Goal: Task Accomplishment & Management: Complete application form

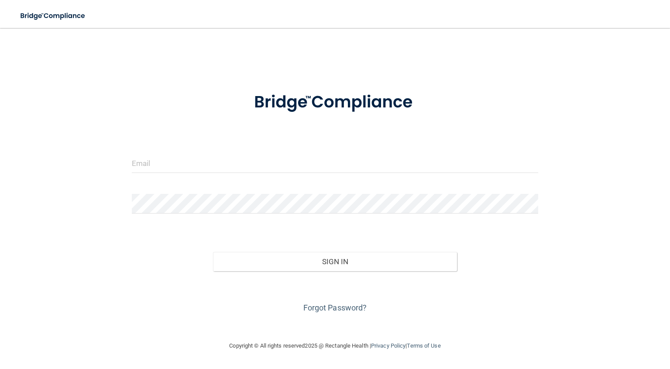
click at [269, 140] on form "Invalid email/password. You don't have permission to access that page. Sign In …" at bounding box center [335, 197] width 407 height 234
click at [263, 158] on input "email" at bounding box center [335, 163] width 407 height 20
click at [241, 159] on input "email" at bounding box center [335, 163] width 407 height 20
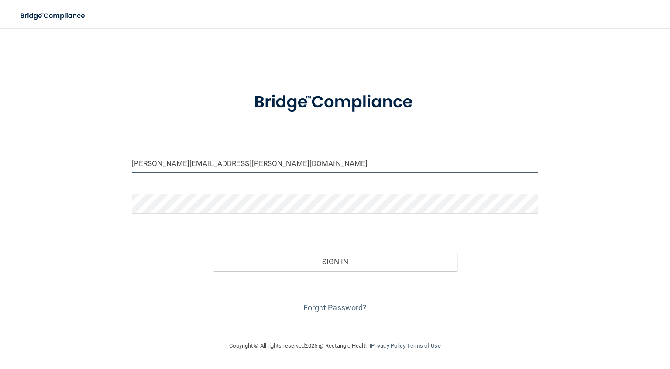
type input "[PERSON_NAME][EMAIL_ADDRESS][PERSON_NAME][DOMAIN_NAME]"
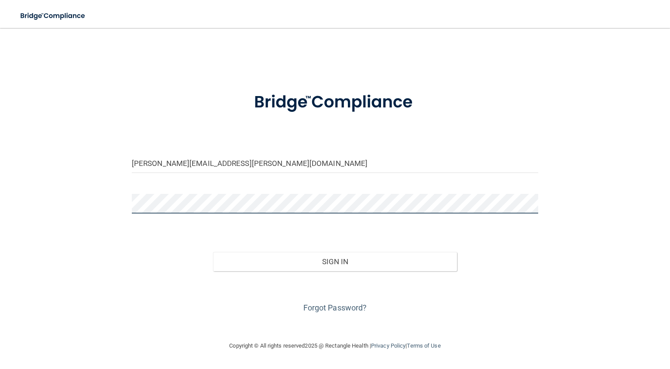
click at [213, 252] on button "Sign In" at bounding box center [335, 261] width 244 height 19
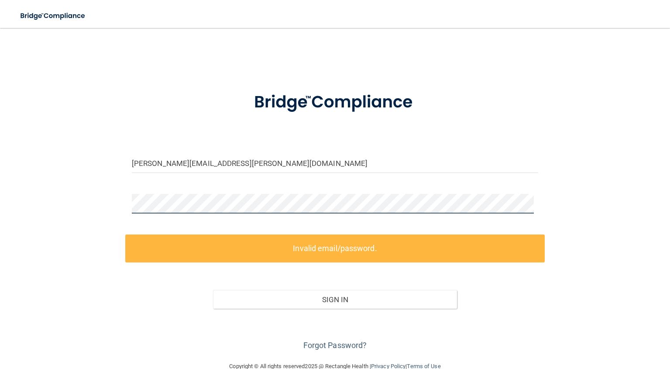
click at [62, 214] on div "anna.seim@rallisbonilla.com Invalid email/password. You don't have permission t…" at bounding box center [334, 195] width 635 height 316
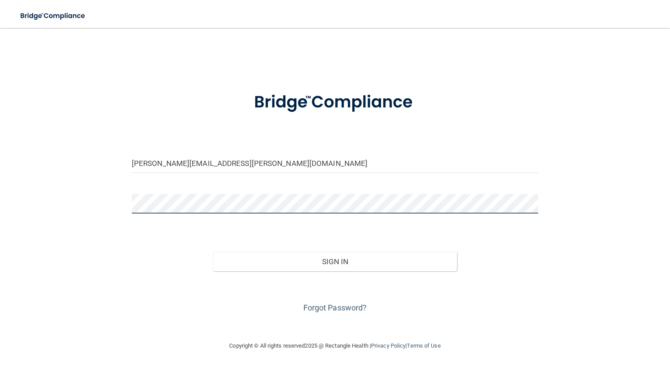
click at [213, 252] on button "Sign In" at bounding box center [335, 261] width 244 height 19
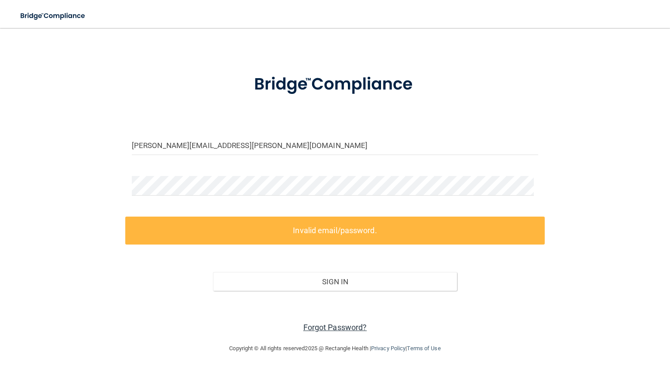
click at [338, 327] on link "Forgot Password?" at bounding box center [335, 327] width 64 height 9
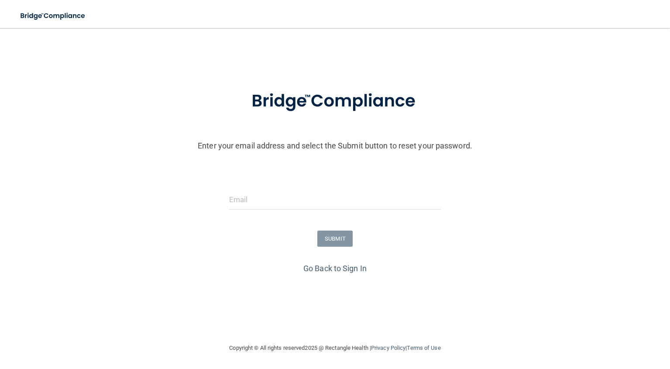
scroll to position [2, 0]
click at [281, 195] on input "email" at bounding box center [335, 200] width 212 height 20
type input "anna.seim@rallisbonilla.com"
click at [332, 245] on button "SUBMIT" at bounding box center [334, 239] width 35 height 16
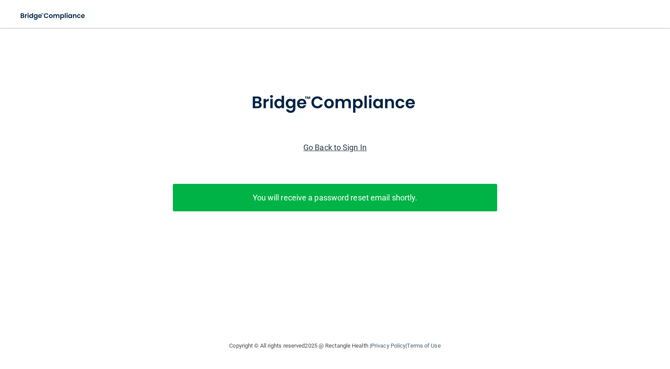
click at [332, 146] on link "Go Back to Sign In" at bounding box center [334, 147] width 63 height 9
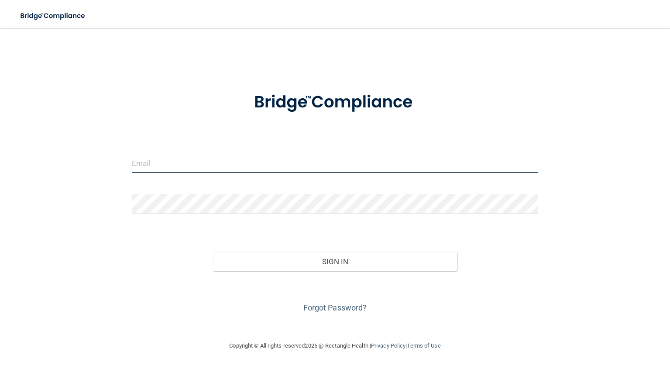
click at [204, 168] on input "email" at bounding box center [335, 163] width 407 height 20
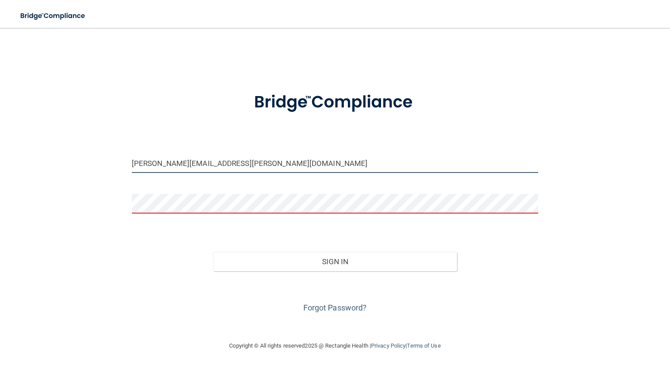
click at [256, 170] on input "anna.seim@rallisbonilla.com" at bounding box center [335, 163] width 407 height 20
drag, startPoint x: 282, startPoint y: 165, endPoint x: 39, endPoint y: 169, distance: 242.4
click at [45, 168] on div "anna.seim@rallisbonilla.com Invalid email/password. You don't have permission t…" at bounding box center [334, 184] width 635 height 295
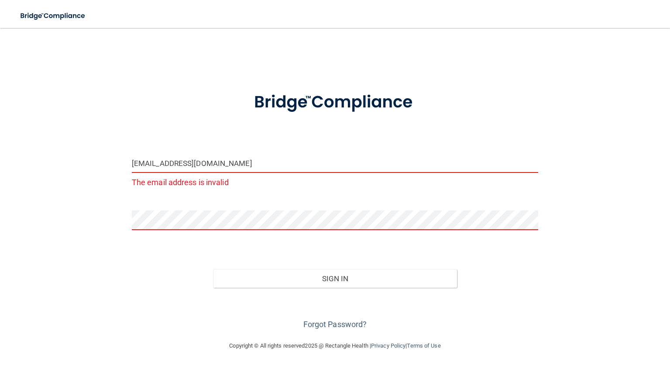
type input "[EMAIL_ADDRESS][DOMAIN_NAME]"
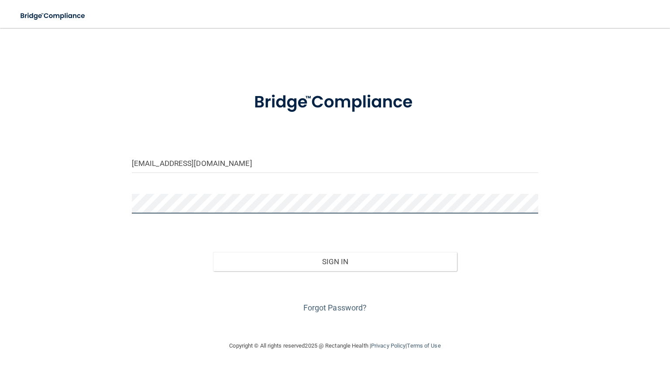
click at [213, 252] on button "Sign In" at bounding box center [335, 261] width 244 height 19
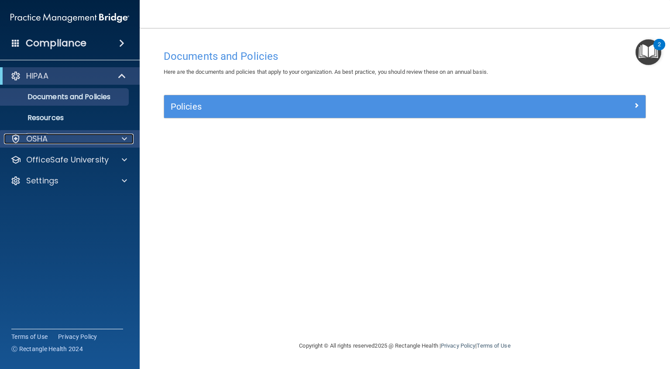
click at [70, 135] on div "OSHA" at bounding box center [58, 139] width 108 height 10
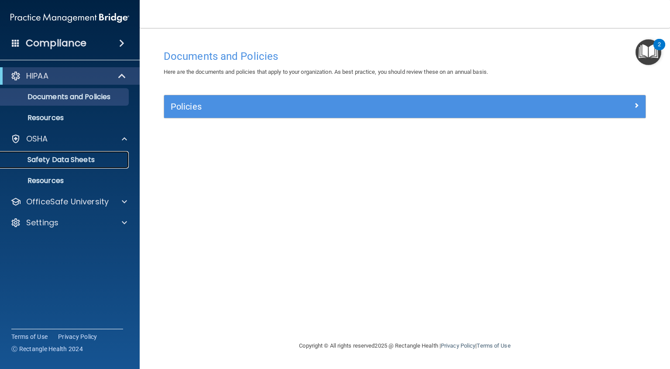
click at [64, 158] on p "Safety Data Sheets" at bounding box center [65, 159] width 119 height 9
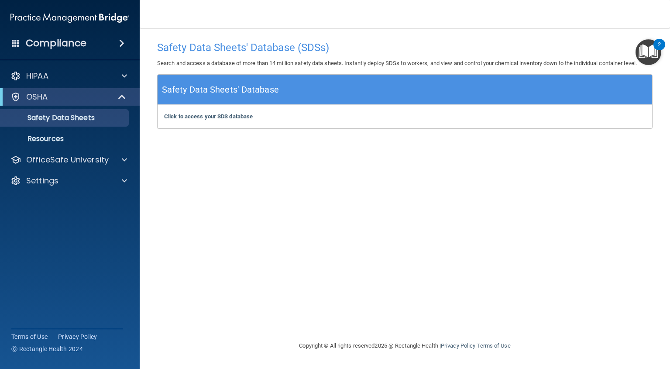
click at [646, 51] on img "Open Resource Center, 2 new notifications" at bounding box center [649, 52] width 26 height 26
click at [655, 52] on img "Open Resource Center, 2 new notifications" at bounding box center [649, 52] width 26 height 26
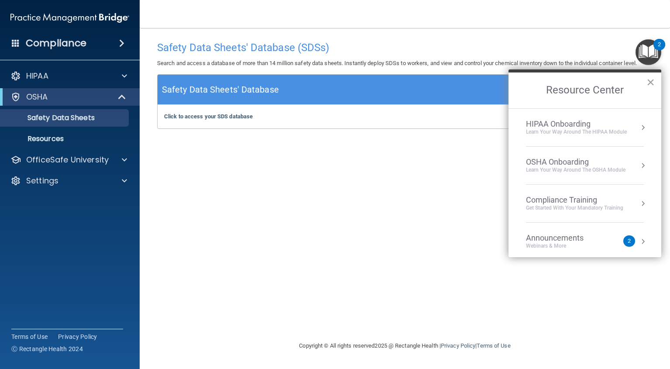
click at [592, 232] on li "Announcements Webinars & More 2" at bounding box center [585, 242] width 118 height 38
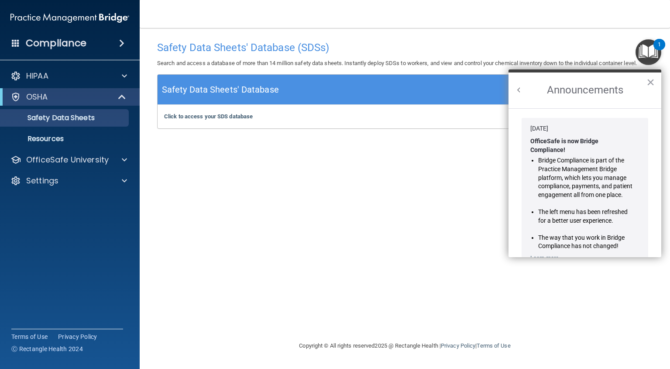
click at [522, 91] on button "Back to Resource Center Home" at bounding box center [519, 90] width 9 height 9
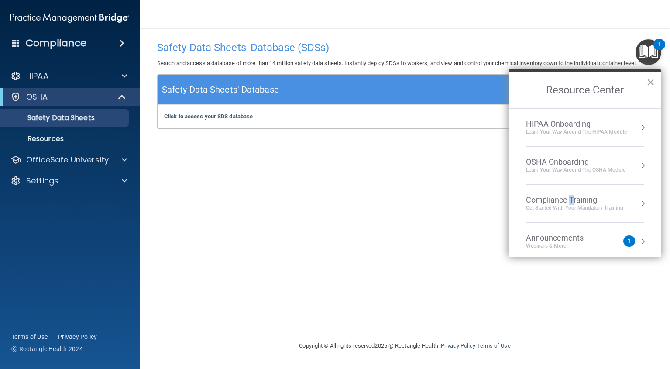
click at [574, 203] on div "Compliance Training" at bounding box center [574, 200] width 97 height 10
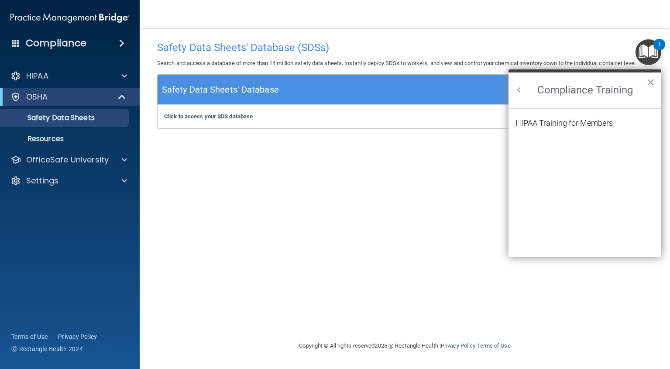
click at [574, 121] on div "HIPAA Training for Members" at bounding box center [564, 123] width 97 height 8
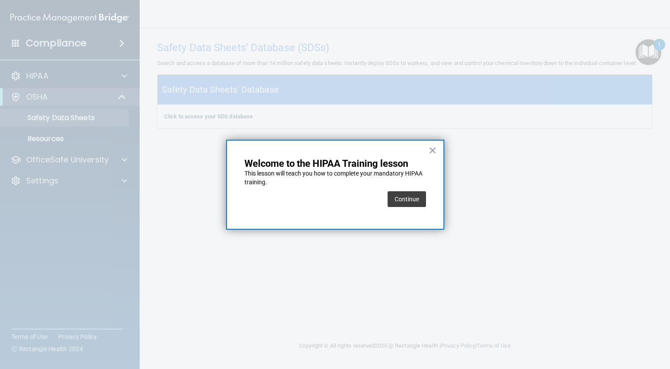
click at [418, 198] on button "Continue" at bounding box center [407, 199] width 38 height 16
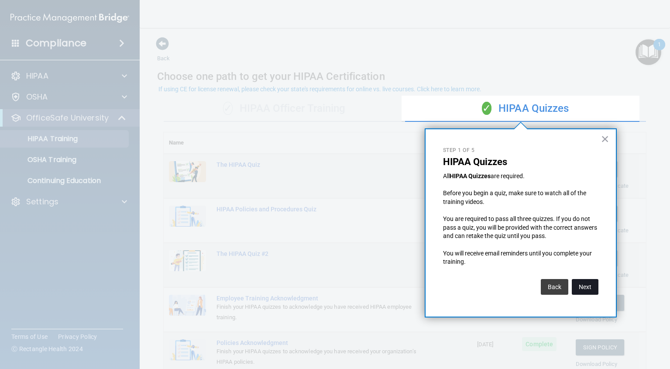
click at [590, 286] on button "Next" at bounding box center [585, 287] width 27 height 16
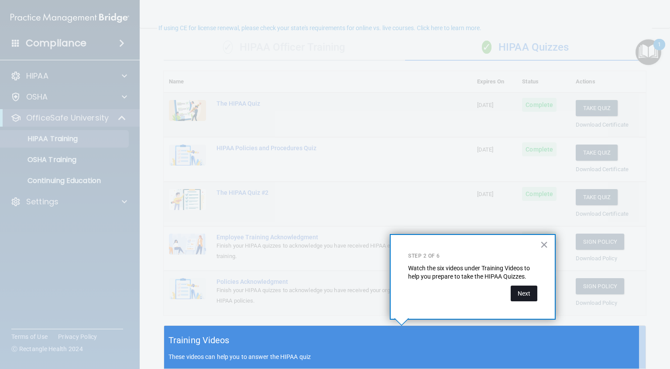
click at [515, 288] on button "Next" at bounding box center [524, 294] width 27 height 16
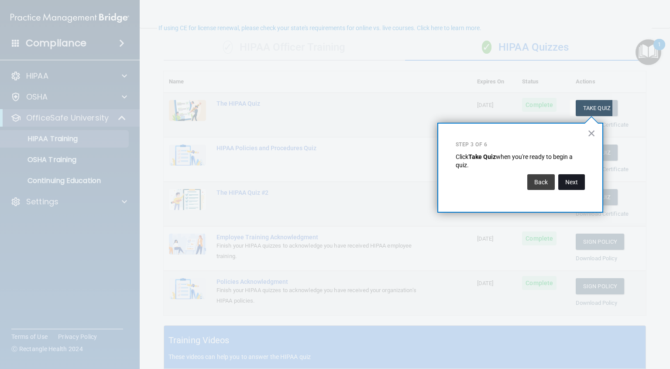
click at [572, 187] on button "Next" at bounding box center [571, 182] width 27 height 16
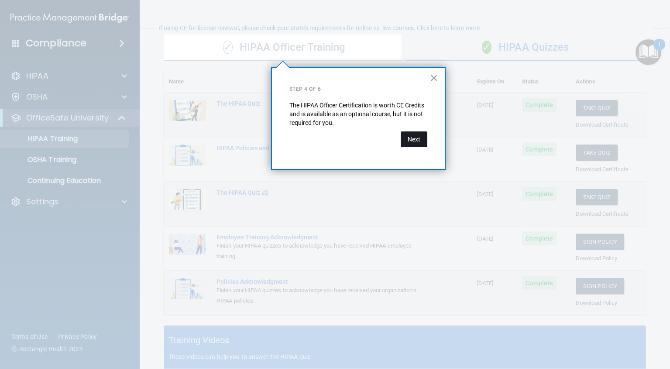
click at [424, 140] on button "Next" at bounding box center [414, 139] width 27 height 16
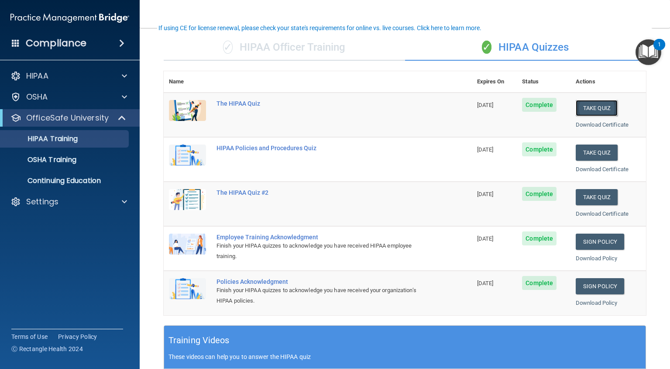
click at [586, 109] on button "Take Quiz" at bounding box center [597, 108] width 42 height 16
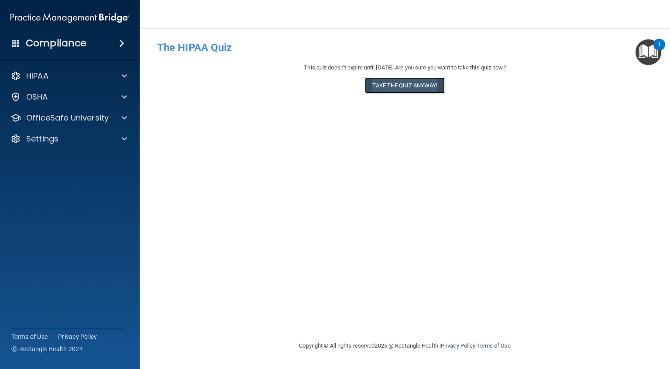
click at [416, 89] on button "Take the quiz anyway!" at bounding box center [404, 85] width 79 height 16
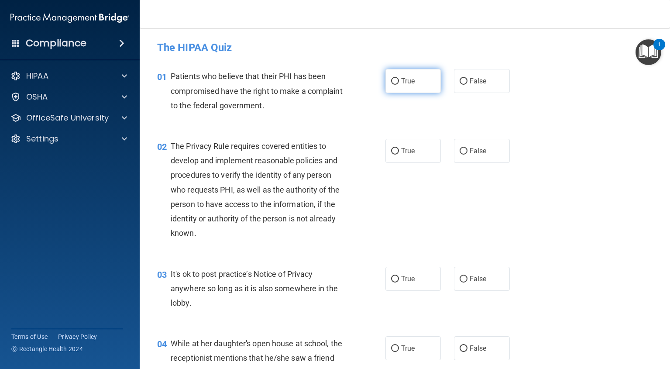
drag, startPoint x: 410, startPoint y: 77, endPoint x: 408, endPoint y: 125, distance: 48.1
click at [411, 78] on span "True" at bounding box center [408, 81] width 14 height 8
click at [399, 78] on input "True" at bounding box center [395, 81] width 8 height 7
radio input "true"
drag, startPoint x: 411, startPoint y: 146, endPoint x: 440, endPoint y: 201, distance: 62.1
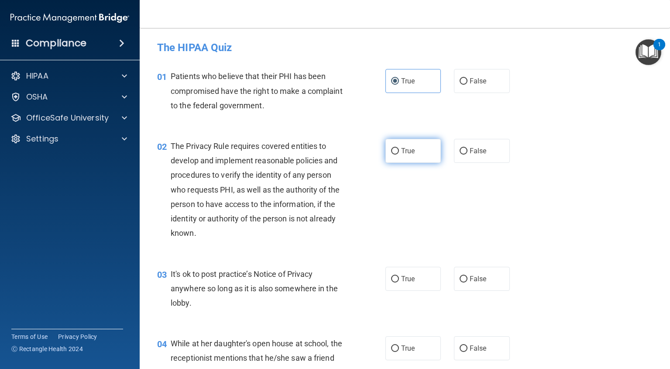
click at [411, 146] on label "True" at bounding box center [414, 151] width 56 height 24
click at [399, 148] on input "True" at bounding box center [395, 151] width 8 height 7
radio input "true"
click at [470, 280] on span "False" at bounding box center [478, 279] width 17 height 8
click at [468, 280] on input "False" at bounding box center [464, 279] width 8 height 7
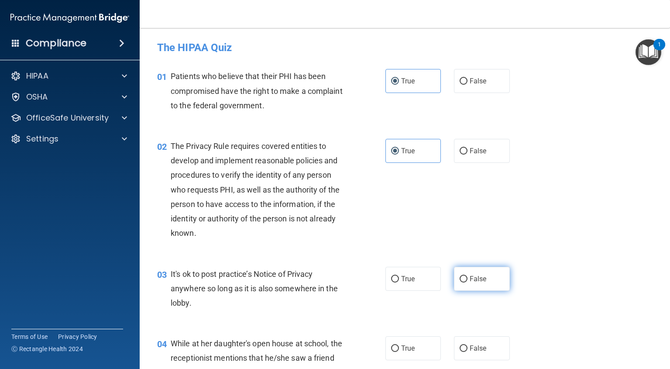
radio input "true"
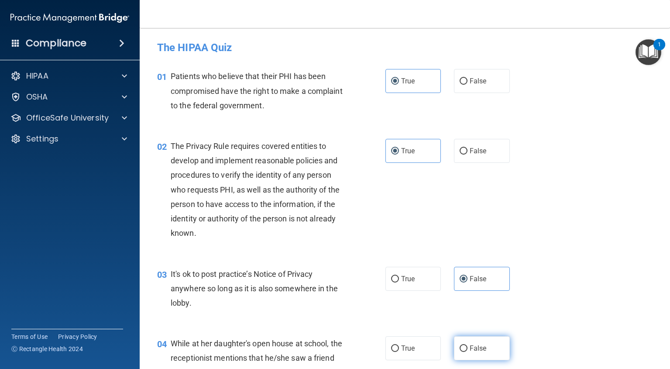
click at [472, 357] on label "False" at bounding box center [482, 348] width 56 height 24
click at [468, 352] on input "False" at bounding box center [464, 348] width 8 height 7
radio input "true"
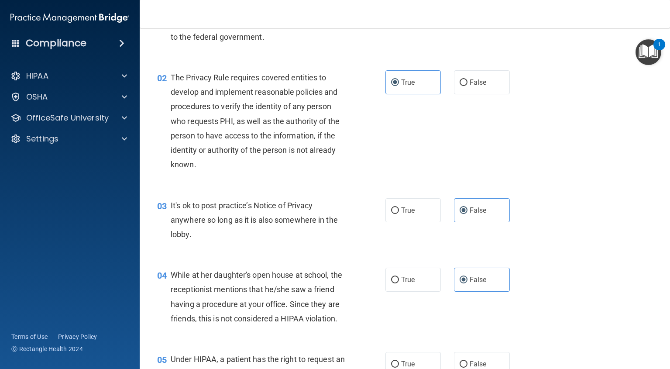
scroll to position [175, 0]
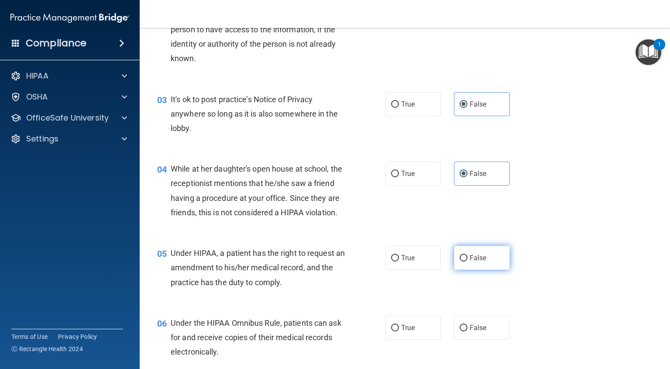
click at [484, 270] on label "False" at bounding box center [482, 258] width 56 height 24
click at [468, 262] on input "False" at bounding box center [464, 258] width 8 height 7
radio input "true"
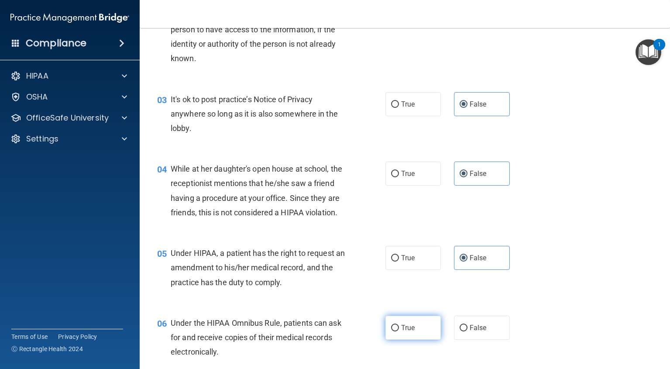
click at [430, 340] on label "True" at bounding box center [414, 328] width 56 height 24
click at [399, 331] on input "True" at bounding box center [395, 328] width 8 height 7
radio input "true"
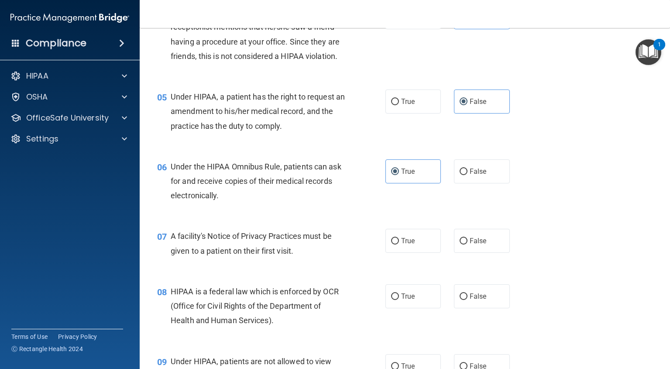
scroll to position [349, 0]
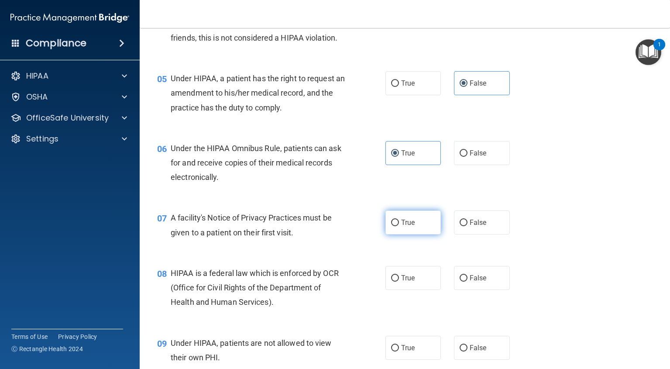
click at [412, 234] on label "True" at bounding box center [414, 222] width 56 height 24
click at [399, 226] on input "True" at bounding box center [395, 223] width 8 height 7
radio input "true"
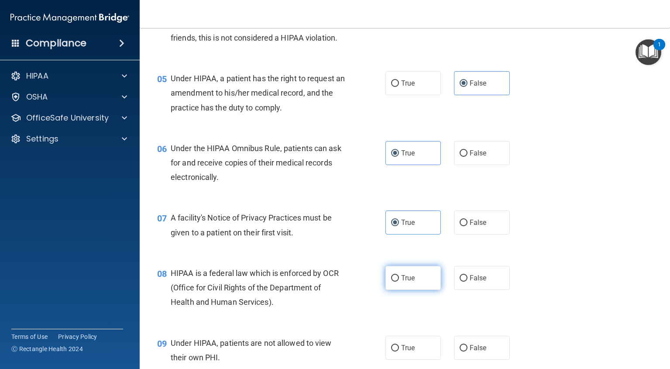
click at [391, 282] on input "True" at bounding box center [395, 278] width 8 height 7
radio input "true"
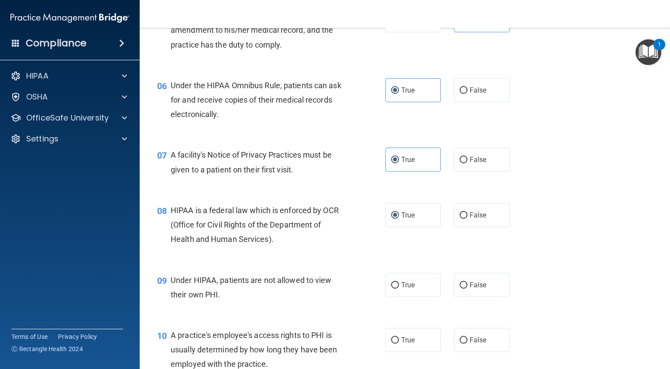
scroll to position [437, 0]
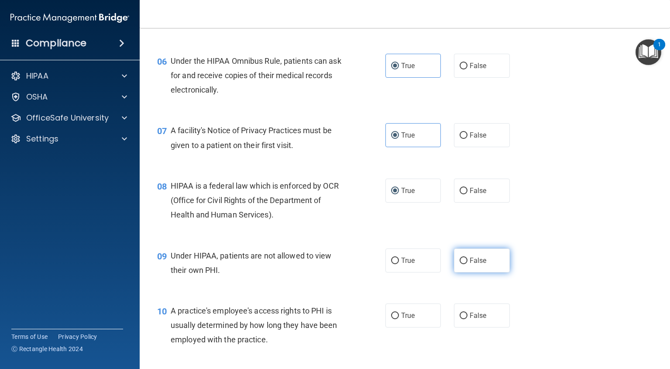
click at [461, 272] on label "False" at bounding box center [482, 260] width 56 height 24
click at [461, 264] on input "False" at bounding box center [464, 261] width 8 height 7
radio input "true"
click at [458, 324] on label "False" at bounding box center [482, 315] width 56 height 24
click at [460, 319] on input "False" at bounding box center [464, 316] width 8 height 7
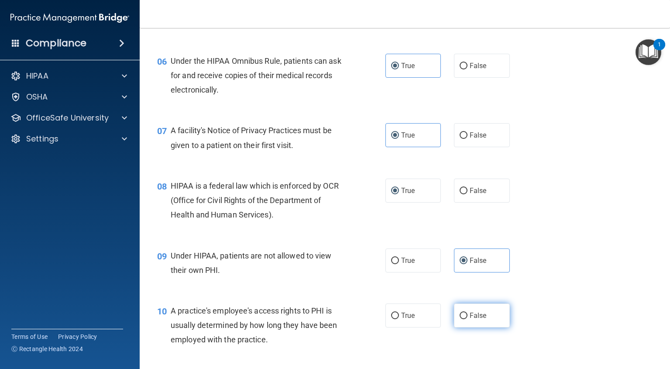
radio input "true"
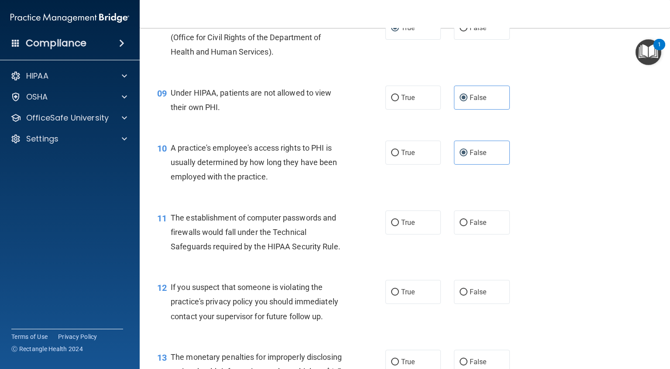
scroll to position [611, 0]
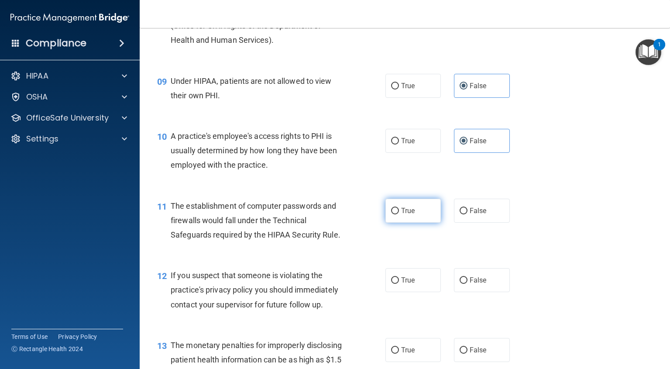
drag, startPoint x: 406, startPoint y: 232, endPoint x: 400, endPoint y: 301, distance: 69.2
click at [405, 223] on label "True" at bounding box center [414, 211] width 56 height 24
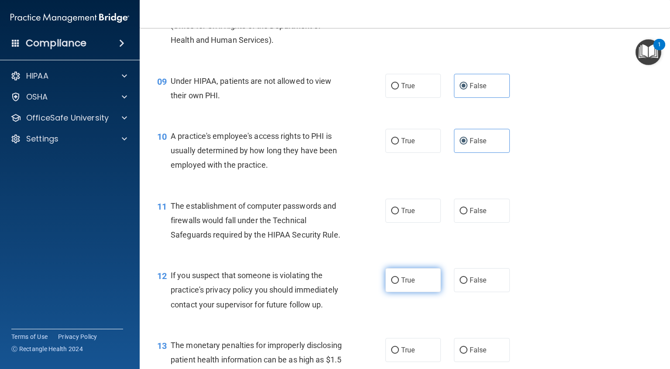
click at [399, 214] on input "True" at bounding box center [395, 211] width 8 height 7
radio input "true"
click at [402, 292] on label "True" at bounding box center [414, 280] width 56 height 24
click at [399, 284] on input "True" at bounding box center [395, 280] width 8 height 7
radio input "true"
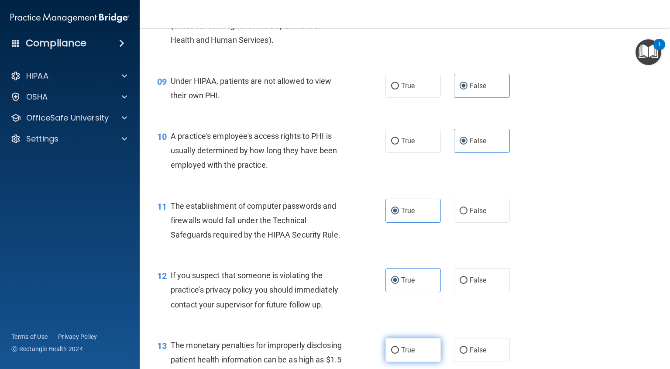
click at [402, 359] on label "True" at bounding box center [414, 350] width 56 height 24
click at [399, 354] on input "True" at bounding box center [395, 350] width 8 height 7
radio input "true"
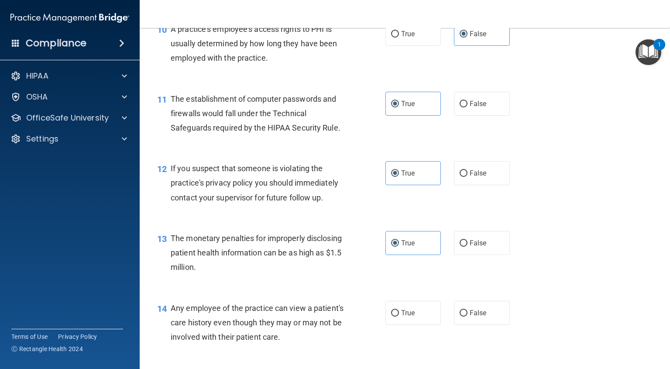
scroll to position [873, 0]
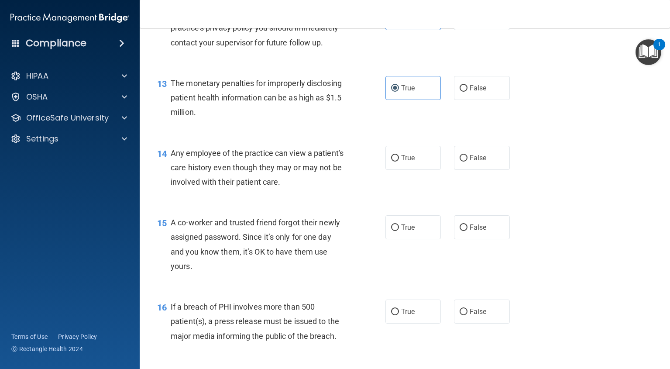
drag, startPoint x: 480, startPoint y: 185, endPoint x: 468, endPoint y: 218, distance: 35.2
click at [479, 185] on div "14 Any employee of the practice can view a patient's care history even though t…" at bounding box center [405, 170] width 509 height 70
click at [477, 170] on label "False" at bounding box center [482, 158] width 56 height 24
click at [468, 162] on input "False" at bounding box center [464, 158] width 8 height 7
radio input "true"
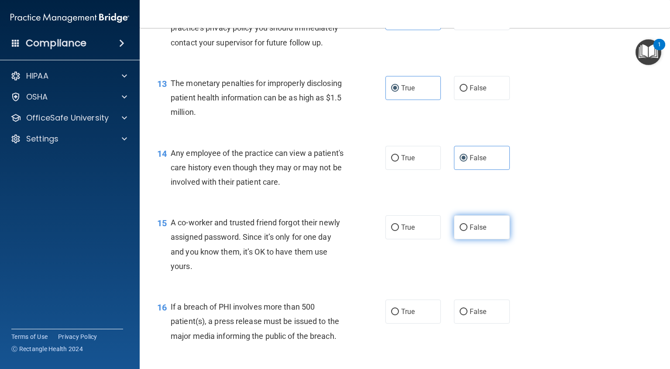
click at [470, 231] on span "False" at bounding box center [478, 227] width 17 height 8
click at [468, 231] on input "False" at bounding box center [464, 227] width 8 height 7
radio input "true"
click at [417, 319] on label "True" at bounding box center [414, 312] width 56 height 24
click at [399, 315] on input "True" at bounding box center [395, 312] width 8 height 7
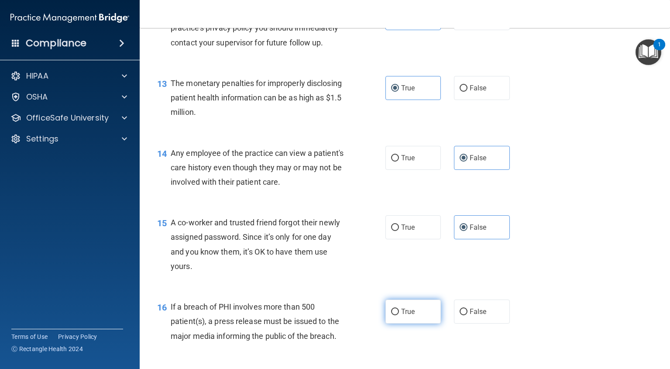
radio input "true"
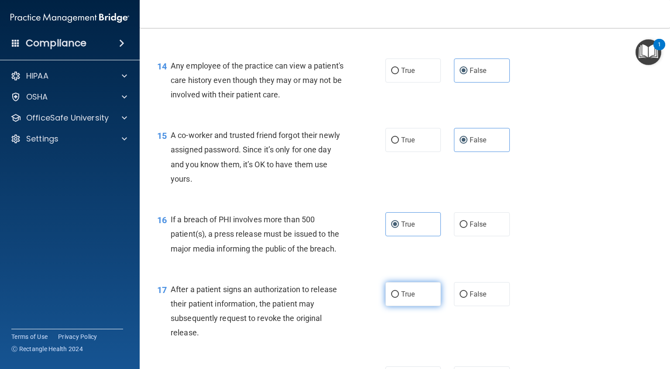
click at [405, 306] on label "True" at bounding box center [414, 294] width 56 height 24
click at [399, 298] on input "True" at bounding box center [395, 294] width 8 height 7
radio input "true"
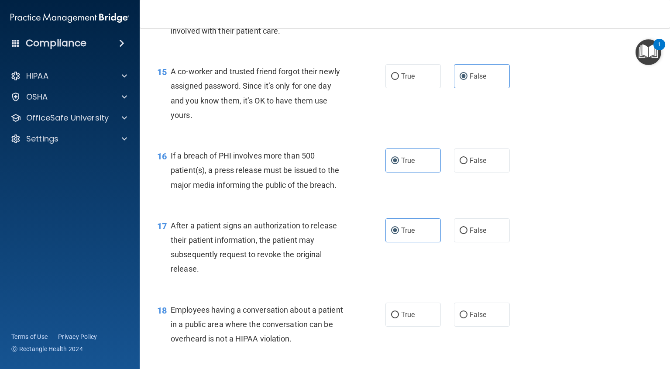
scroll to position [1135, 0]
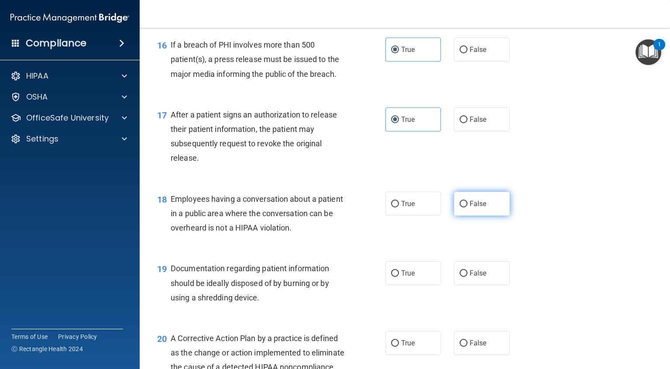
click at [454, 212] on label "False" at bounding box center [482, 204] width 56 height 24
click at [460, 207] on input "False" at bounding box center [464, 204] width 8 height 7
radio input "true"
click at [399, 285] on label "True" at bounding box center [414, 273] width 56 height 24
click at [403, 347] on span "True" at bounding box center [408, 343] width 14 height 8
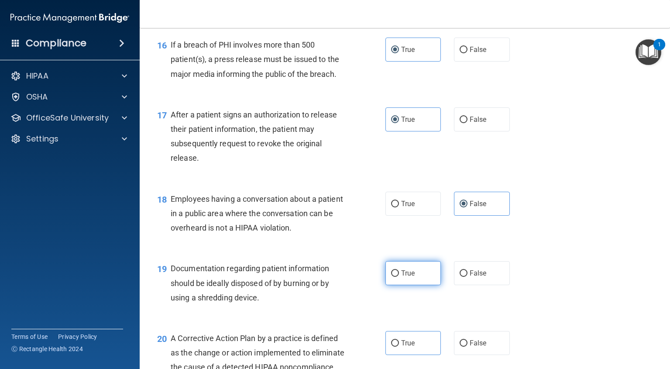
click at [428, 285] on label "True" at bounding box center [414, 273] width 56 height 24
click at [399, 277] on input "True" at bounding box center [395, 273] width 8 height 7
radio input "true"
click at [425, 352] on label "True" at bounding box center [414, 343] width 56 height 24
click at [399, 347] on input "True" at bounding box center [395, 343] width 8 height 7
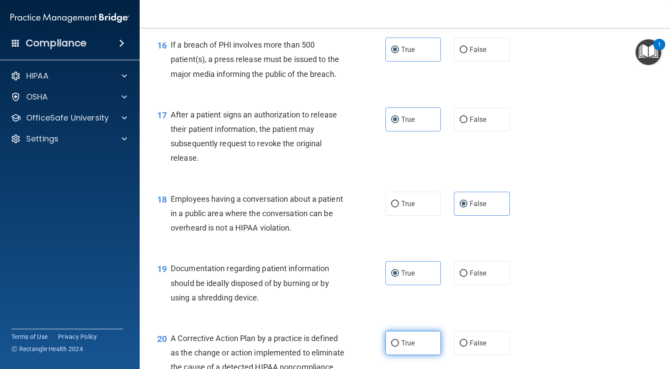
radio input "true"
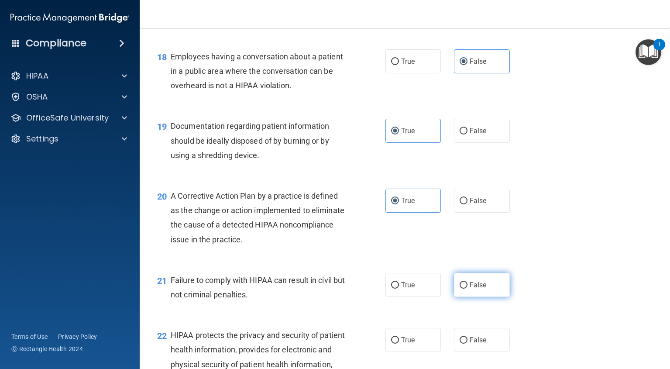
scroll to position [1310, 0]
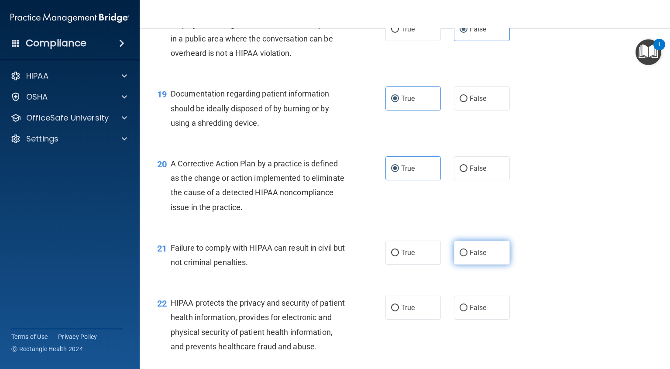
click at [477, 265] on label "False" at bounding box center [482, 253] width 56 height 24
click at [468, 256] on input "False" at bounding box center [464, 253] width 8 height 7
radio input "true"
click at [429, 320] on label "True" at bounding box center [414, 308] width 56 height 24
click at [399, 311] on input "True" at bounding box center [395, 308] width 8 height 7
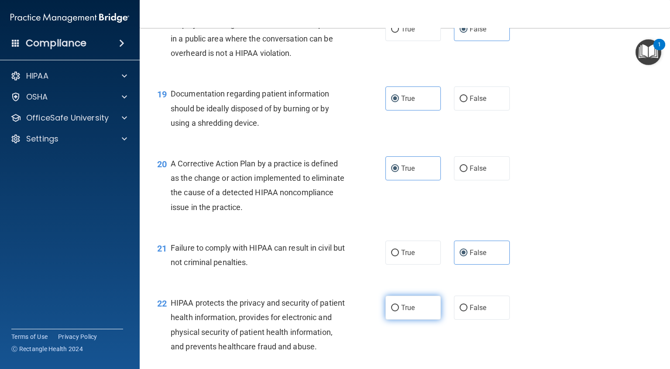
radio input "true"
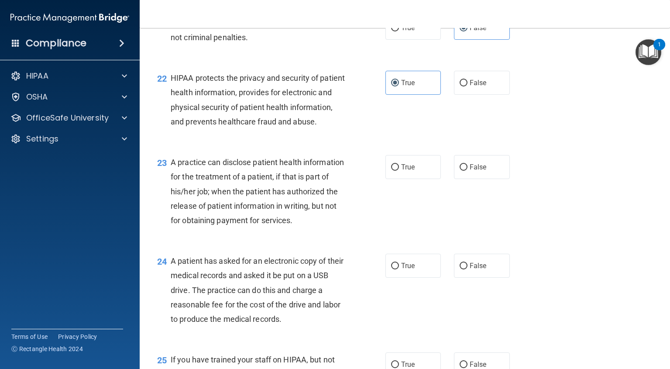
scroll to position [1572, 0]
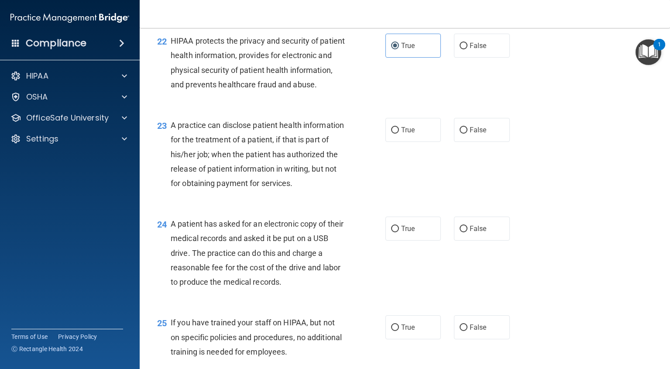
drag, startPoint x: 474, startPoint y: 168, endPoint x: 469, endPoint y: 173, distance: 6.8
click at [469, 172] on div "23 A practice can disclose patient health information for the treatment of a pa…" at bounding box center [405, 156] width 509 height 99
click at [482, 142] on label "False" at bounding box center [482, 130] width 56 height 24
click at [468, 134] on input "False" at bounding box center [464, 130] width 8 height 7
radio input "true"
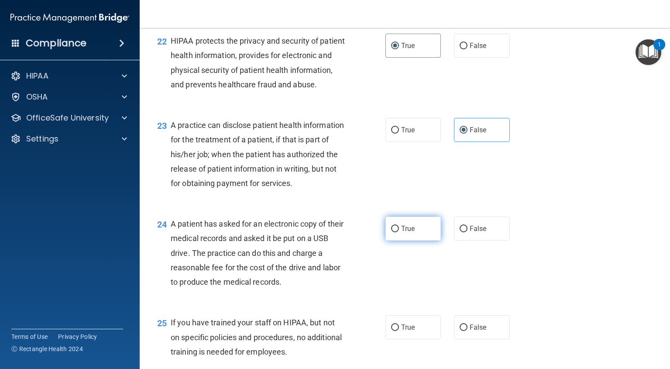
click at [408, 233] on span "True" at bounding box center [408, 228] width 14 height 8
click at [399, 232] on input "True" at bounding box center [395, 229] width 8 height 7
radio input "true"
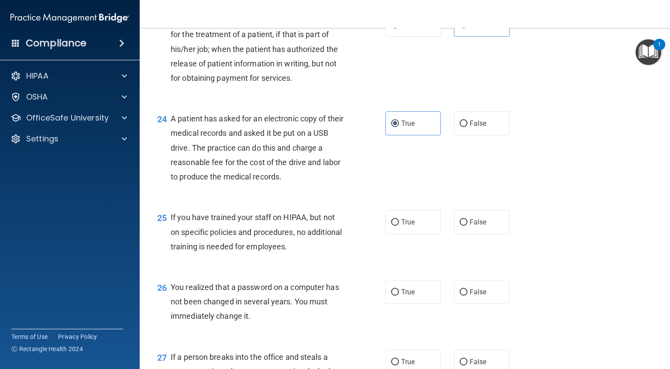
scroll to position [1703, 0]
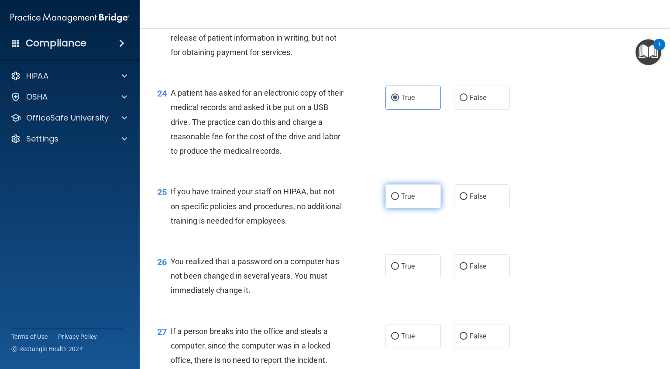
click at [412, 208] on label "True" at bounding box center [414, 196] width 56 height 24
click at [399, 200] on input "True" at bounding box center [395, 196] width 8 height 7
radio input "true"
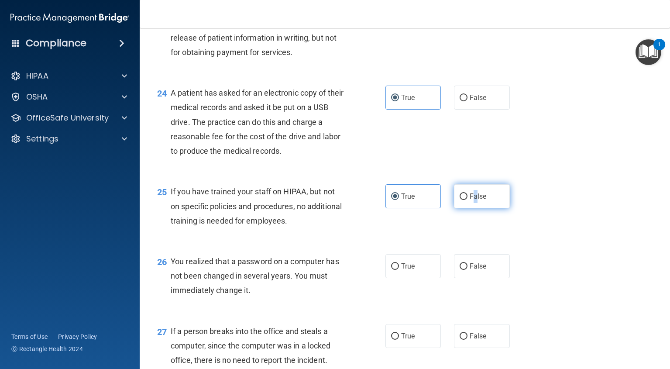
click at [472, 208] on label "False" at bounding box center [482, 196] width 56 height 24
click at [488, 208] on label "False" at bounding box center [482, 196] width 56 height 24
click at [468, 200] on input "False" at bounding box center [464, 196] width 8 height 7
radio input "true"
radio input "false"
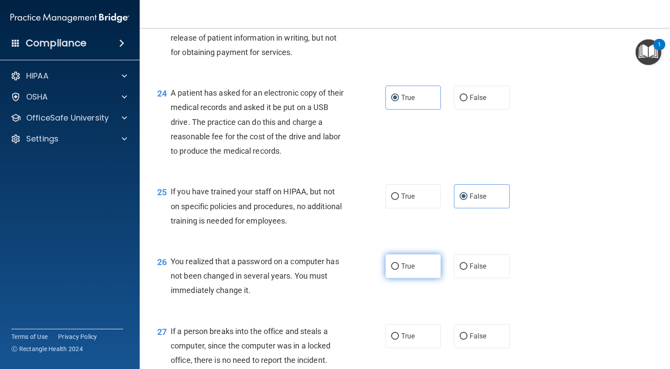
click at [412, 278] on label "True" at bounding box center [414, 266] width 56 height 24
click at [399, 270] on input "True" at bounding box center [395, 266] width 8 height 7
radio input "true"
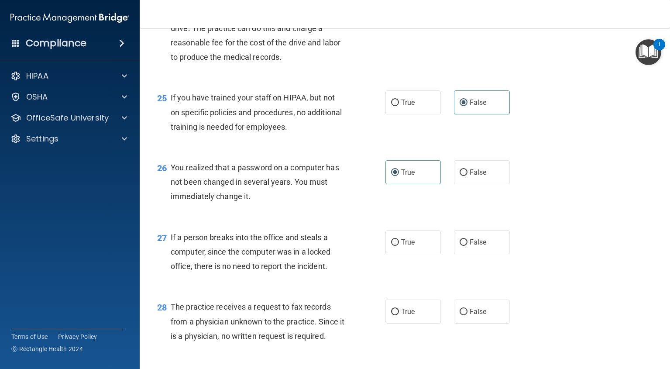
scroll to position [1834, 0]
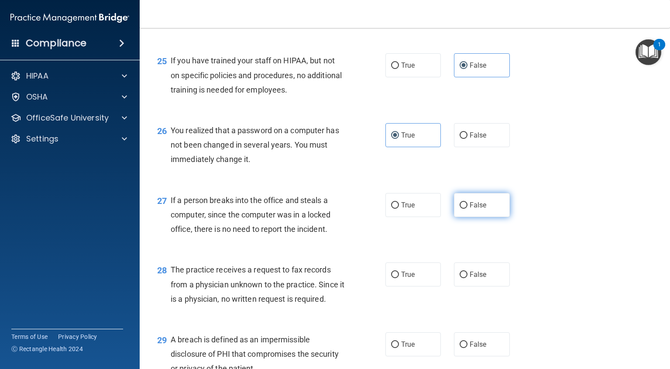
click at [482, 217] on label "False" at bounding box center [482, 205] width 56 height 24
click at [468, 209] on input "False" at bounding box center [464, 205] width 8 height 7
radio input "true"
click at [492, 286] on label "False" at bounding box center [482, 274] width 56 height 24
click at [468, 278] on input "False" at bounding box center [464, 275] width 8 height 7
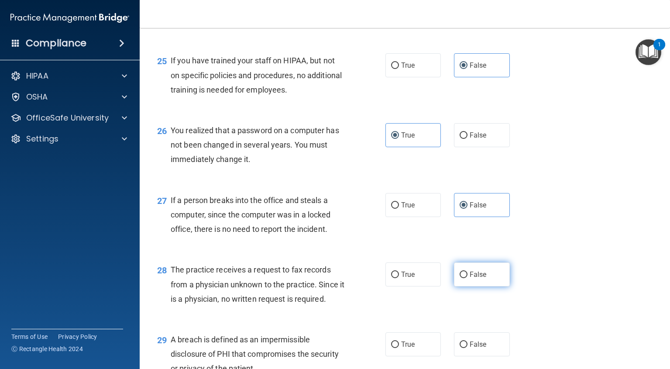
radio input "true"
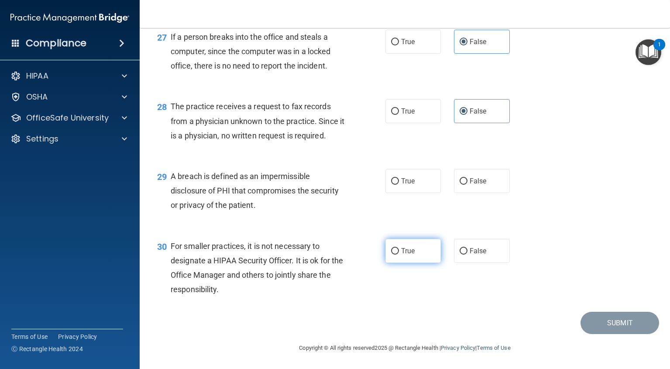
scroll to position [2041, 0]
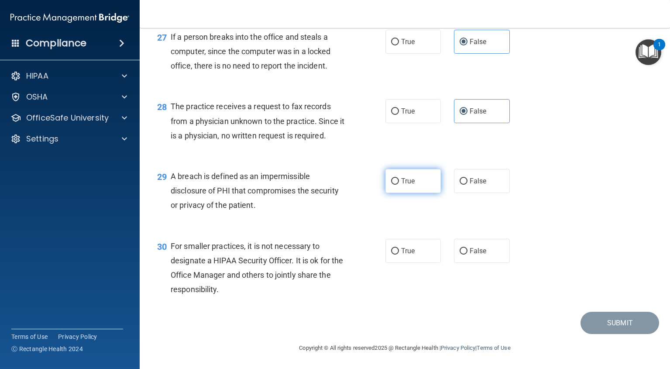
click at [413, 183] on label "True" at bounding box center [414, 181] width 56 height 24
click at [399, 183] on input "True" at bounding box center [395, 181] width 8 height 7
radio input "true"
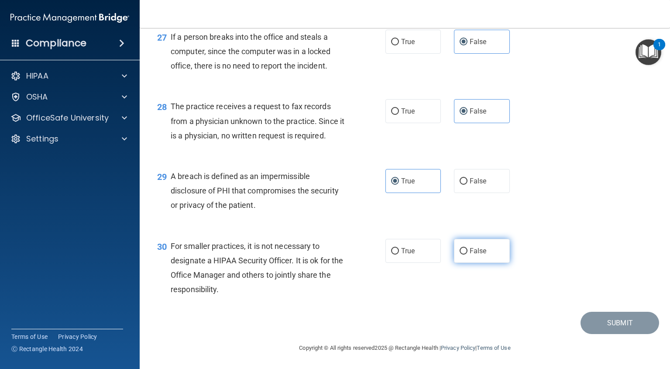
click at [491, 253] on label "False" at bounding box center [482, 251] width 56 height 24
click at [468, 253] on input "False" at bounding box center [464, 251] width 8 height 7
radio input "true"
click at [616, 329] on button "Submit" at bounding box center [620, 323] width 79 height 22
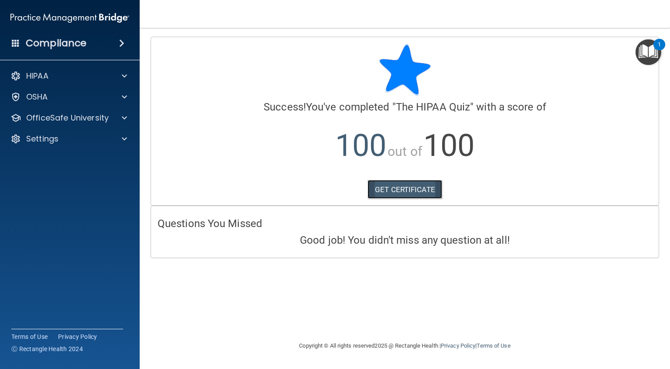
click at [405, 191] on link "GET CERTIFICATE" at bounding box center [405, 189] width 75 height 19
click at [86, 139] on accordion "HIPAA Documents and Policies Report an Incident Business Associates Emergency P…" at bounding box center [70, 160] width 140 height 192
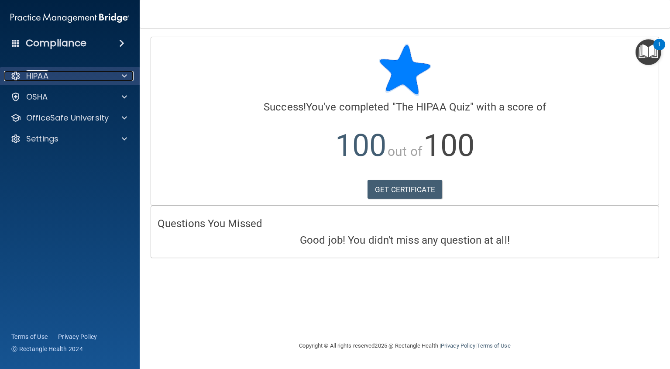
click at [102, 72] on div "HIPAA" at bounding box center [58, 76] width 108 height 10
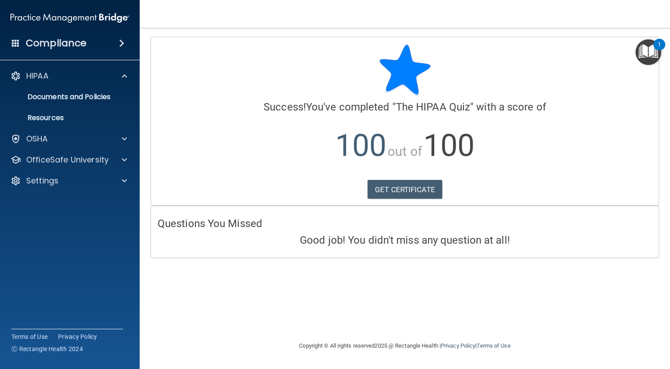
drag, startPoint x: 61, startPoint y: 81, endPoint x: 546, endPoint y: 88, distance: 485.1
click at [62, 80] on div "HIPAA" at bounding box center [70, 75] width 140 height 17
click at [642, 54] on img "Open Resource Center, 1 new notification" at bounding box center [649, 52] width 26 height 26
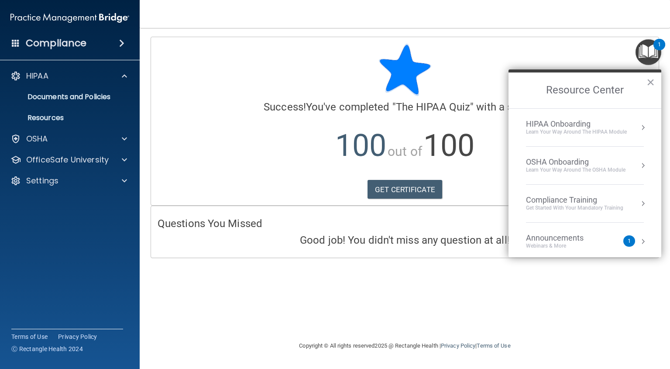
click at [608, 127] on div "HIPAA Onboarding" at bounding box center [576, 124] width 101 height 10
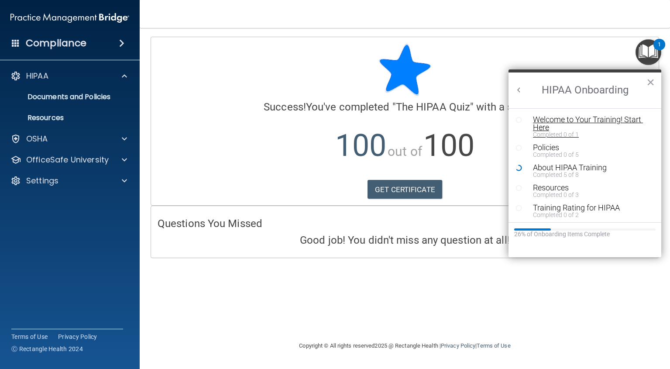
click at [562, 120] on div "Welcome to Your Training! Start Here" at bounding box center [588, 124] width 110 height 16
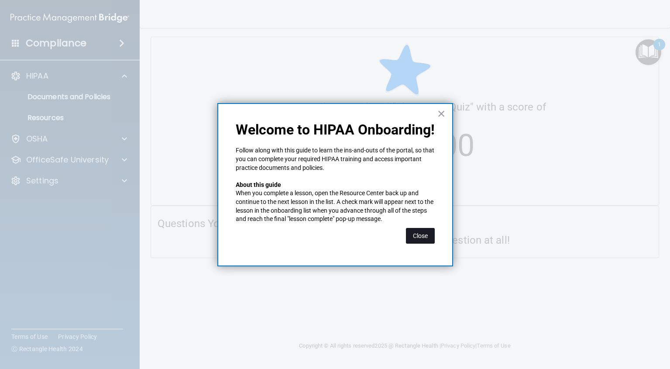
click at [422, 235] on button "Close" at bounding box center [420, 236] width 29 height 16
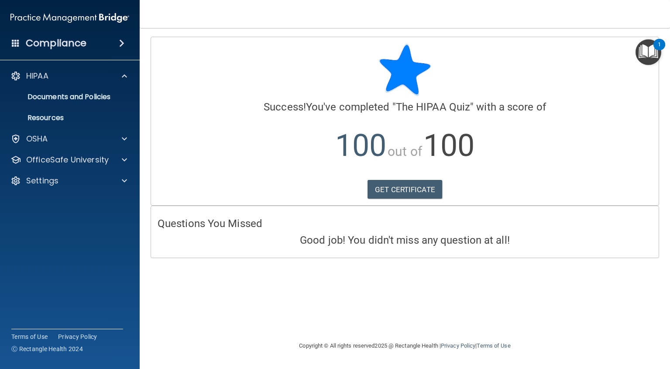
click at [65, 45] on h4 "Compliance" at bounding box center [56, 43] width 61 height 12
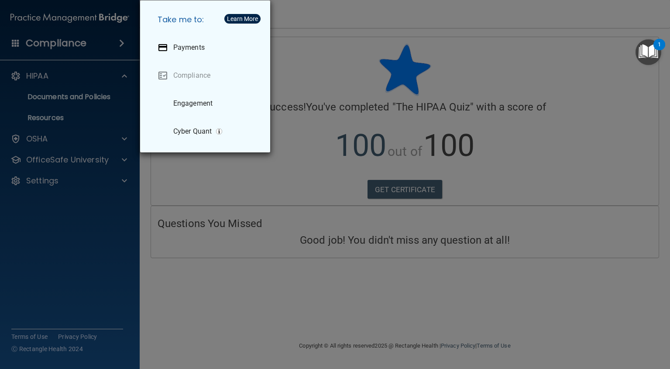
click at [93, 50] on div "Take me to: Payments Compliance Engagement Cyber Quant" at bounding box center [335, 184] width 670 height 369
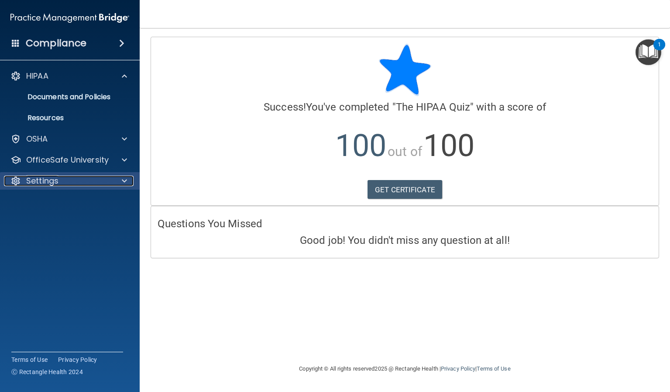
click at [54, 176] on p "Settings" at bounding box center [42, 181] width 32 height 10
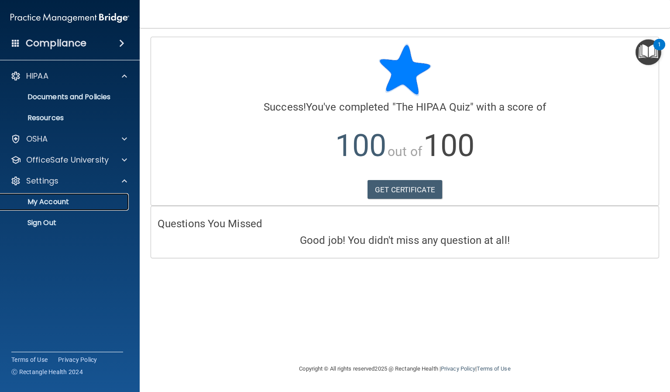
click at [51, 203] on p "My Account" at bounding box center [65, 201] width 119 height 9
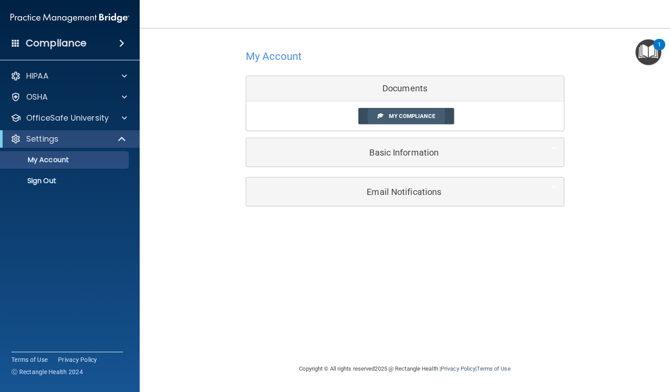
click at [396, 112] on link "My Compliance" at bounding box center [406, 116] width 96 height 16
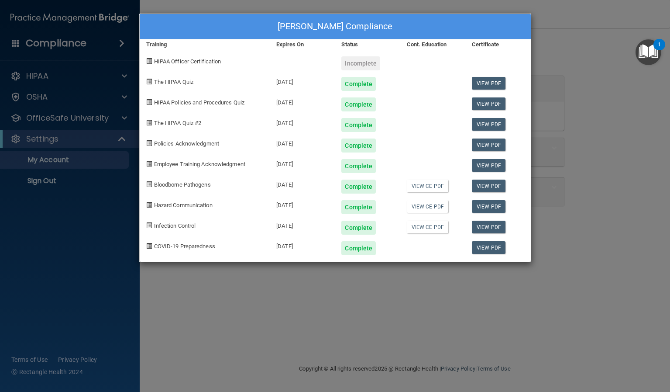
click at [357, 83] on div "Complete" at bounding box center [358, 84] width 34 height 14
click at [188, 63] on span "HIPAA Officer Certification" at bounding box center [187, 61] width 67 height 7
click at [369, 63] on div "Incomplete" at bounding box center [360, 63] width 39 height 14
click at [635, 214] on div "Anna Seim's Compliance Training Expires On Status Cont. Education Certificate H…" at bounding box center [335, 196] width 670 height 392
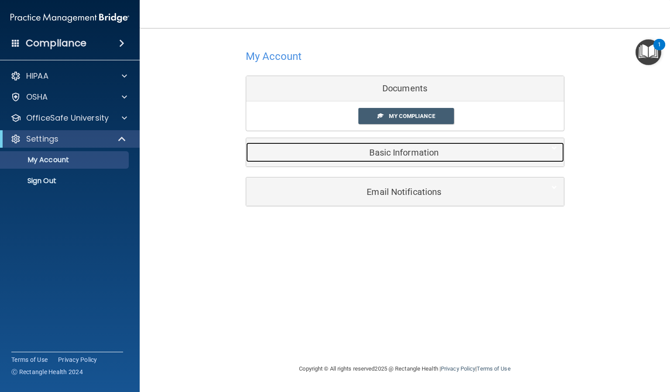
click at [401, 153] on h5 "Basic Information" at bounding box center [392, 153] width 278 height 10
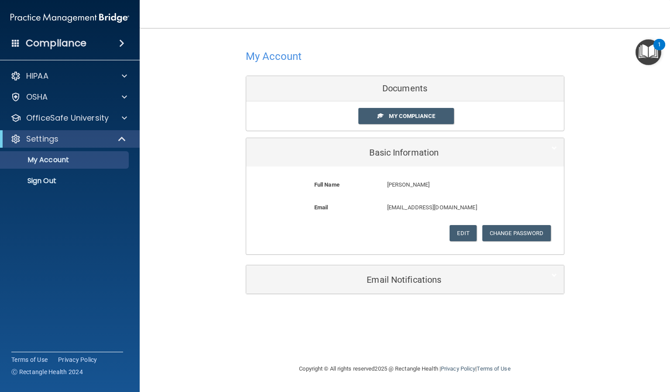
drag, startPoint x: 188, startPoint y: 142, endPoint x: 334, endPoint y: 127, distance: 146.6
click at [189, 142] on div "My Account Documents My Compliance My Compliance My BAA Basic Information Full …" at bounding box center [405, 170] width 496 height 267
click at [461, 97] on div "Documents" at bounding box center [405, 88] width 318 height 25
click at [438, 112] on link "My Compliance" at bounding box center [406, 116] width 96 height 16
click at [430, 118] on span "My Compliance" at bounding box center [412, 116] width 46 height 7
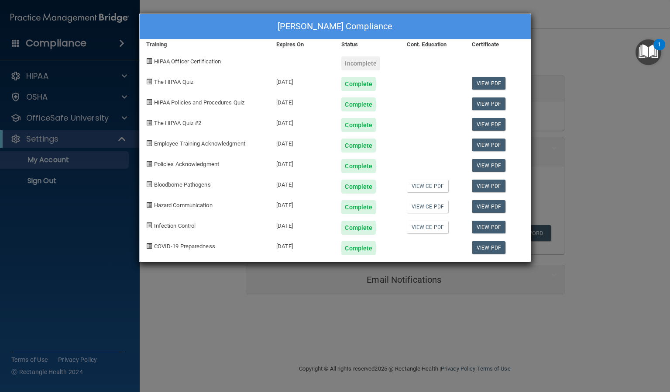
click at [371, 68] on div "Incomplete" at bounding box center [360, 63] width 39 height 14
click at [489, 67] on div at bounding box center [497, 60] width 65 height 21
drag, startPoint x: 603, startPoint y: 85, endPoint x: 592, endPoint y: 92, distance: 13.1
click at [603, 85] on div "Anna Seim's Compliance Training Expires On Status Cont. Education Certificate H…" at bounding box center [335, 196] width 670 height 392
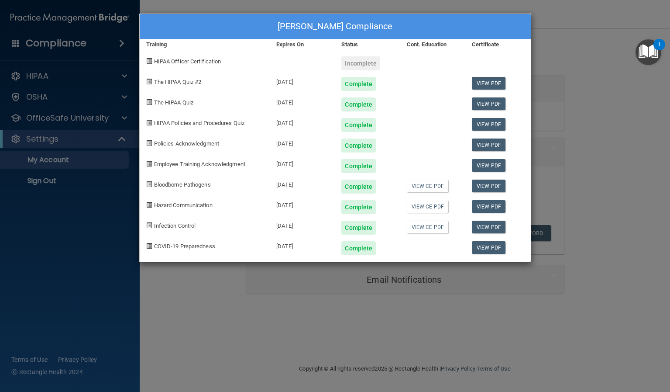
drag, startPoint x: 564, startPoint y: 209, endPoint x: 568, endPoint y: 204, distance: 6.2
click at [568, 206] on div "Anna Seim's Compliance Training Expires On Status Cont. Education Certificate H…" at bounding box center [335, 196] width 670 height 392
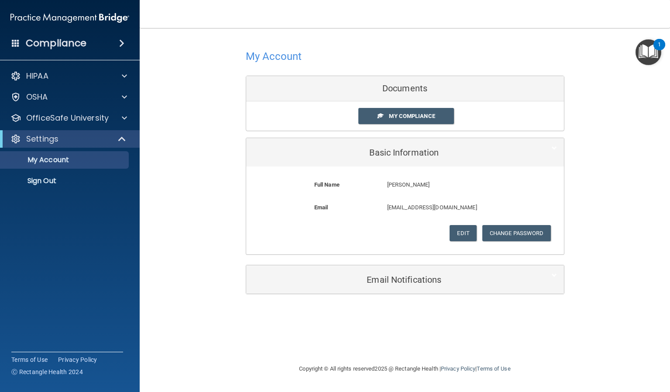
drag, startPoint x: 142, startPoint y: 189, endPoint x: 136, endPoint y: 156, distance: 34.2
click at [146, 186] on main "My Account Documents My Compliance My Compliance My BAA Basic Information Full …" at bounding box center [405, 210] width 531 height 364
click at [99, 74] on div "HIPAA" at bounding box center [58, 76] width 108 height 10
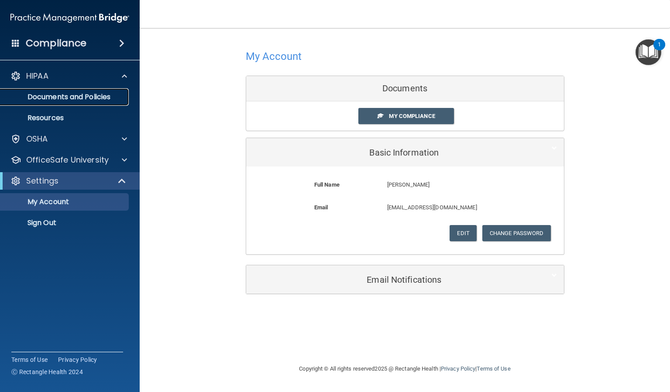
click at [59, 96] on p "Documents and Policies" at bounding box center [65, 97] width 119 height 9
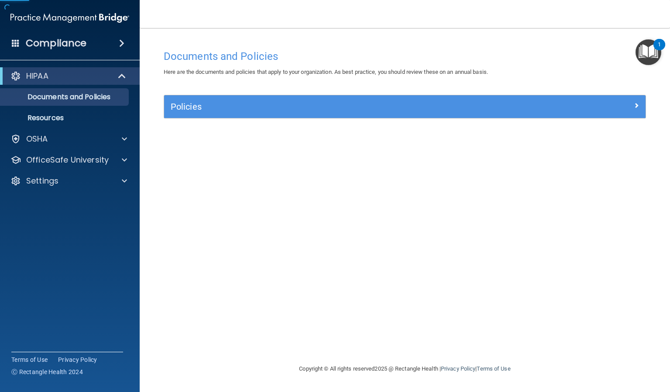
click at [264, 98] on div "Policies" at bounding box center [405, 106] width 482 height 23
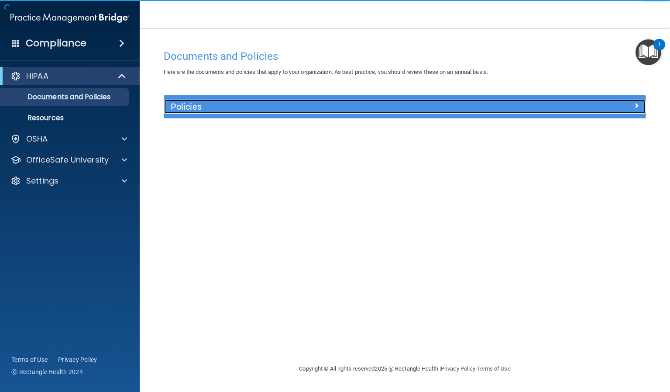
click at [267, 107] on h5 "Policies" at bounding box center [345, 107] width 348 height 10
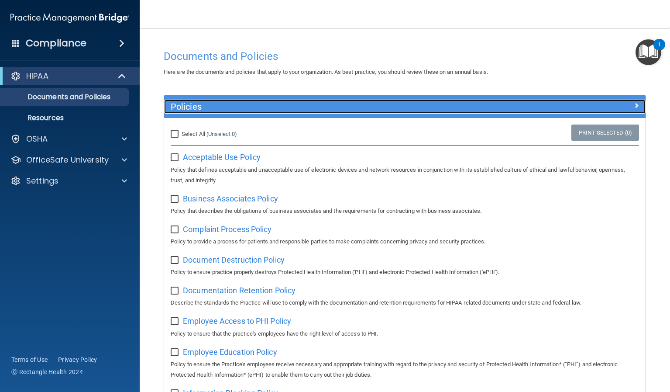
click at [393, 107] on h5 "Policies" at bounding box center [345, 107] width 348 height 10
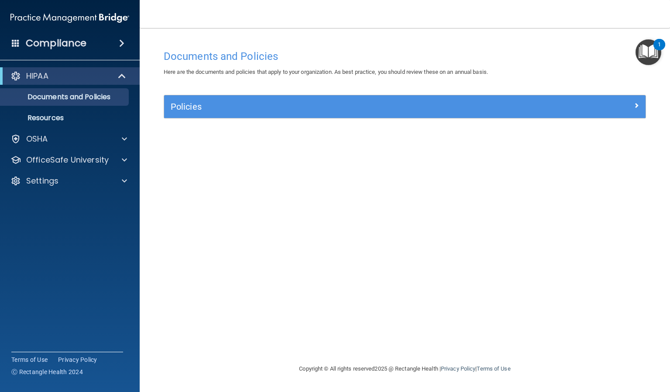
click at [648, 49] on img "Open Resource Center, 1 new notification" at bounding box center [649, 52] width 26 height 26
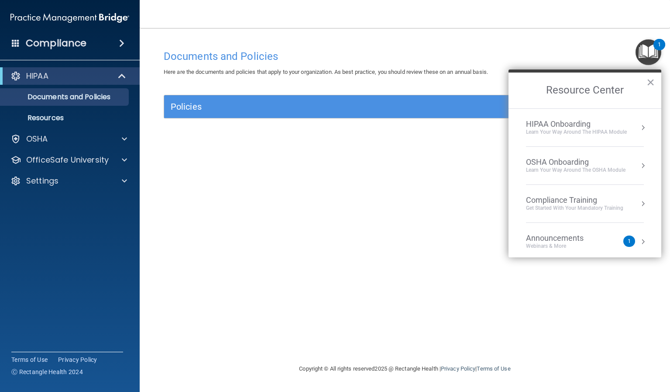
click at [591, 129] on div "Learn Your Way around the HIPAA module" at bounding box center [576, 131] width 101 height 7
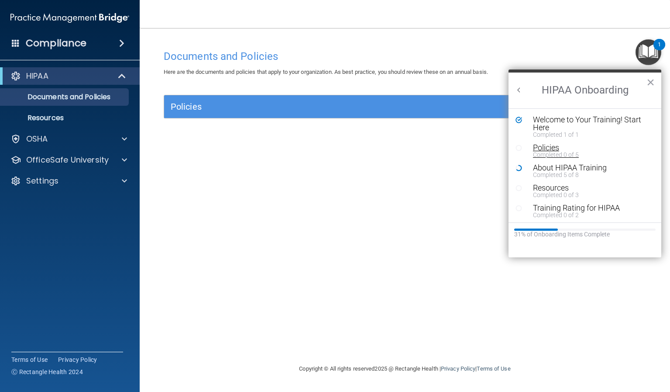
click at [550, 149] on div "Policies" at bounding box center [588, 148] width 110 height 8
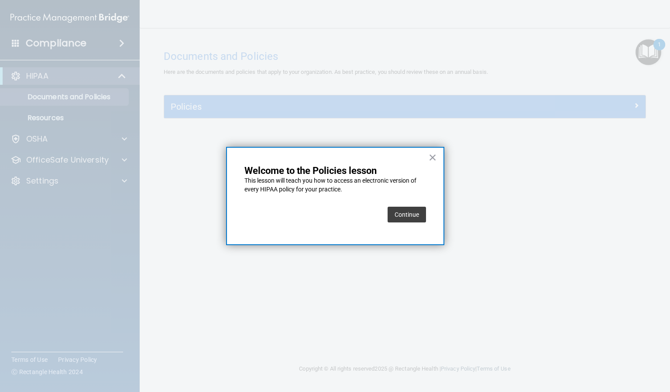
click at [395, 217] on button "Continue" at bounding box center [407, 215] width 38 height 16
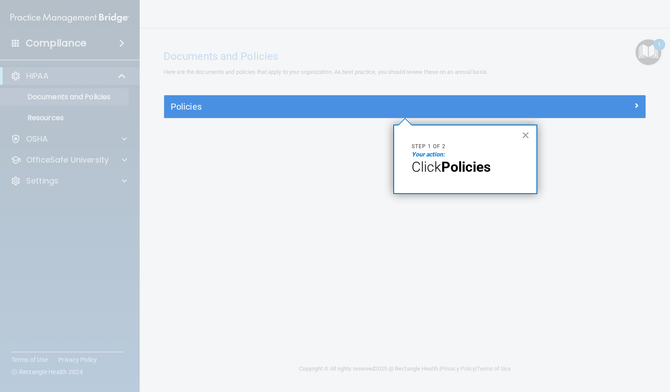
click at [458, 167] on strong "Policies" at bounding box center [465, 166] width 49 height 17
click at [431, 148] on p "Step 1 of 2" at bounding box center [465, 146] width 107 height 7
click at [528, 131] on button "×" at bounding box center [526, 135] width 8 height 14
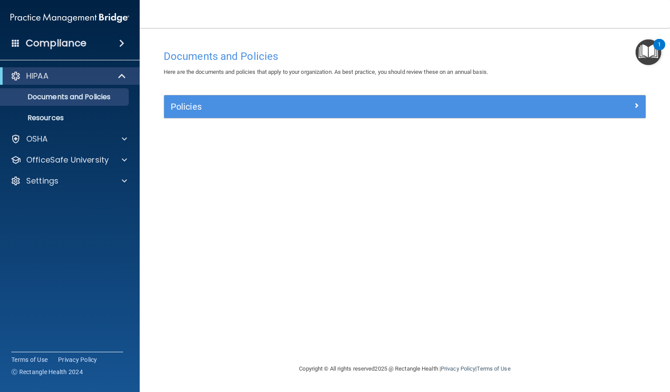
click at [363, 114] on div "Policies" at bounding box center [405, 106] width 482 height 23
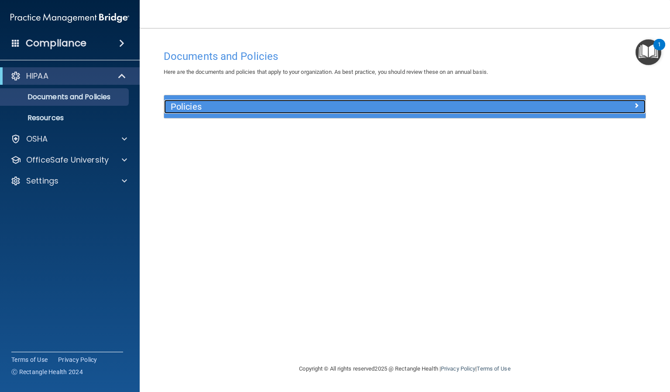
click at [640, 103] on div at bounding box center [585, 105] width 121 height 10
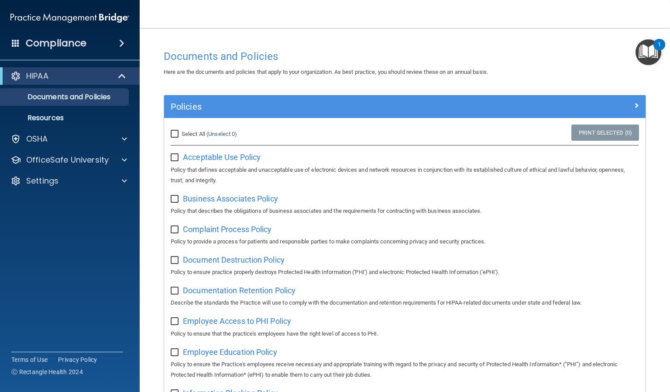
click at [175, 133] on input "Select All (Unselect 0) Unselect All" at bounding box center [176, 134] width 10 height 7
checkbox input "true"
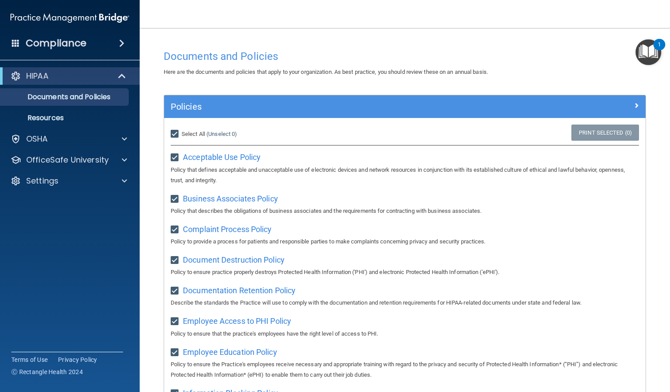
checkbox input "true"
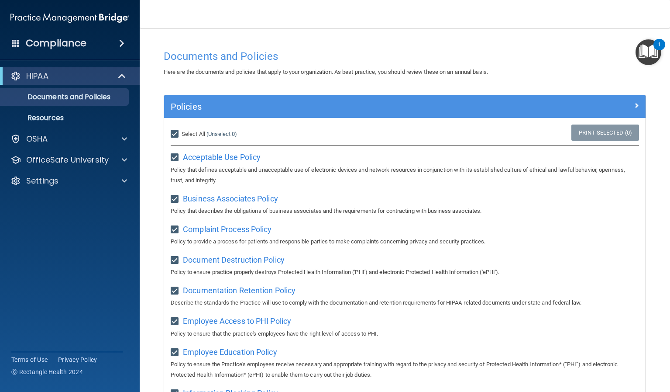
checkbox input "true"
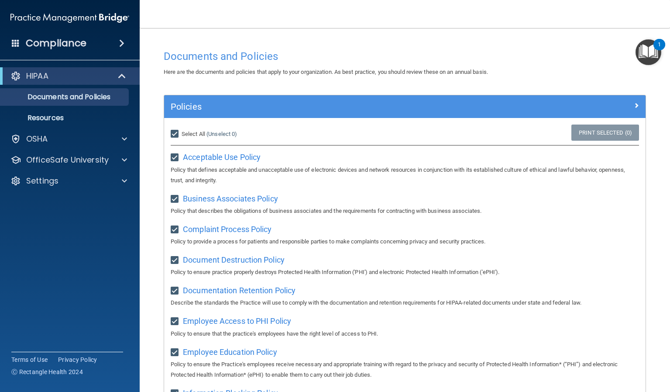
checkbox input "true"
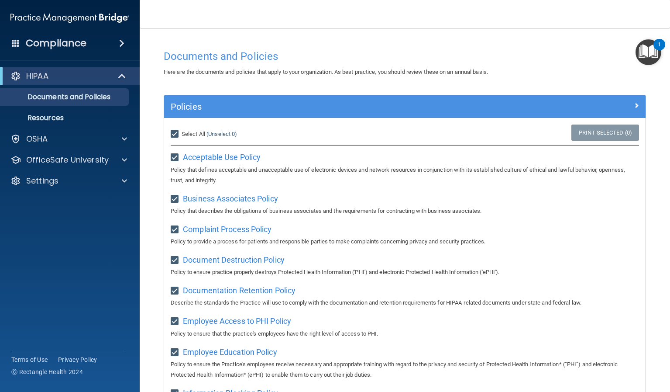
checkbox input "true"
click at [175, 133] on input "Select All (Unselect 21) Unselect All" at bounding box center [176, 134] width 10 height 7
checkbox input "false"
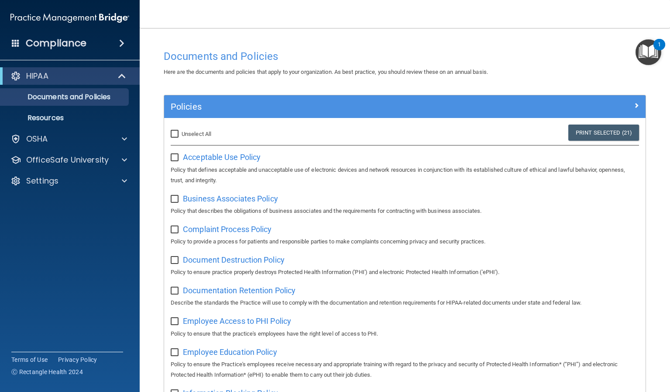
checkbox input "false"
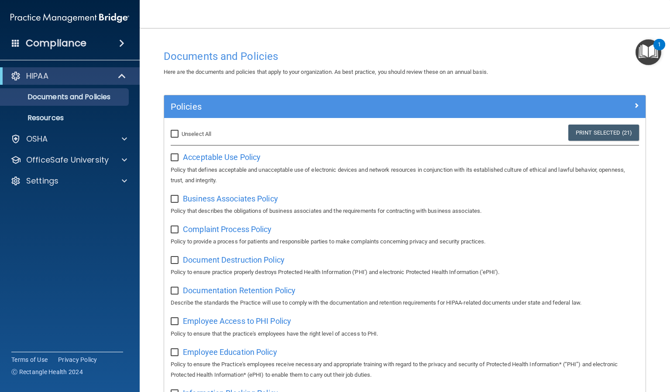
checkbox input "false"
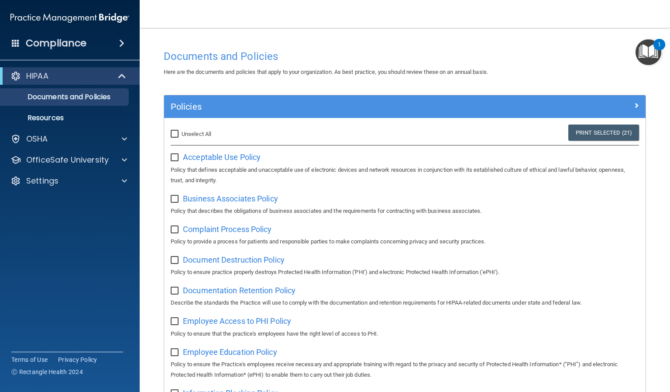
checkbox input "false"
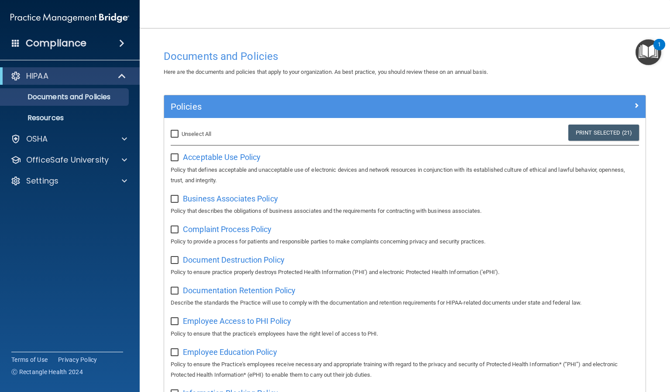
checkbox input "false"
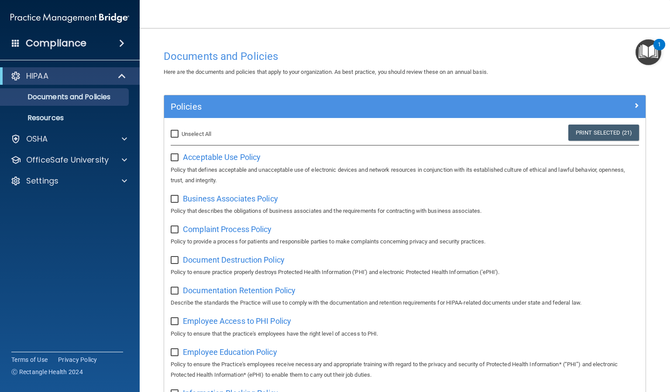
checkbox input "false"
click at [175, 133] on input "Select All (Unselect 0) Unselect All" at bounding box center [176, 134] width 10 height 7
checkbox input "true"
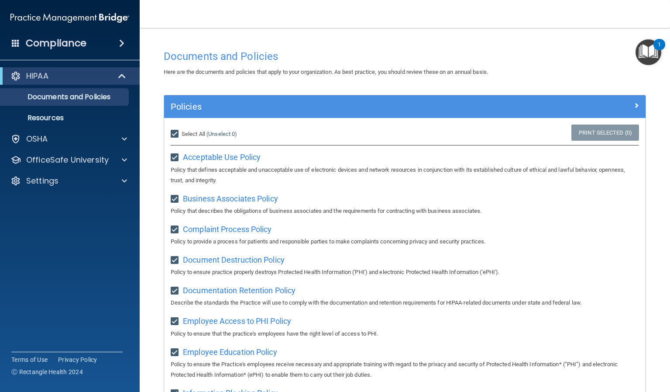
checkbox input "true"
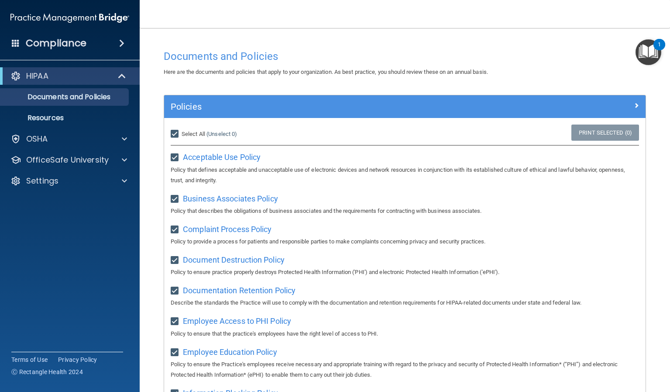
checkbox input "true"
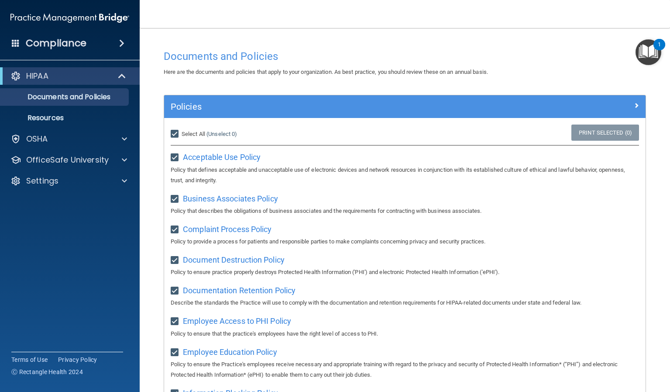
checkbox input "true"
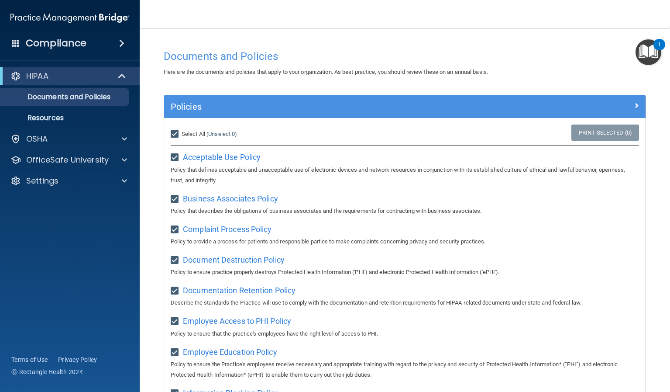
checkbox input "true"
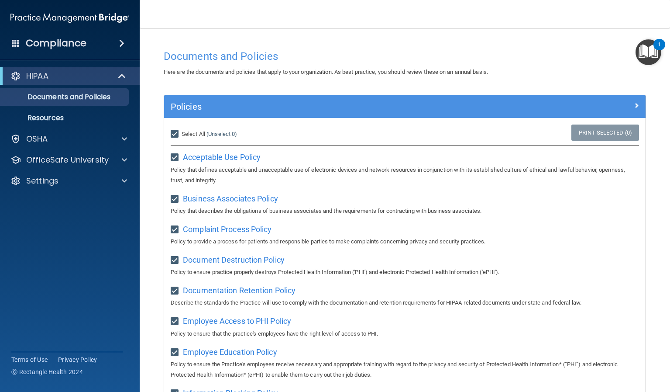
checkbox input "true"
click at [648, 56] on img "Open Resource Center, 1 new notification" at bounding box center [649, 52] width 26 height 26
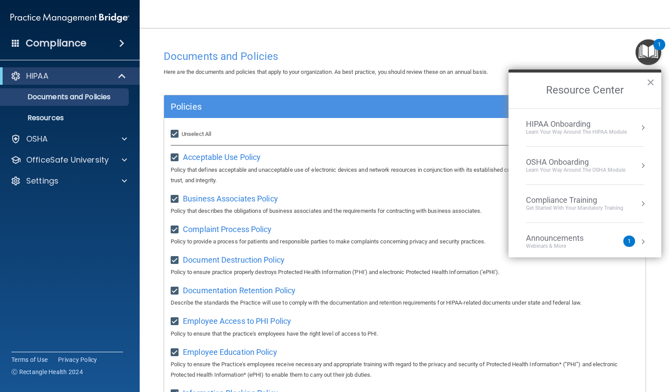
click at [536, 125] on div "HIPAA Onboarding" at bounding box center [576, 124] width 101 height 10
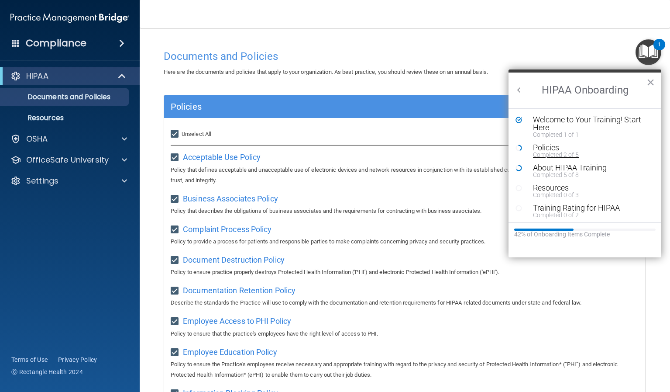
click at [549, 152] on div "Completed 2 of 5" at bounding box center [588, 155] width 110 height 6
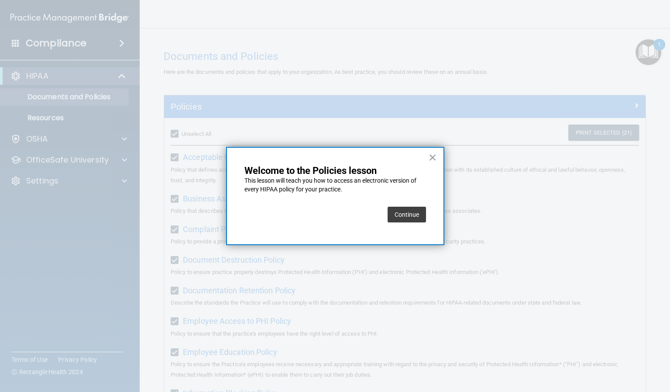
click at [407, 215] on button "Continue" at bounding box center [407, 215] width 38 height 16
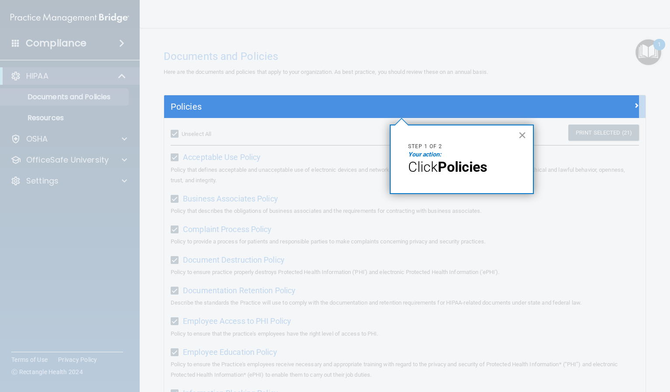
click at [519, 135] on button "×" at bounding box center [522, 135] width 8 height 14
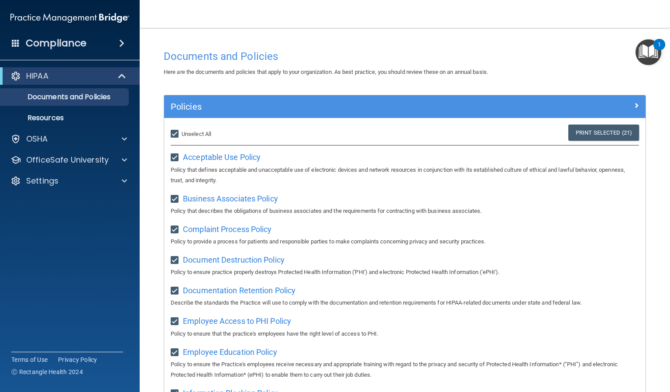
drag, startPoint x: 174, startPoint y: 137, endPoint x: 177, endPoint y: 148, distance: 11.3
click at [174, 137] on input "Select All (Unselect 21) Unselect All" at bounding box center [176, 134] width 10 height 7
checkbox input "false"
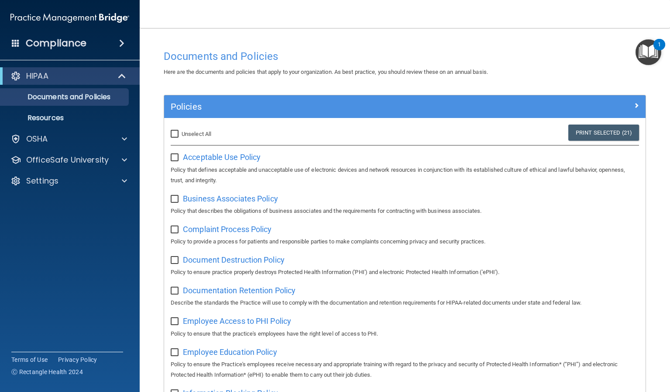
checkbox input "false"
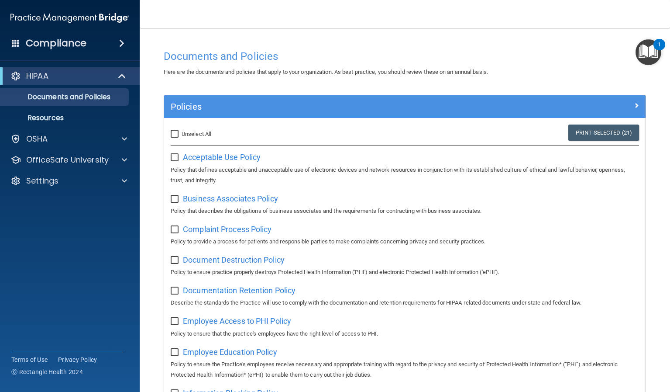
checkbox input "false"
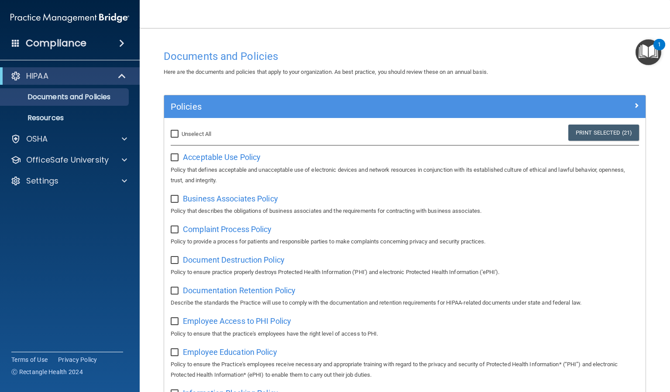
checkbox input "false"
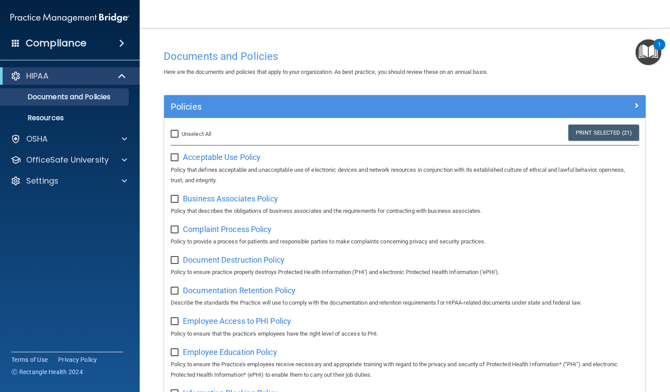
checkbox input "false"
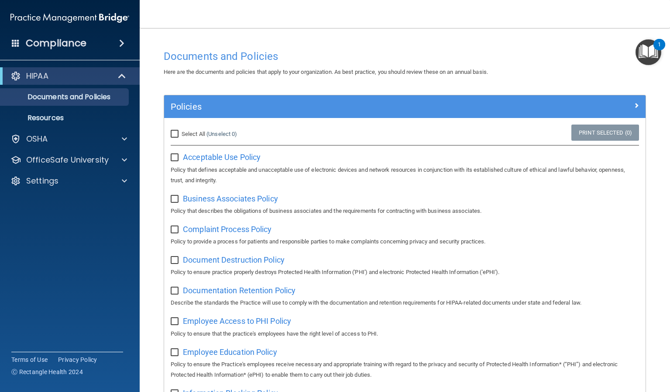
drag, startPoint x: 262, startPoint y: 53, endPoint x: 255, endPoint y: 59, distance: 9.6
click at [261, 53] on h4 "Documents and Policies" at bounding box center [405, 56] width 482 height 11
click at [252, 61] on h4 "Documents and Policies" at bounding box center [405, 56] width 482 height 11
click at [368, 46] on div "Documents and Policies" at bounding box center [405, 55] width 496 height 21
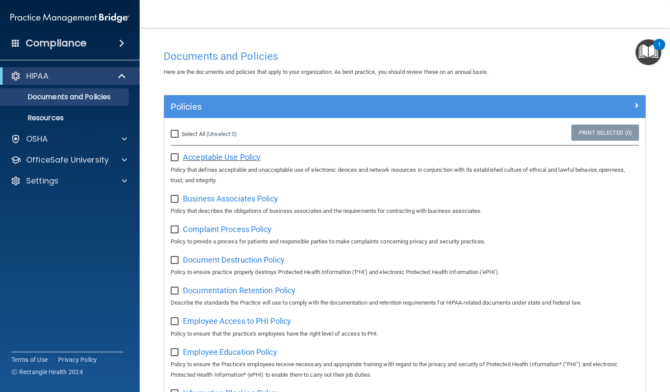
click at [224, 158] on span "Acceptable Use Policy" at bounding box center [222, 156] width 78 height 9
click at [221, 199] on span "Business Associates Policy" at bounding box center [230, 198] width 95 height 9
click at [325, 59] on h4 "Documents and Policies" at bounding box center [405, 56] width 482 height 11
click at [649, 50] on img "Open Resource Center, 1 new notification" at bounding box center [649, 52] width 26 height 26
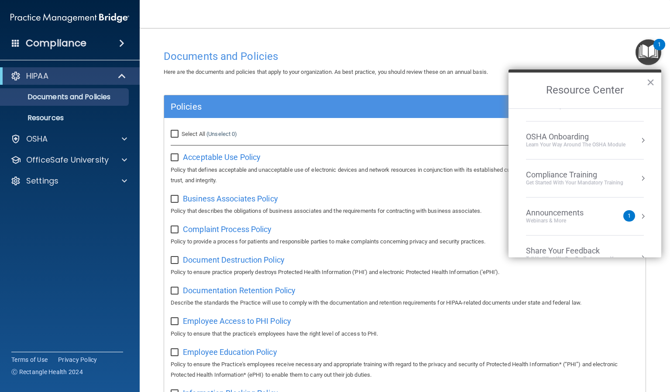
scroll to position [49, 0]
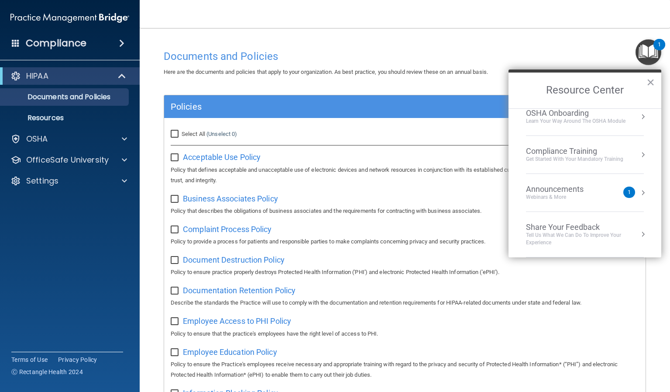
click at [600, 152] on div "Compliance Training" at bounding box center [574, 151] width 97 height 10
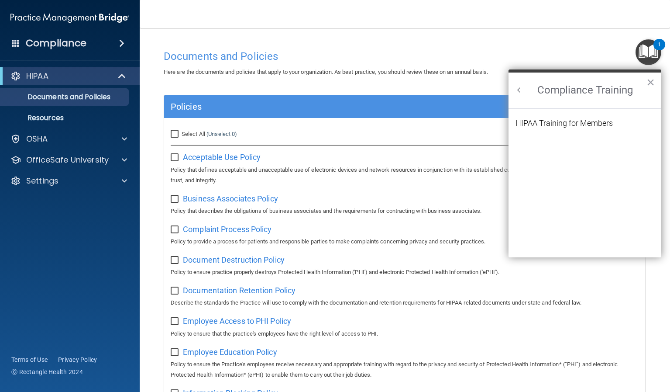
scroll to position [38, 0]
click at [564, 121] on div "HIPAA Training for Members" at bounding box center [564, 123] width 97 height 8
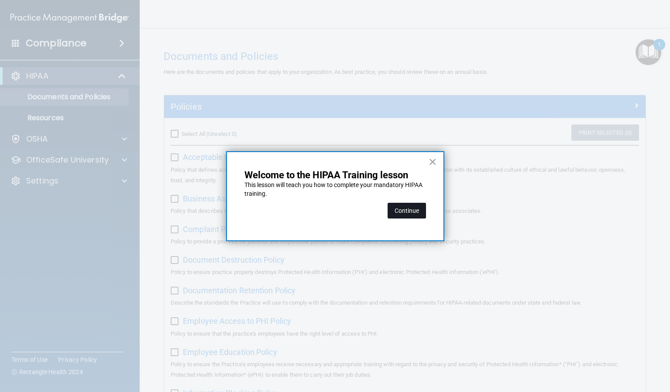
click at [410, 211] on button "Continue" at bounding box center [407, 211] width 38 height 16
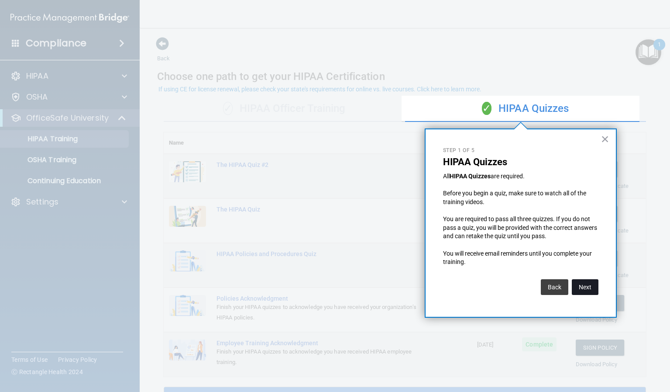
click at [586, 286] on button "Next" at bounding box center [585, 287] width 27 height 16
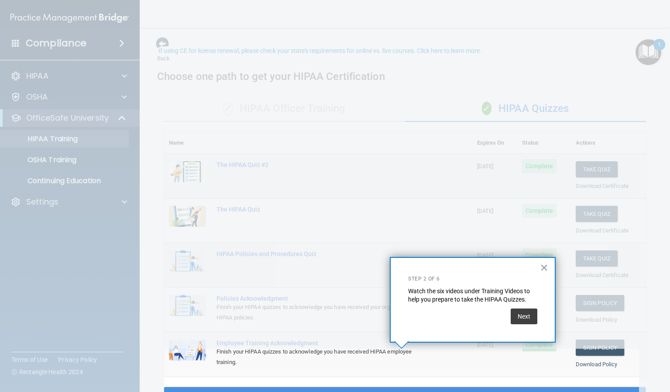
scroll to position [38, 0]
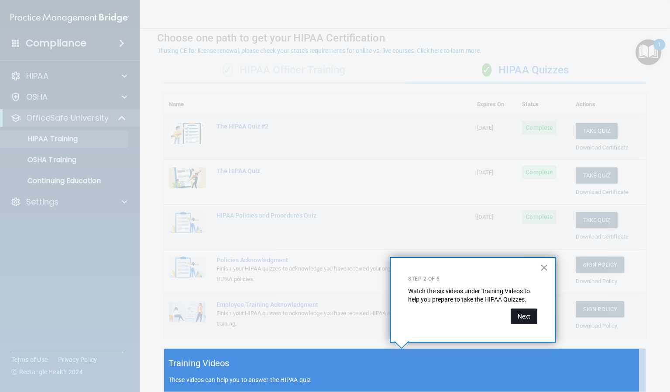
click at [517, 317] on button "Next" at bounding box center [524, 316] width 27 height 16
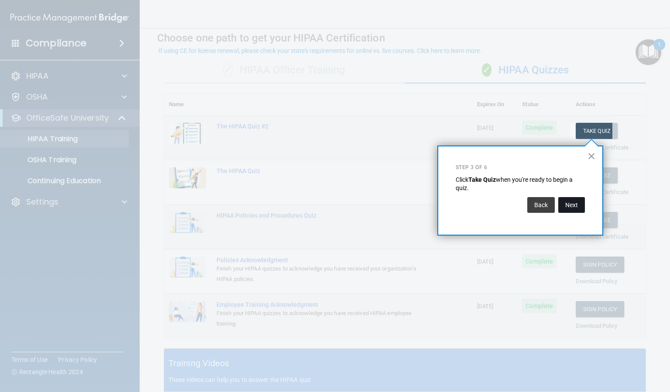
click at [569, 200] on button "Next" at bounding box center [571, 205] width 27 height 16
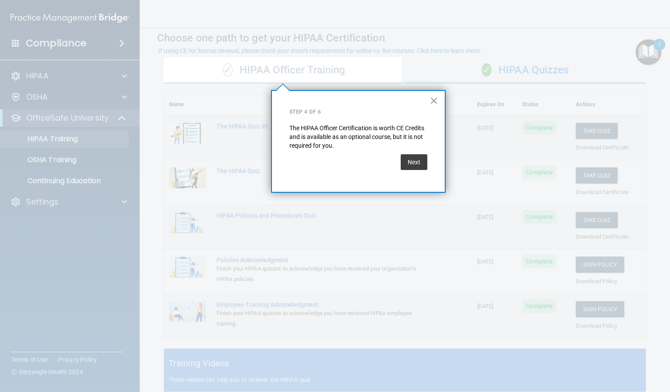
click at [424, 164] on button "Next" at bounding box center [414, 162] width 27 height 16
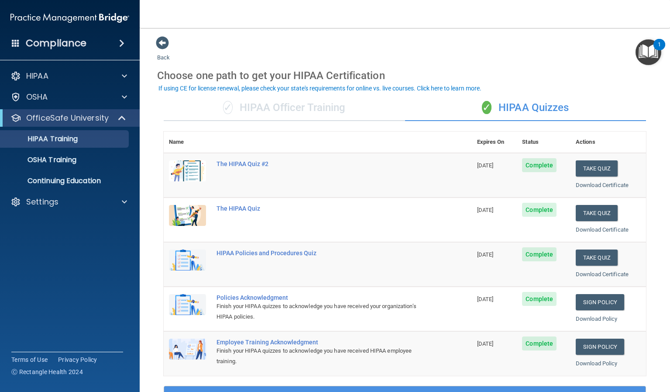
scroll to position [0, 0]
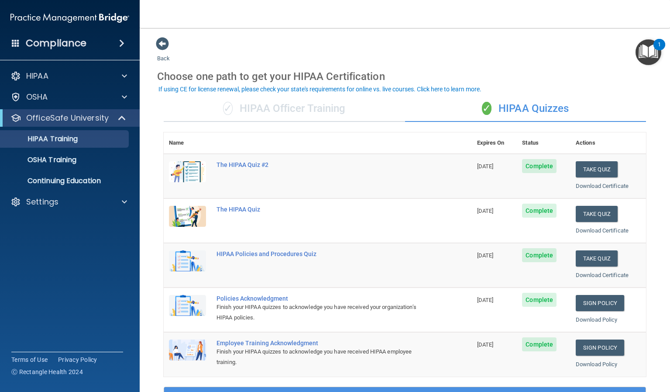
click at [285, 102] on div "✓ HIPAA Officer Training" at bounding box center [284, 109] width 241 height 26
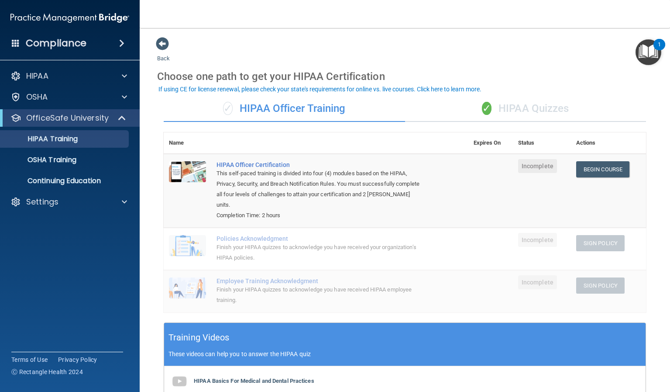
click at [542, 107] on div "✓ HIPAA Quizzes" at bounding box center [525, 109] width 241 height 26
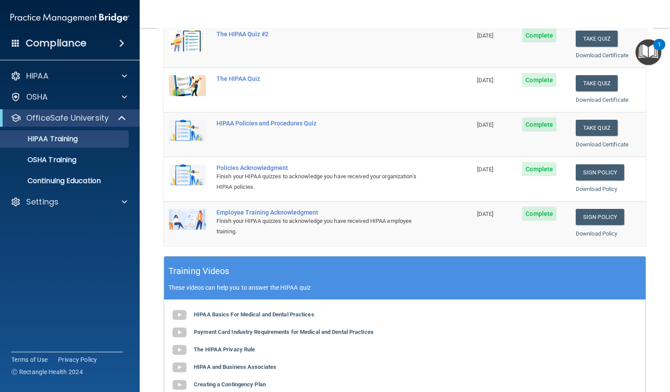
scroll to position [4, 0]
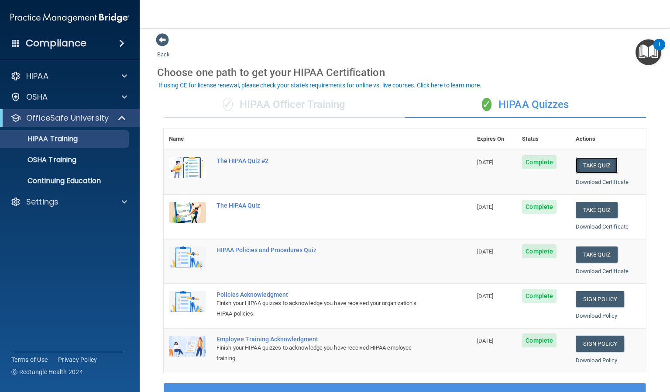
click at [578, 165] on button "Take Quiz" at bounding box center [597, 165] width 42 height 16
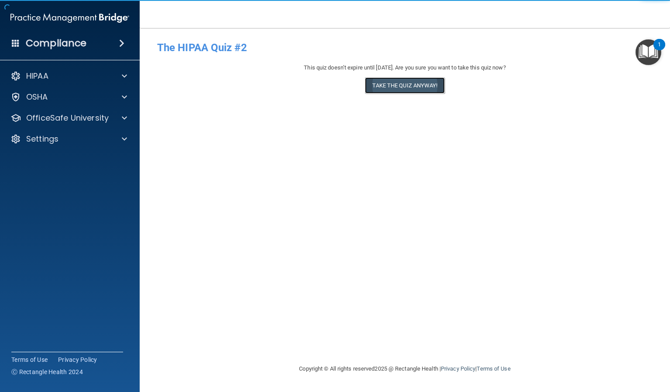
click at [415, 79] on button "Take the quiz anyway!" at bounding box center [404, 85] width 79 height 16
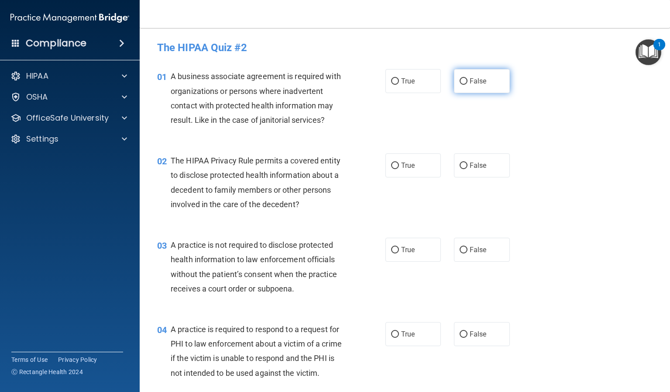
click at [479, 71] on label "False" at bounding box center [482, 81] width 56 height 24
click at [468, 78] on input "False" at bounding box center [464, 81] width 8 height 7
radio input "true"
click at [418, 166] on label "True" at bounding box center [414, 165] width 56 height 24
click at [399, 166] on input "True" at bounding box center [395, 165] width 8 height 7
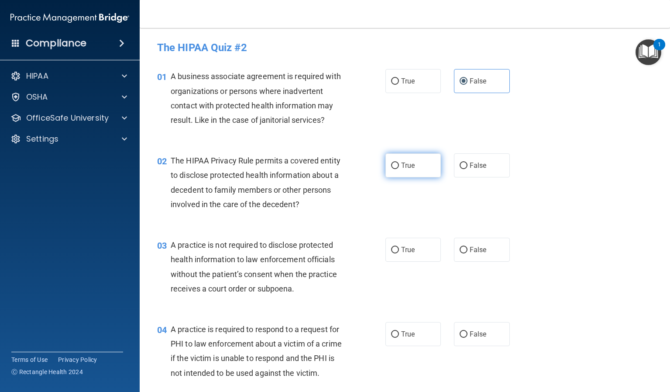
radio input "true"
click at [476, 251] on span "False" at bounding box center [478, 249] width 17 height 8
click at [468, 251] on input "False" at bounding box center [464, 250] width 8 height 7
radio input "true"
click at [397, 338] on label "True" at bounding box center [414, 334] width 56 height 24
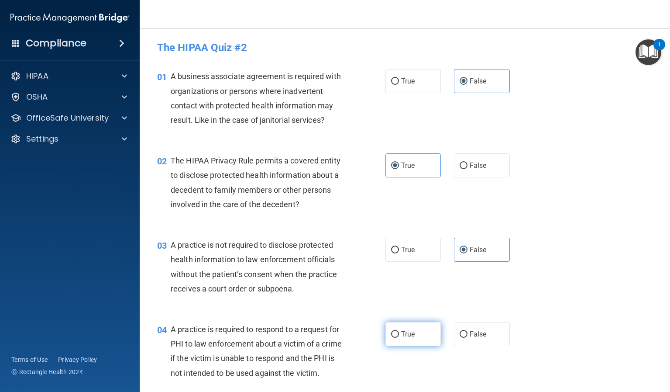
click at [397, 338] on input "True" at bounding box center [395, 334] width 8 height 7
radio input "true"
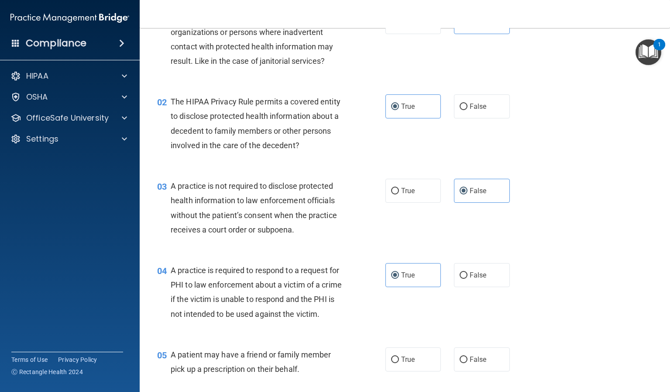
scroll to position [131, 0]
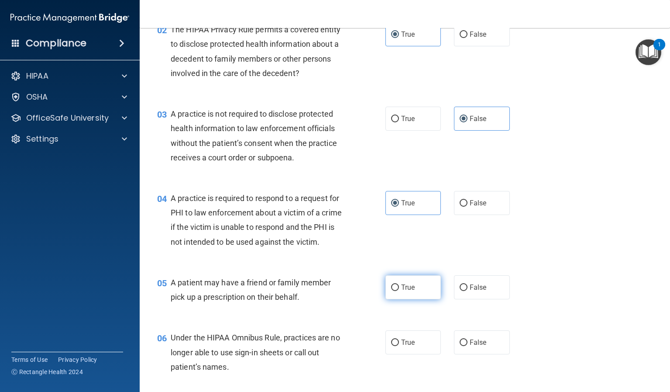
click at [403, 291] on span "True" at bounding box center [408, 287] width 14 height 8
click at [399, 291] on input "True" at bounding box center [395, 287] width 8 height 7
radio input "true"
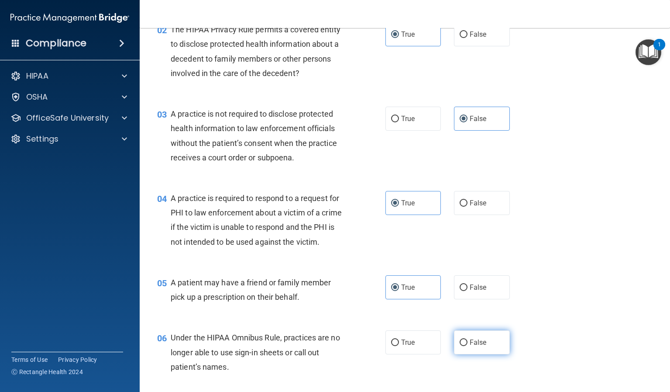
click at [483, 354] on label "False" at bounding box center [482, 342] width 56 height 24
click at [468, 346] on input "False" at bounding box center [464, 342] width 8 height 7
radio input "true"
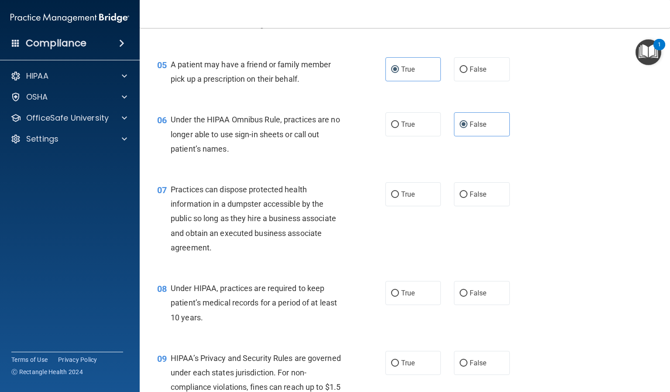
scroll to position [349, 0]
click at [477, 198] on span "False" at bounding box center [478, 193] width 17 height 8
click at [468, 197] on input "False" at bounding box center [464, 194] width 8 height 7
radio input "true"
click at [470, 304] on label "False" at bounding box center [482, 292] width 56 height 24
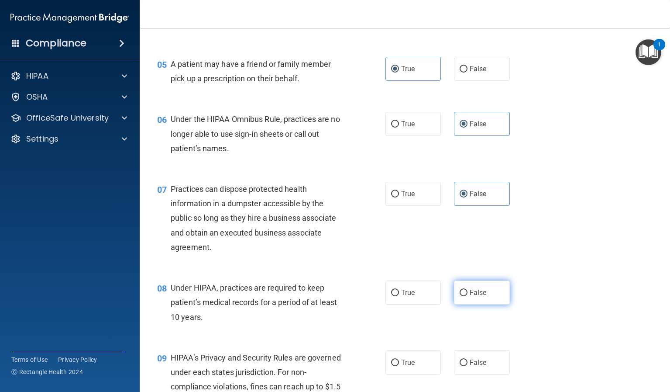
click at [468, 296] on input "False" at bounding box center [464, 292] width 8 height 7
radio input "true"
click at [460, 366] on input "False" at bounding box center [464, 362] width 8 height 7
radio input "true"
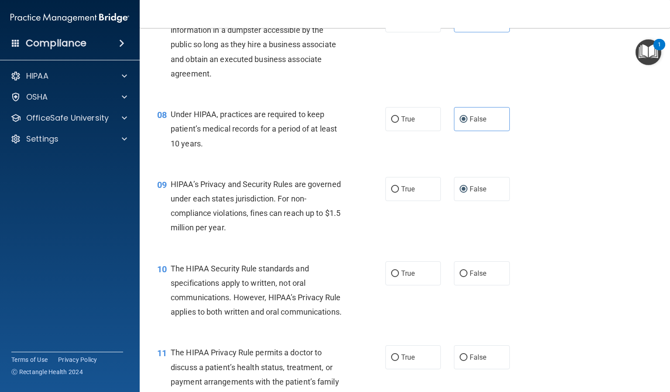
scroll to position [524, 0]
click at [417, 283] on label "True" at bounding box center [414, 272] width 56 height 24
click at [399, 276] on input "True" at bounding box center [395, 272] width 8 height 7
radio input "true"
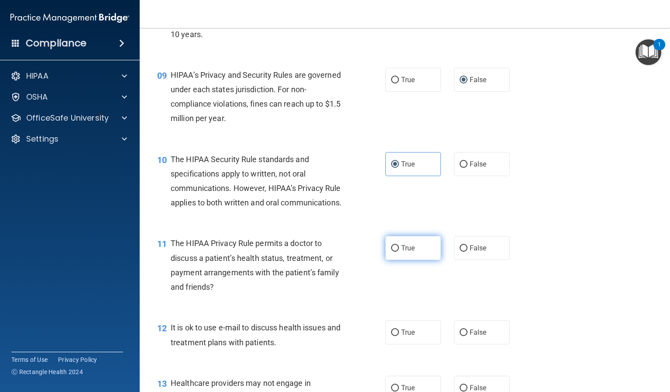
scroll to position [655, 0]
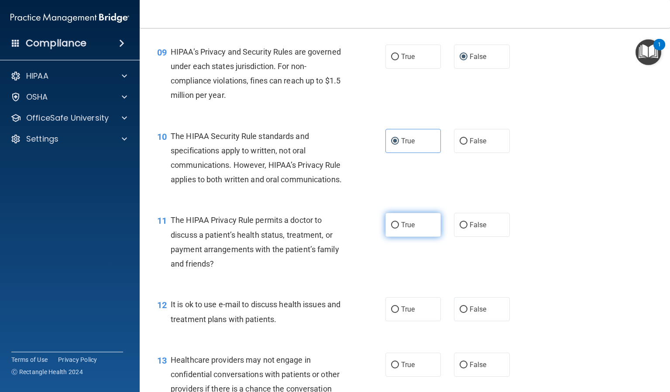
click at [407, 229] on span "True" at bounding box center [408, 224] width 14 height 8
click at [399, 228] on input "True" at bounding box center [395, 225] width 8 height 7
radio input "true"
click at [403, 321] on label "True" at bounding box center [414, 309] width 56 height 24
click at [399, 313] on input "True" at bounding box center [395, 309] width 8 height 7
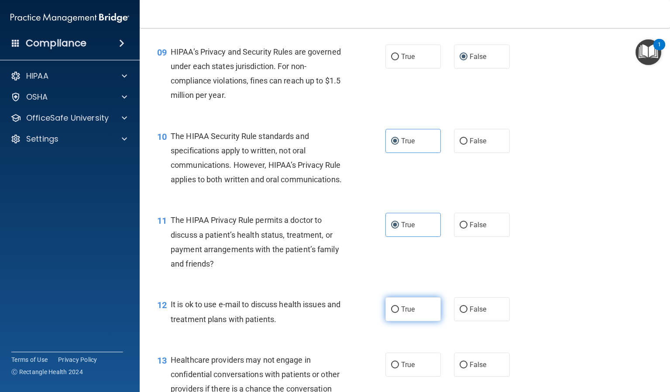
radio input "true"
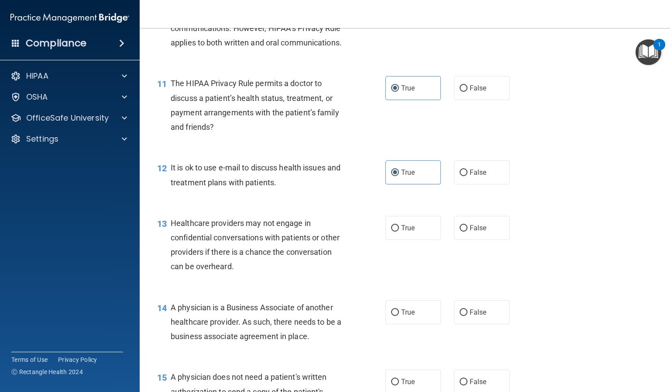
scroll to position [873, 0]
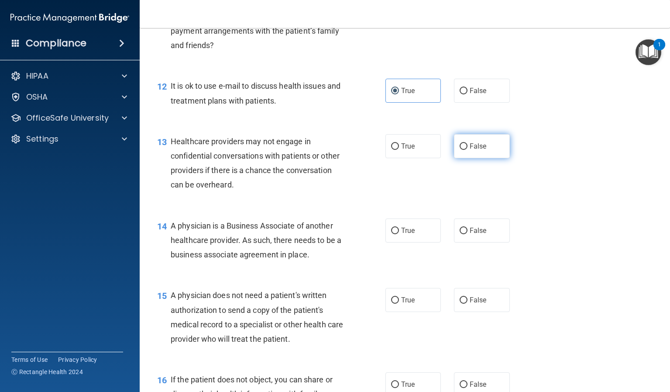
click at [462, 150] on input "False" at bounding box center [464, 146] width 8 height 7
radio input "true"
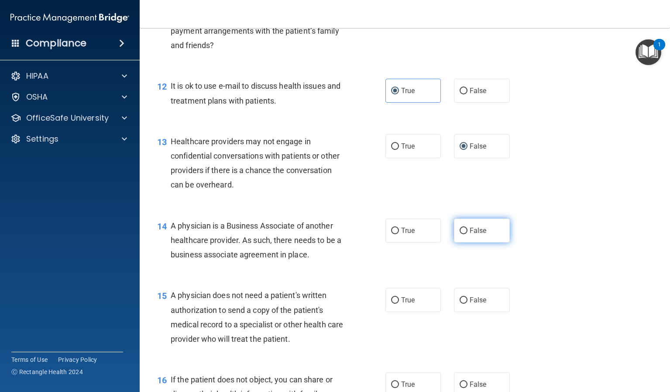
click at [470, 234] on span "False" at bounding box center [478, 230] width 17 height 8
click at [467, 234] on input "False" at bounding box center [464, 230] width 8 height 7
radio input "true"
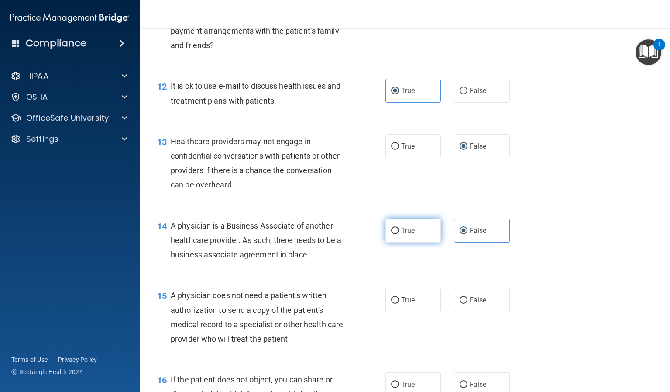
click at [414, 242] on label "True" at bounding box center [414, 230] width 56 height 24
click at [399, 234] on input "True" at bounding box center [395, 230] width 8 height 7
radio input "true"
click at [460, 234] on input "False" at bounding box center [464, 230] width 8 height 7
radio input "true"
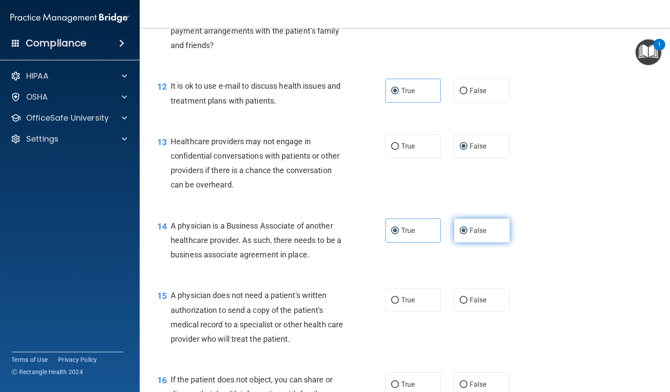
radio input "false"
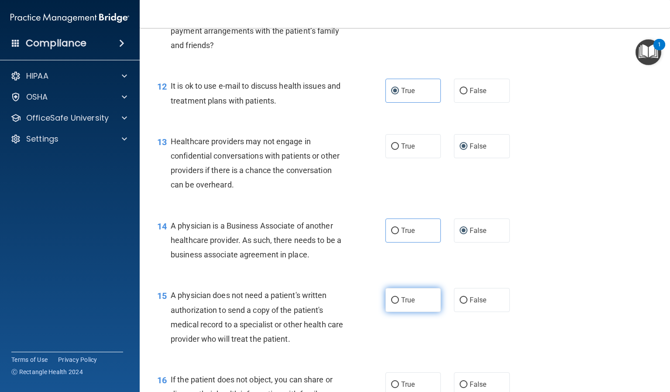
click at [391, 303] on input "True" at bounding box center [395, 300] width 8 height 7
radio input "true"
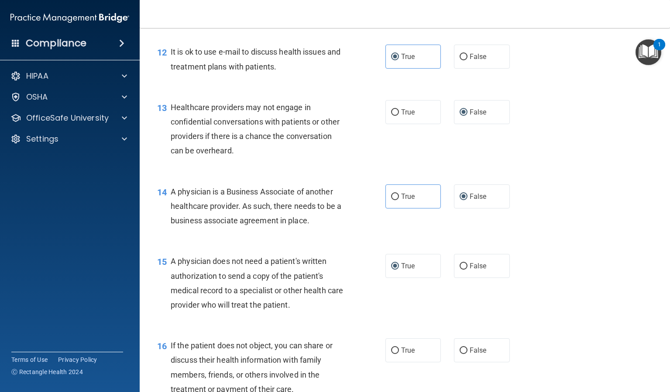
scroll to position [1048, 0]
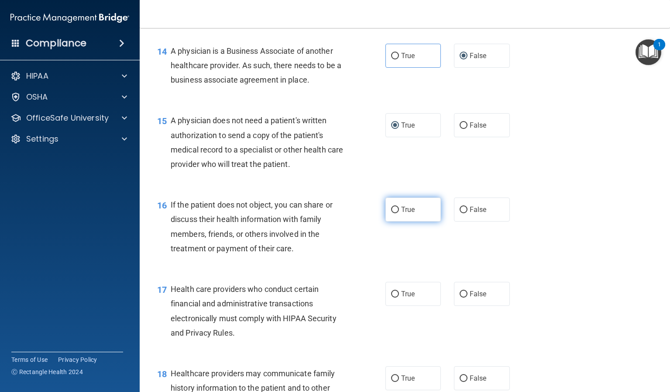
click at [403, 221] on label "True" at bounding box center [414, 209] width 56 height 24
click at [399, 213] on input "True" at bounding box center [395, 210] width 8 height 7
radio input "true"
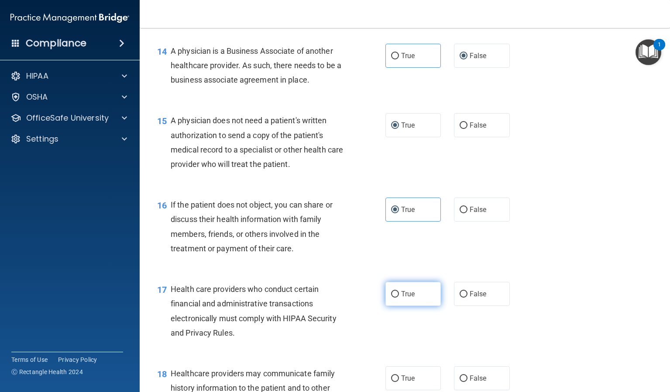
click at [410, 298] on span "True" at bounding box center [408, 293] width 14 height 8
click at [399, 297] on input "True" at bounding box center [395, 294] width 8 height 7
radio input "true"
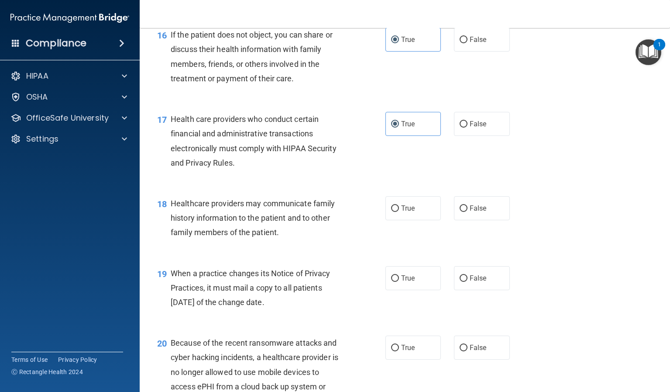
scroll to position [1223, 0]
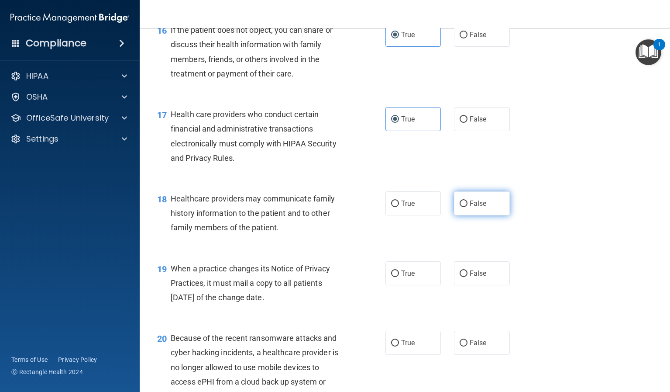
click at [463, 207] on input "False" at bounding box center [464, 203] width 8 height 7
radio input "true"
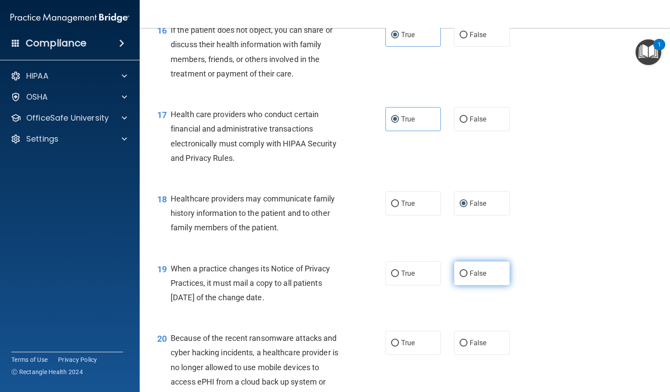
click at [470, 277] on span "False" at bounding box center [478, 273] width 17 height 8
click at [466, 277] on input "False" at bounding box center [464, 273] width 8 height 7
radio input "true"
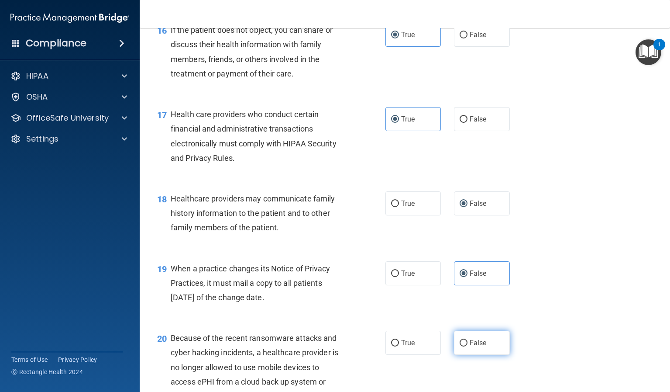
click at [479, 347] on span "False" at bounding box center [478, 342] width 17 height 8
click at [468, 346] on input "False" at bounding box center [464, 343] width 8 height 7
radio input "true"
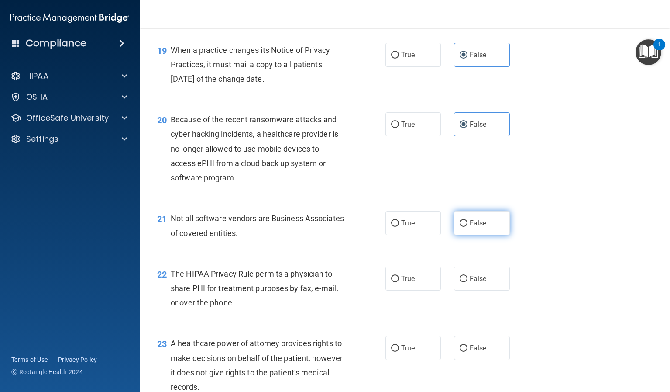
click at [472, 235] on label "False" at bounding box center [482, 223] width 56 height 24
click at [468, 227] on input "False" at bounding box center [464, 223] width 8 height 7
radio input "true"
click at [420, 290] on label "True" at bounding box center [414, 278] width 56 height 24
click at [399, 282] on input "True" at bounding box center [395, 279] width 8 height 7
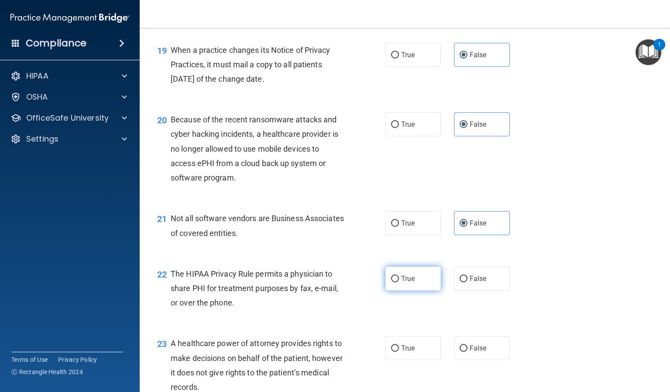
radio input "true"
click at [557, 250] on div "21 Not all software vendors are Business Associates of covered entities. True F…" at bounding box center [405, 227] width 509 height 55
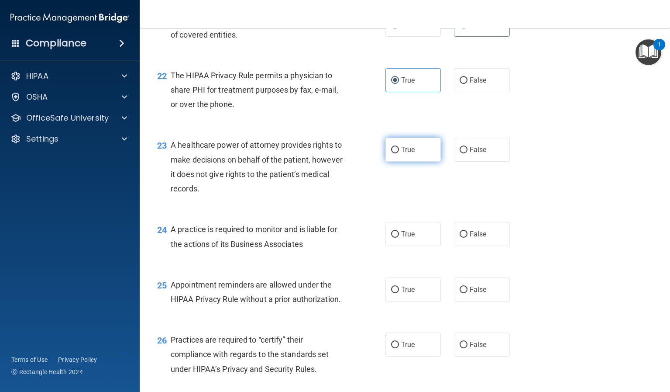
scroll to position [1659, 0]
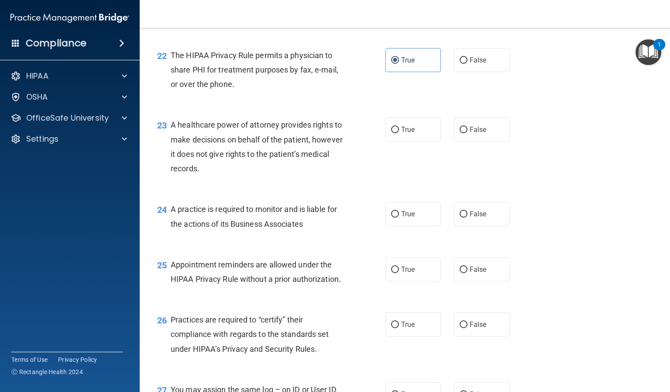
click at [547, 107] on div "22 The HIPAA Privacy Rule permits a physician to share PHI for treatment purpos…" at bounding box center [405, 72] width 509 height 70
click at [462, 133] on input "False" at bounding box center [464, 130] width 8 height 7
radio input "true"
click at [396, 226] on label "True" at bounding box center [414, 214] width 56 height 24
click at [396, 217] on input "True" at bounding box center [395, 214] width 8 height 7
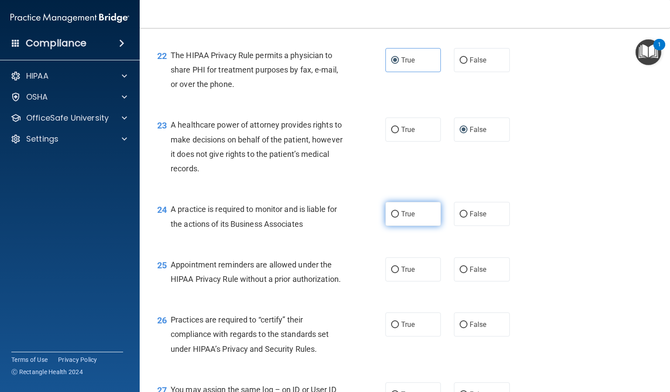
radio input "true"
click at [482, 281] on label "False" at bounding box center [482, 269] width 56 height 24
click at [468, 273] on input "False" at bounding box center [464, 269] width 8 height 7
radio input "true"
click at [408, 336] on label "True" at bounding box center [414, 324] width 56 height 24
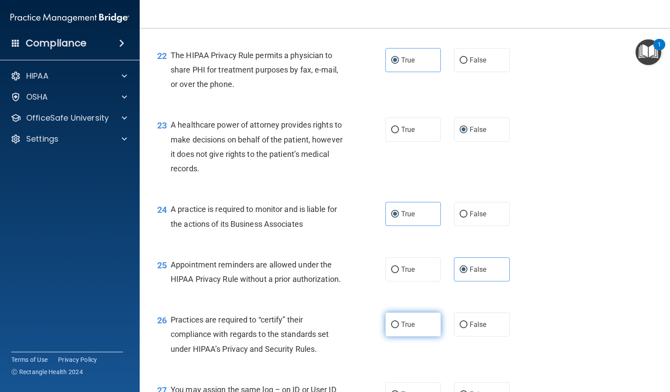
click at [399, 328] on input "True" at bounding box center [395, 324] width 8 height 7
radio input "true"
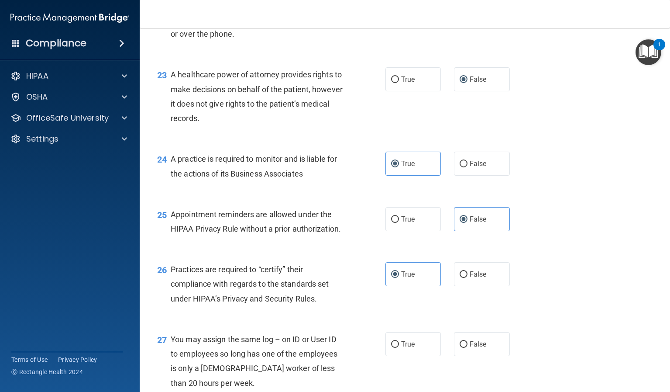
scroll to position [1790, 0]
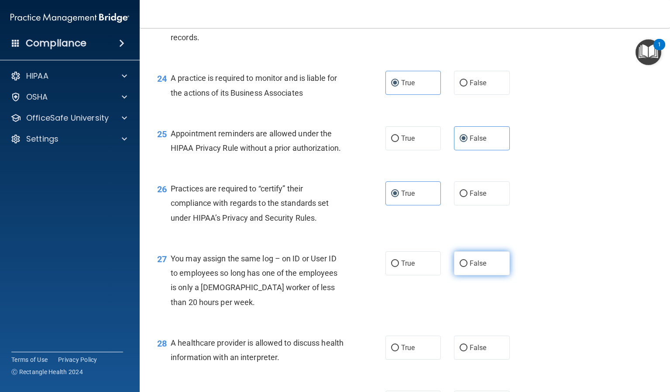
click at [480, 275] on label "False" at bounding box center [482, 263] width 56 height 24
click at [468, 267] on input "False" at bounding box center [464, 263] width 8 height 7
radio input "true"
click at [470, 351] on span "False" at bounding box center [478, 347] width 17 height 8
click at [468, 351] on input "False" at bounding box center [464, 348] width 8 height 7
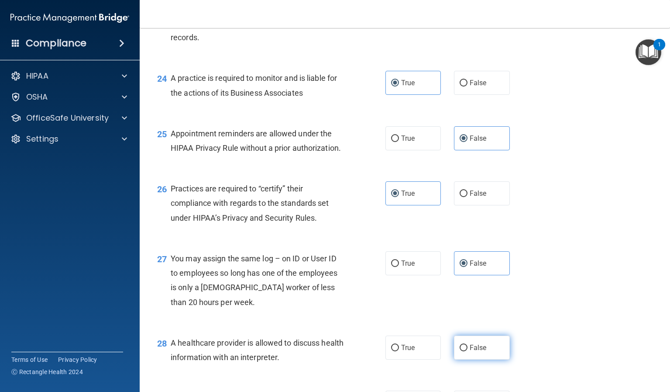
radio input "true"
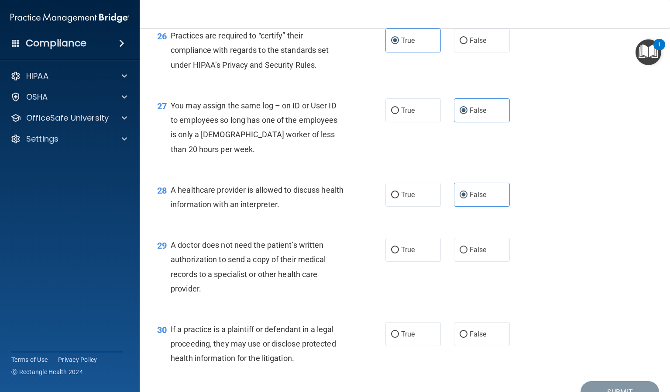
scroll to position [1965, 0]
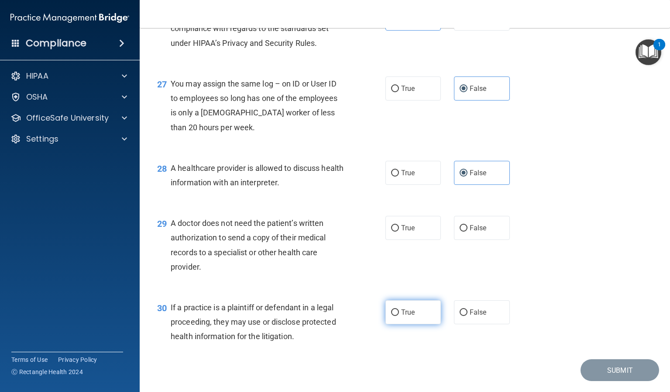
click at [401, 316] on span "True" at bounding box center [408, 312] width 14 height 8
click at [398, 316] on input "True" at bounding box center [395, 312] width 8 height 7
radio input "true"
click at [466, 324] on label "False" at bounding box center [482, 312] width 56 height 24
click at [466, 316] on input "False" at bounding box center [464, 312] width 8 height 7
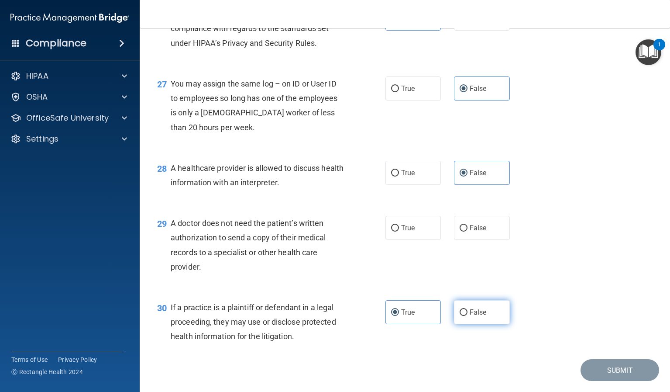
radio input "true"
radio input "false"
click at [414, 240] on label "True" at bounding box center [414, 228] width 56 height 24
click at [399, 231] on input "True" at bounding box center [395, 228] width 8 height 7
radio input "true"
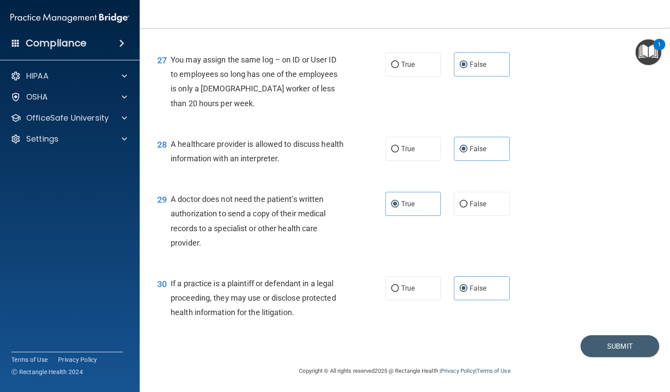
scroll to position [2018, 0]
click at [601, 353] on button "Submit" at bounding box center [620, 346] width 79 height 22
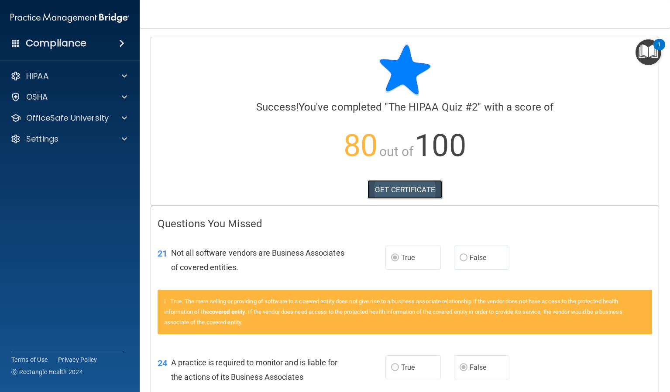
click at [419, 188] on link "GET CERTIFICATE" at bounding box center [405, 189] width 75 height 19
drag, startPoint x: 594, startPoint y: 117, endPoint x: 162, endPoint y: 76, distance: 434.7
click at [579, 113] on div "Success! You've completed " The HIPAA Quiz #2 " with a score of 80 out of 100 G…" at bounding box center [405, 109] width 495 height 131
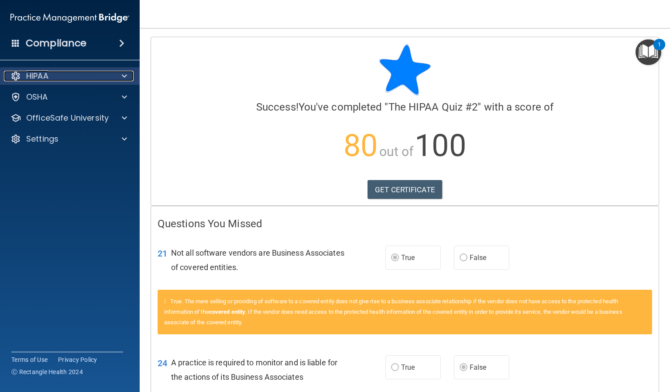
click at [62, 74] on div "HIPAA" at bounding box center [58, 76] width 108 height 10
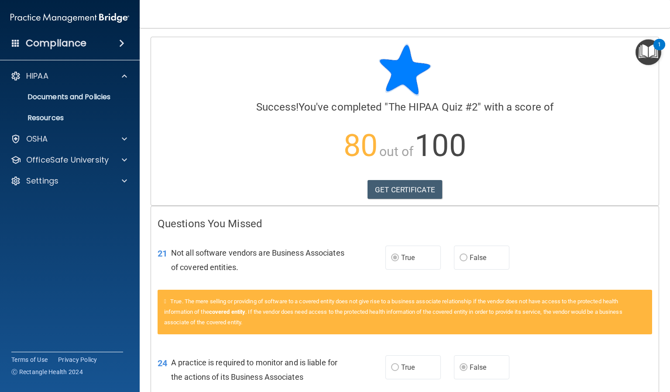
click at [44, 40] on h4 "Compliance" at bounding box center [56, 43] width 61 height 12
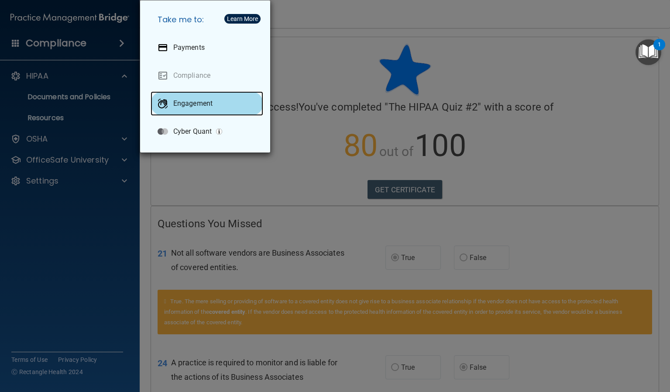
click at [192, 98] on div "Engagement" at bounding box center [207, 103] width 113 height 24
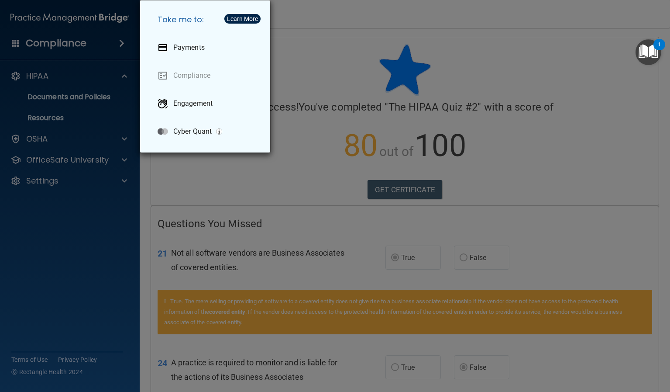
click at [245, 14] on button "Learn More" at bounding box center [242, 19] width 36 height 10
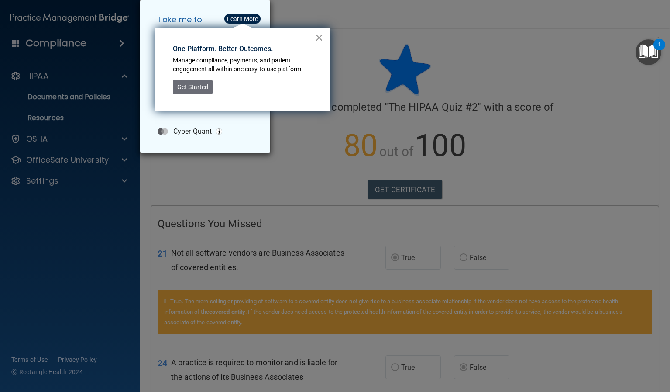
click at [321, 37] on button "×" at bounding box center [319, 38] width 8 height 14
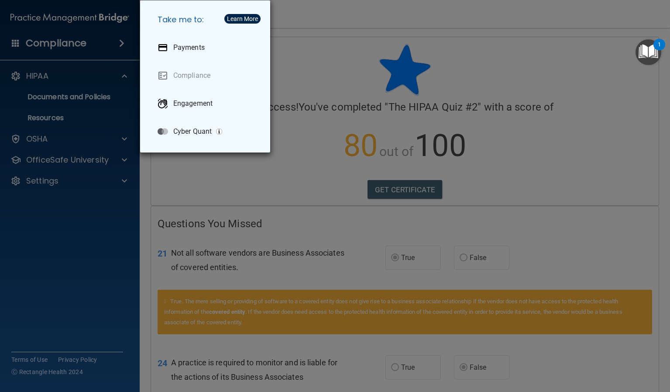
click at [89, 241] on div "Take me to: Payments Compliance Engagement Cyber Quant" at bounding box center [335, 196] width 670 height 392
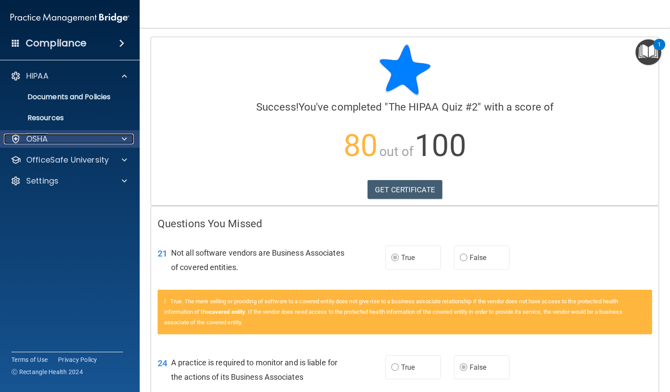
click at [41, 144] on p "OSHA" at bounding box center [37, 139] width 22 height 10
click at [38, 136] on p "OSHA" at bounding box center [37, 139] width 22 height 10
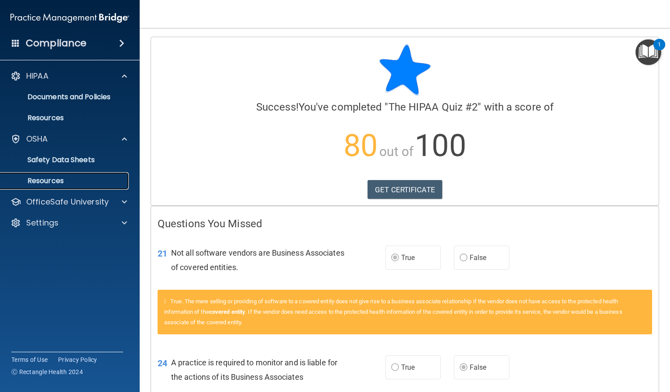
click at [47, 185] on p "Resources" at bounding box center [65, 180] width 119 height 9
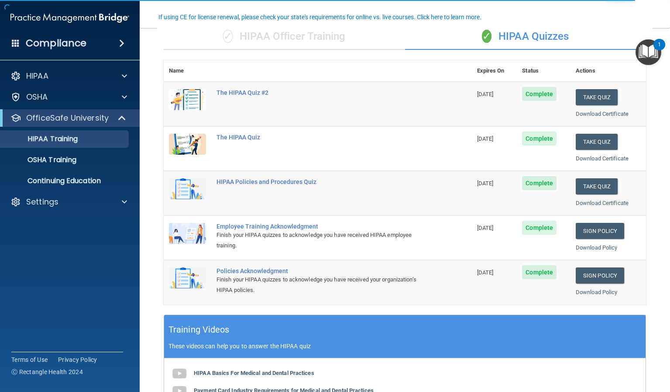
scroll to position [87, 0]
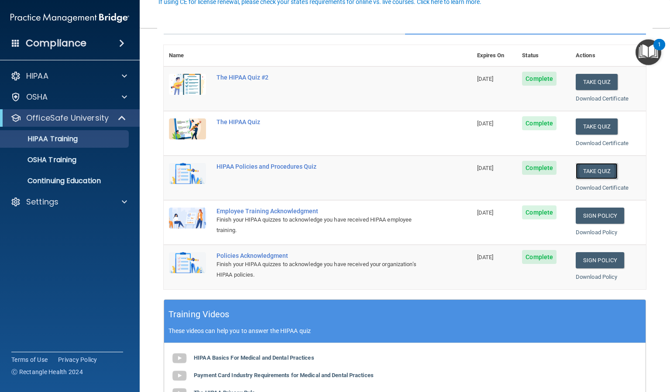
click at [599, 171] on button "Take Quiz" at bounding box center [597, 171] width 42 height 16
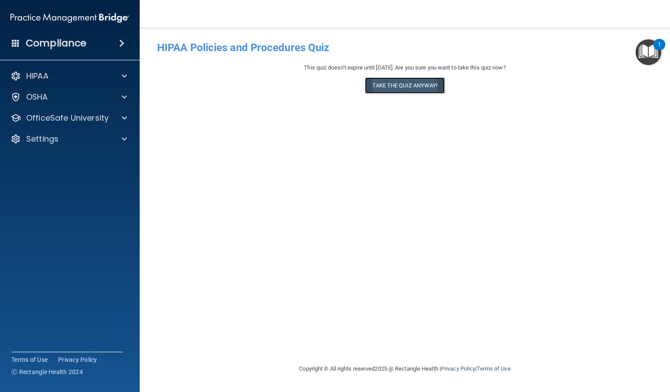
click at [409, 83] on button "Take the quiz anyway!" at bounding box center [404, 85] width 79 height 16
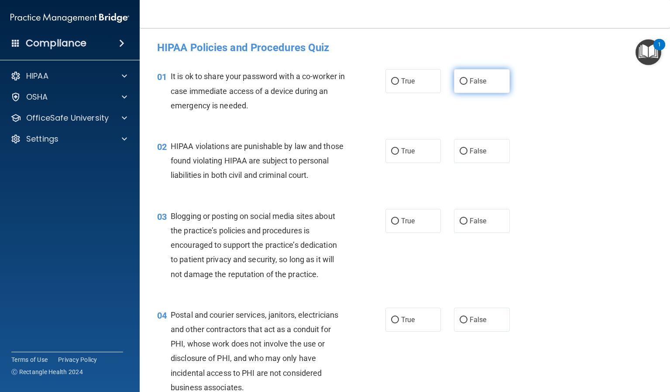
click at [481, 79] on span "False" at bounding box center [478, 81] width 17 height 8
click at [468, 79] on input "False" at bounding box center [464, 81] width 8 height 7
radio input "true"
click at [405, 160] on label "True" at bounding box center [414, 151] width 56 height 24
click at [399, 155] on input "True" at bounding box center [395, 151] width 8 height 7
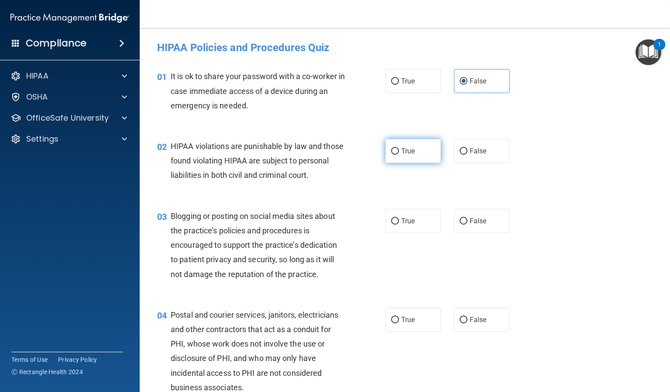
radio input "true"
click at [470, 233] on label "False" at bounding box center [482, 221] width 56 height 24
click at [468, 224] on input "False" at bounding box center [464, 221] width 8 height 7
radio input "true"
click at [410, 325] on label "True" at bounding box center [414, 319] width 56 height 24
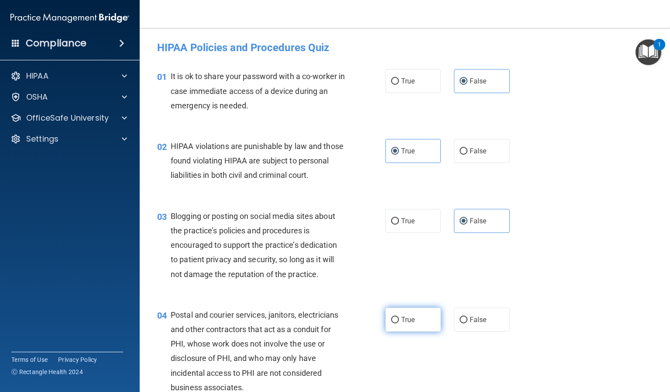
click at [399, 323] on input "True" at bounding box center [395, 320] width 8 height 7
radio input "true"
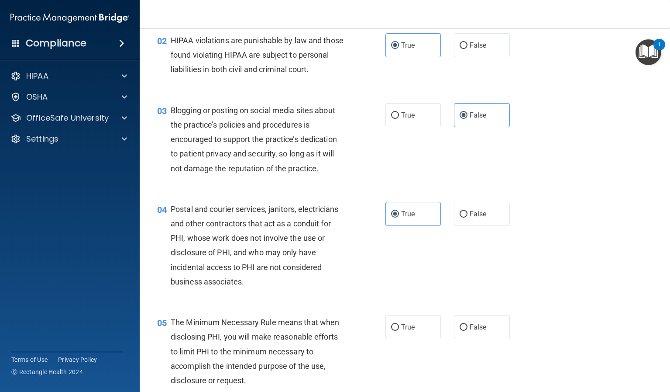
scroll to position [218, 0]
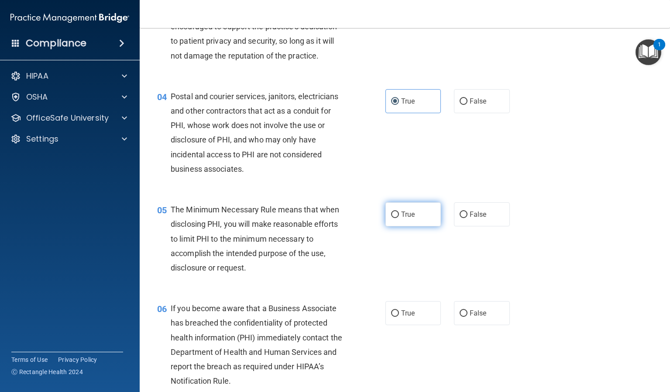
click at [421, 225] on label "True" at bounding box center [414, 214] width 56 height 24
click at [399, 218] on input "True" at bounding box center [395, 214] width 8 height 7
radio input "true"
click at [466, 325] on label "False" at bounding box center [482, 313] width 56 height 24
click at [466, 317] on input "False" at bounding box center [464, 313] width 8 height 7
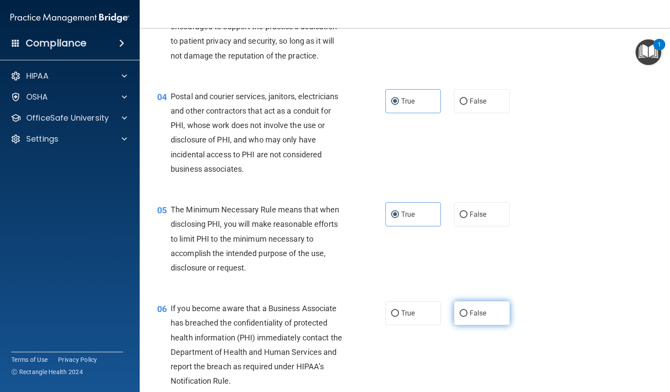
radio input "true"
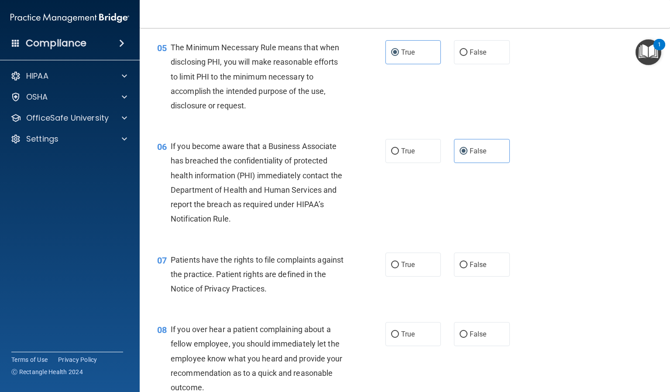
scroll to position [393, 0]
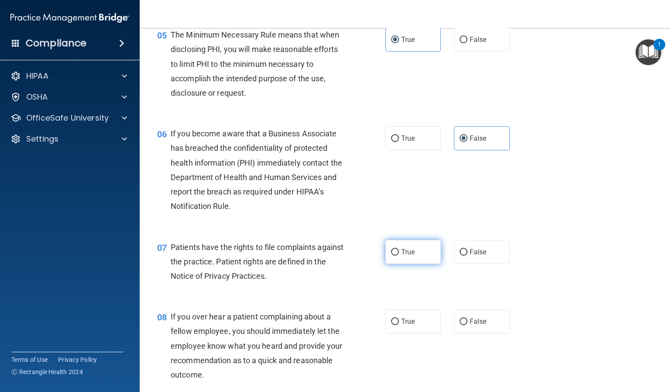
click at [423, 264] on label "True" at bounding box center [414, 252] width 56 height 24
click at [399, 255] on input "True" at bounding box center [395, 252] width 8 height 7
radio input "true"
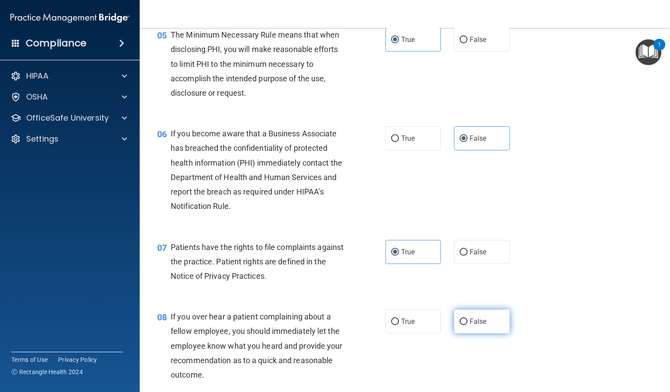
click at [475, 328] on label "False" at bounding box center [482, 321] width 56 height 24
click at [468, 325] on input "False" at bounding box center [464, 321] width 8 height 7
radio input "true"
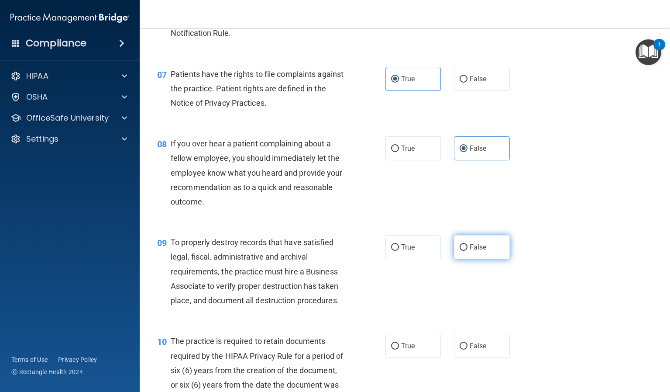
scroll to position [568, 0]
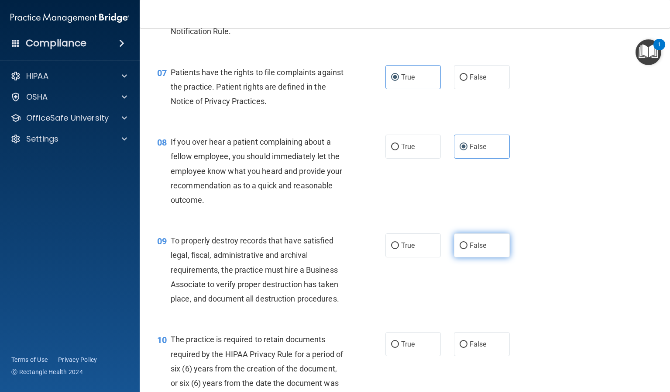
click at [483, 257] on label "False" at bounding box center [482, 245] width 56 height 24
click at [468, 249] on input "False" at bounding box center [464, 245] width 8 height 7
radio input "true"
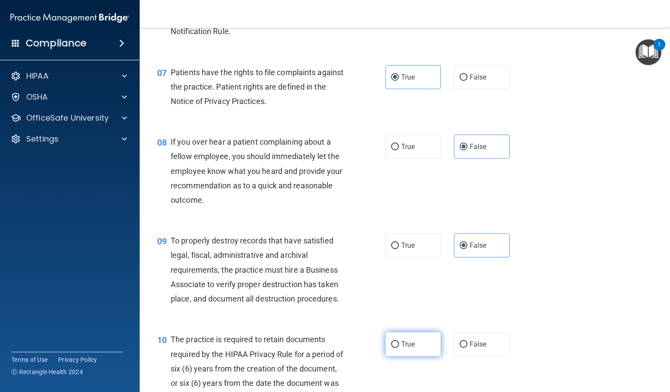
click at [410, 354] on label "True" at bounding box center [414, 344] width 56 height 24
click at [399, 348] on input "True" at bounding box center [395, 344] width 8 height 7
radio input "true"
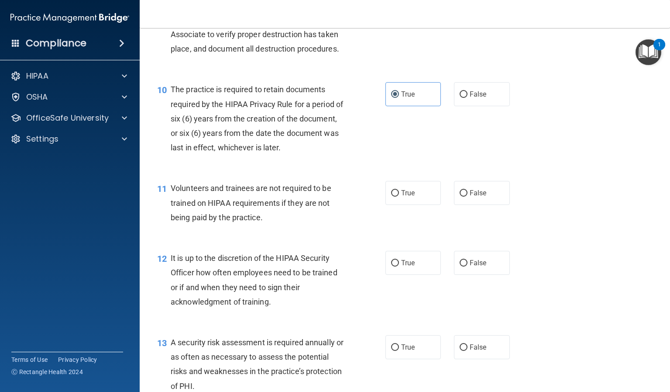
scroll to position [830, 0]
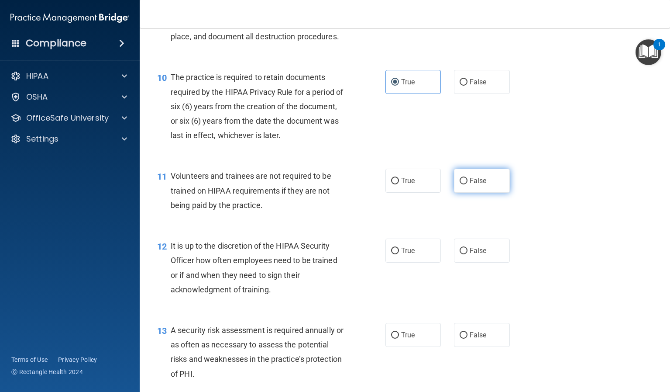
click at [473, 185] on span "False" at bounding box center [478, 180] width 17 height 8
click at [468, 184] on input "False" at bounding box center [464, 181] width 8 height 7
radio input "true"
click at [474, 262] on label "False" at bounding box center [482, 250] width 56 height 24
click at [468, 254] on input "False" at bounding box center [464, 251] width 8 height 7
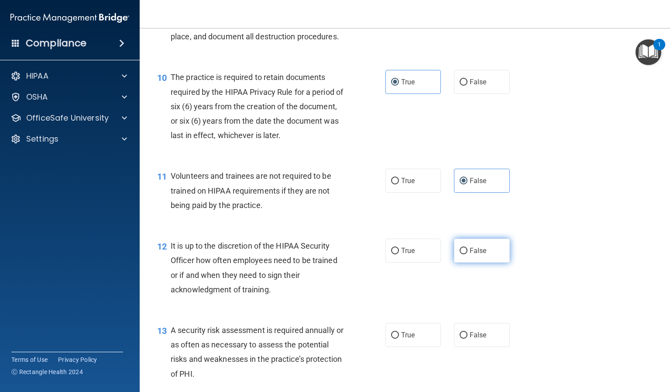
radio input "true"
click at [404, 343] on label "True" at bounding box center [414, 335] width 56 height 24
click at [399, 338] on input "True" at bounding box center [395, 335] width 8 height 7
radio input "true"
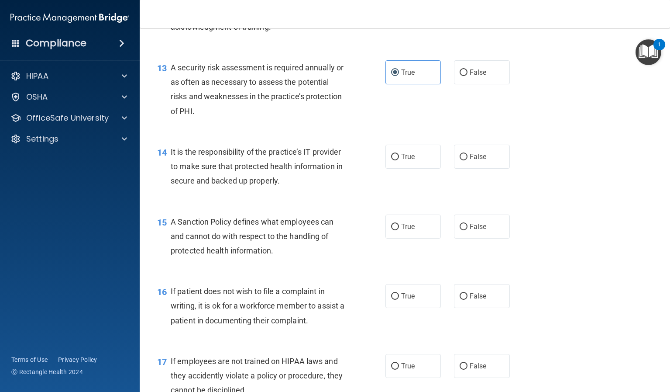
scroll to position [1135, 0]
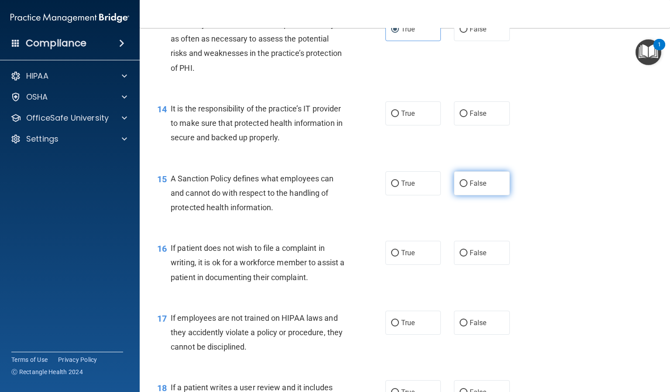
click at [473, 195] on label "False" at bounding box center [482, 183] width 56 height 24
click at [468, 187] on input "False" at bounding box center [464, 183] width 8 height 7
radio input "true"
click at [463, 265] on label "False" at bounding box center [482, 253] width 56 height 24
click at [463, 256] on input "False" at bounding box center [464, 253] width 8 height 7
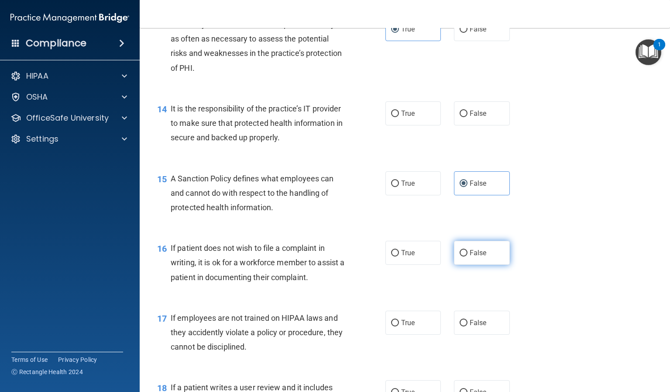
radio input "true"
click at [405, 334] on label "True" at bounding box center [414, 322] width 56 height 24
click at [399, 326] on input "True" at bounding box center [395, 323] width 8 height 7
radio input "true"
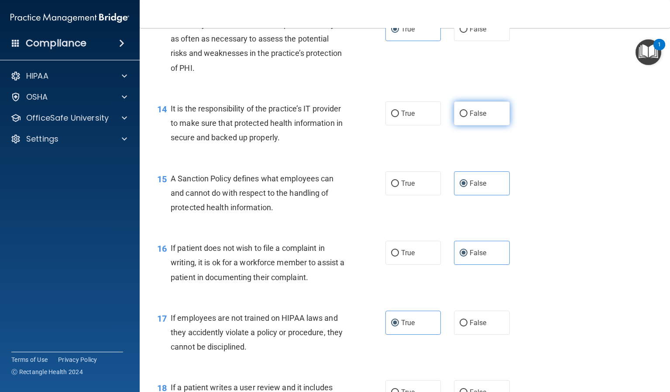
click at [473, 117] on span "False" at bounding box center [478, 113] width 17 height 8
click at [468, 117] on input "False" at bounding box center [464, 113] width 8 height 7
radio input "true"
click at [417, 265] on label "True" at bounding box center [414, 253] width 56 height 24
click at [399, 256] on input "True" at bounding box center [395, 253] width 8 height 7
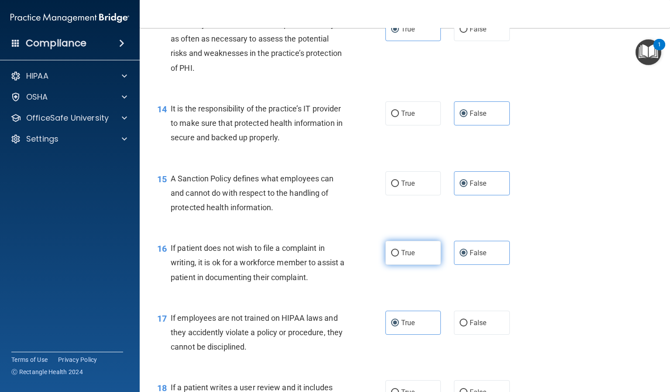
radio input "true"
radio input "false"
click at [470, 327] on span "False" at bounding box center [478, 322] width 17 height 8
click at [467, 326] on input "False" at bounding box center [464, 323] width 8 height 7
radio input "true"
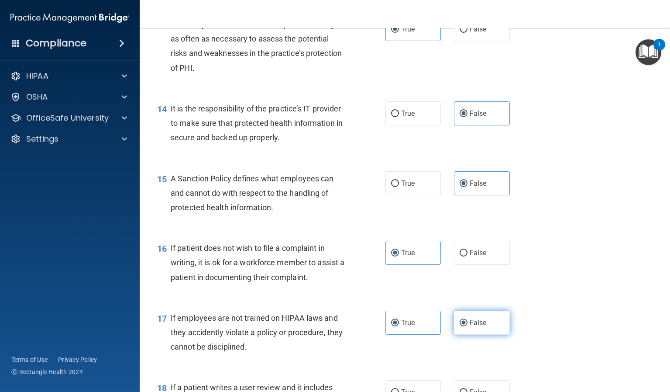
radio input "false"
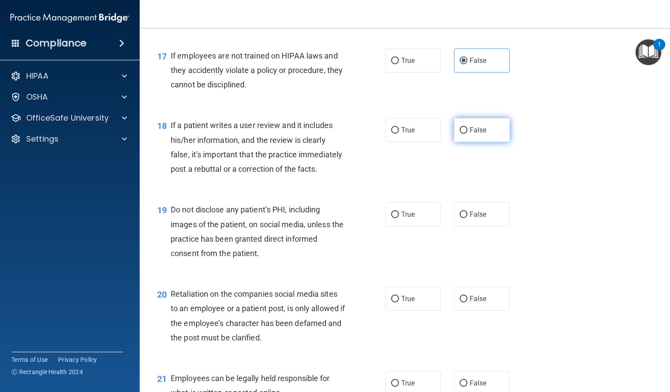
click at [467, 142] on label "False" at bounding box center [482, 130] width 56 height 24
click at [467, 134] on input "False" at bounding box center [464, 130] width 8 height 7
radio input "true"
click at [417, 226] on label "True" at bounding box center [414, 214] width 56 height 24
click at [399, 218] on input "True" at bounding box center [395, 214] width 8 height 7
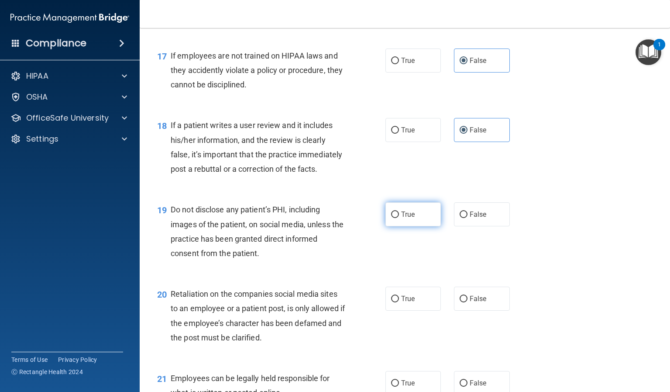
radio input "true"
click at [470, 303] on span "False" at bounding box center [478, 298] width 17 height 8
click at [468, 302] on input "False" at bounding box center [464, 299] width 8 height 7
radio input "true"
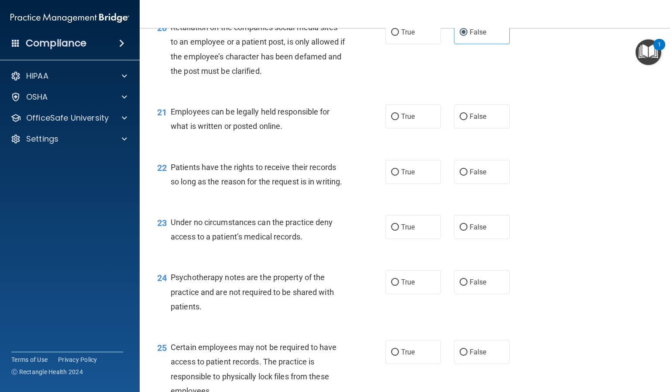
scroll to position [1703, 0]
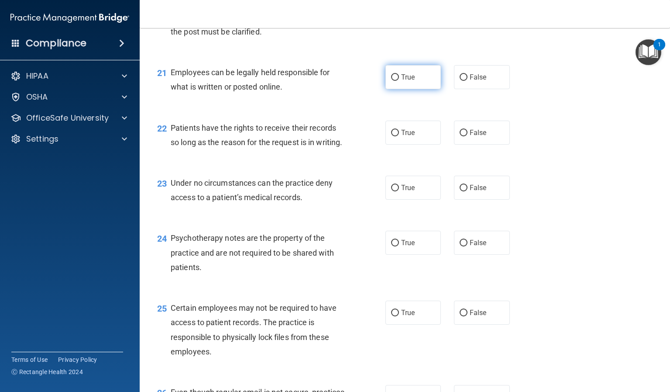
click at [434, 89] on label "True" at bounding box center [414, 77] width 56 height 24
click at [399, 81] on input "True" at bounding box center [395, 77] width 8 height 7
radio input "true"
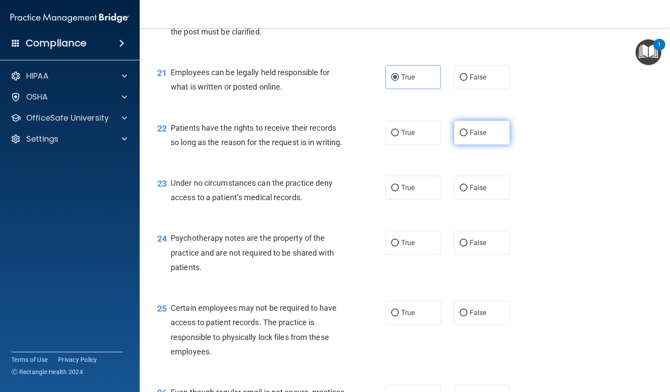
click at [469, 145] on label "False" at bounding box center [482, 133] width 56 height 24
click at [468, 136] on input "False" at bounding box center [464, 133] width 8 height 7
radio input "true"
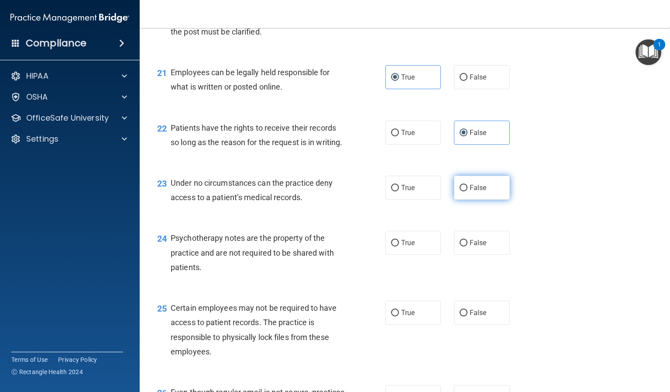
click at [456, 200] on label "False" at bounding box center [482, 188] width 56 height 24
click at [460, 191] on input "False" at bounding box center [464, 188] width 8 height 7
radio input "true"
click at [413, 255] on label "True" at bounding box center [414, 243] width 56 height 24
click at [399, 246] on input "True" at bounding box center [395, 243] width 8 height 7
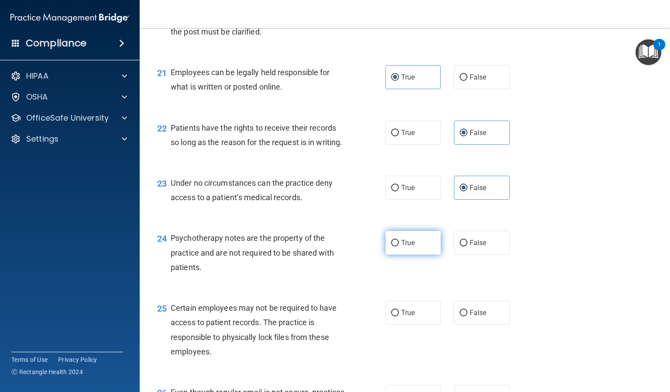
radio input "true"
click at [406, 324] on label "True" at bounding box center [414, 312] width 56 height 24
click at [399, 316] on input "True" at bounding box center [395, 313] width 8 height 7
radio input "true"
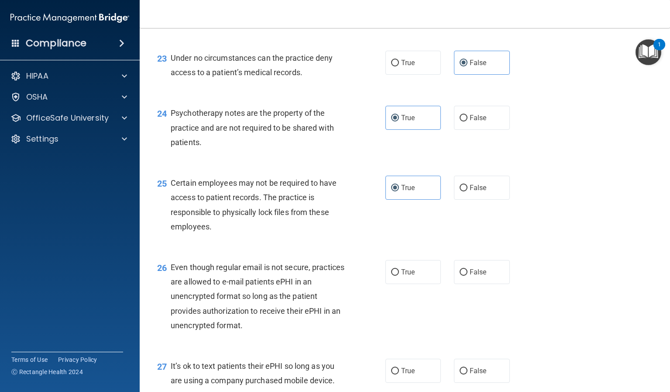
scroll to position [1878, 0]
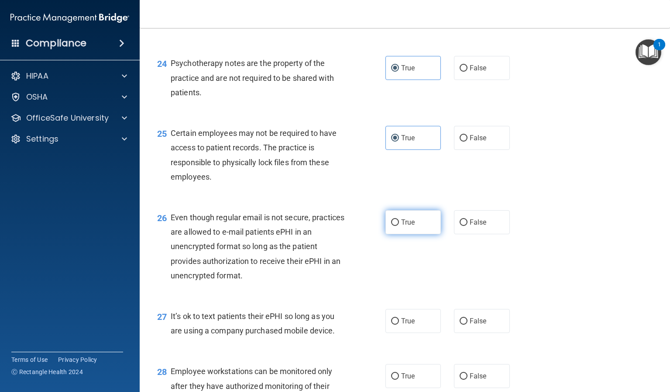
click at [410, 226] on span "True" at bounding box center [408, 222] width 14 height 8
click at [399, 226] on input "True" at bounding box center [395, 222] width 8 height 7
radio input "true"
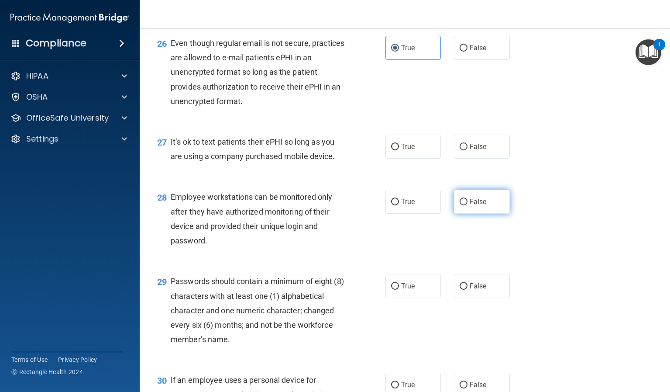
scroll to position [2052, 0]
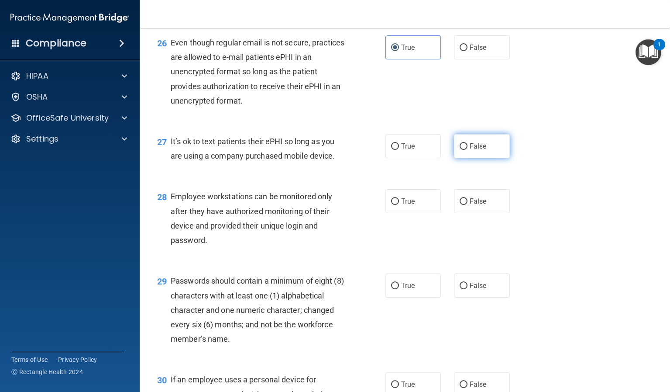
click at [466, 158] on label "False" at bounding box center [482, 146] width 56 height 24
click at [466, 150] on input "False" at bounding box center [464, 146] width 8 height 7
radio input "true"
click at [460, 205] on input "False" at bounding box center [464, 201] width 8 height 7
radio input "true"
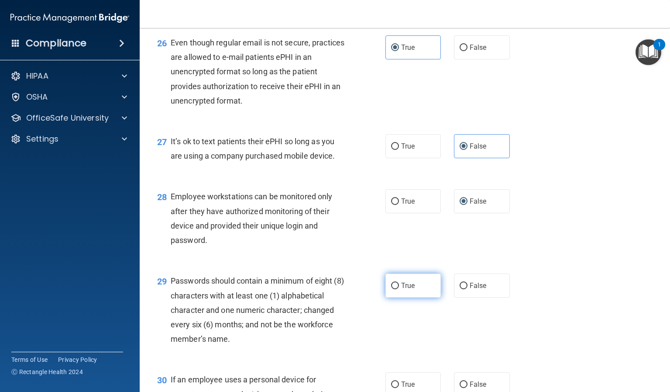
click at [414, 297] on label "True" at bounding box center [414, 285] width 56 height 24
click at [399, 289] on input "True" at bounding box center [395, 286] width 8 height 7
radio input "true"
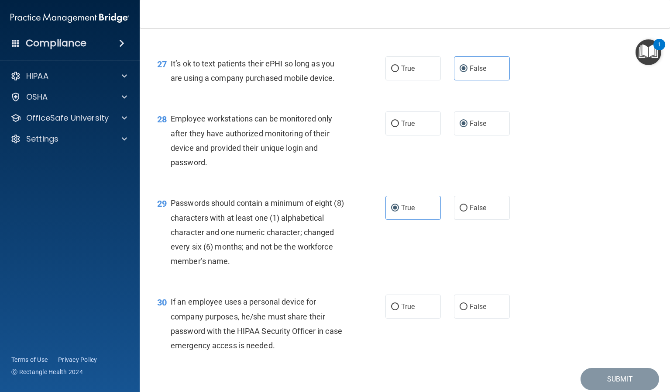
scroll to position [2207, 0]
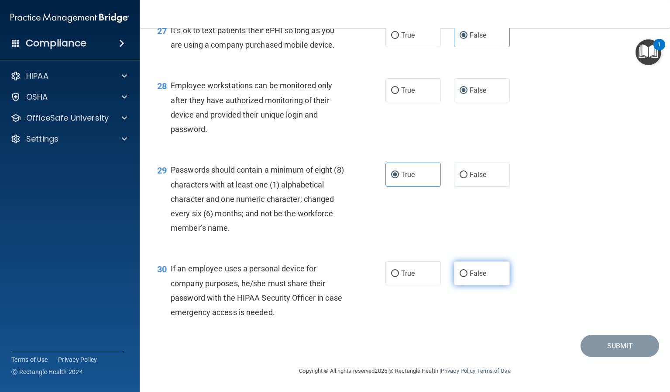
click at [480, 279] on label "False" at bounding box center [482, 273] width 56 height 24
click at [468, 277] on input "False" at bounding box center [464, 273] width 8 height 7
radio input "true"
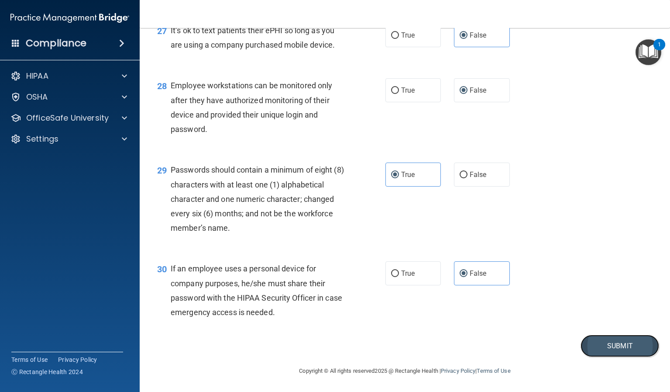
click at [605, 349] on button "Submit" at bounding box center [620, 345] width 79 height 22
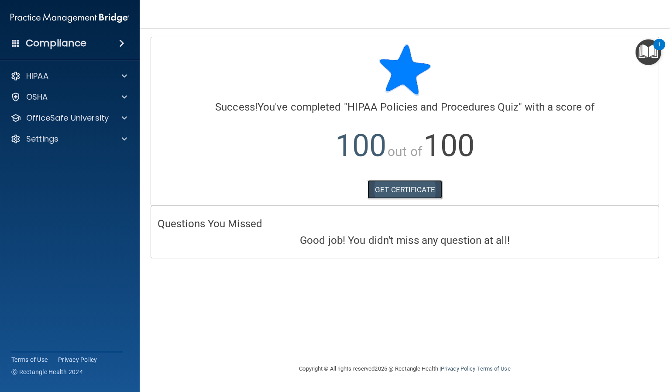
click at [395, 186] on link "GET CERTIFICATE" at bounding box center [405, 189] width 75 height 19
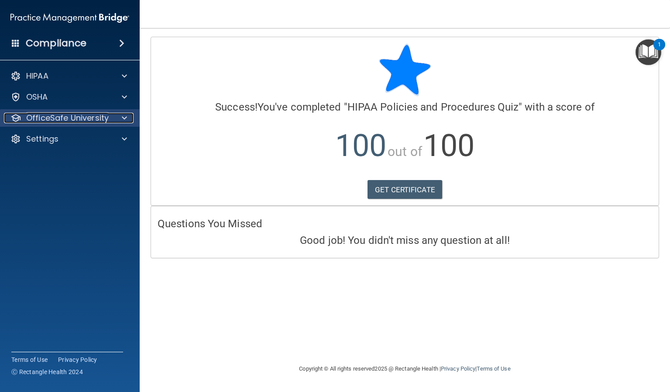
click at [85, 123] on p "OfficeSafe University" at bounding box center [67, 118] width 83 height 10
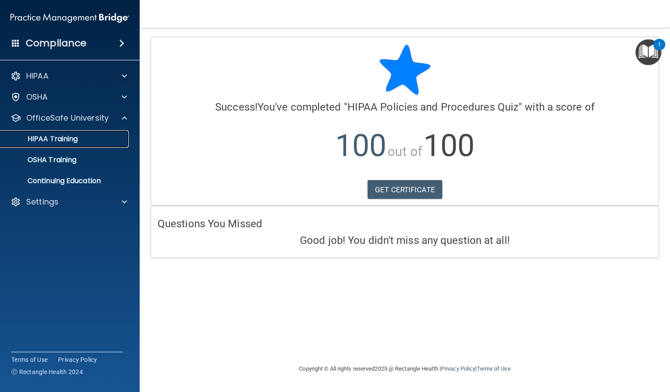
click at [73, 138] on p "HIPAA Training" at bounding box center [42, 138] width 72 height 9
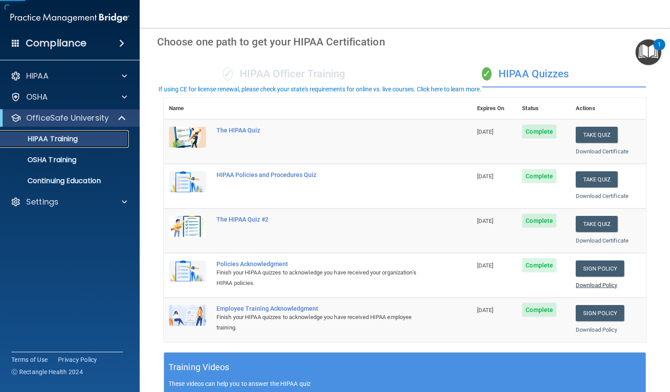
scroll to position [87, 0]
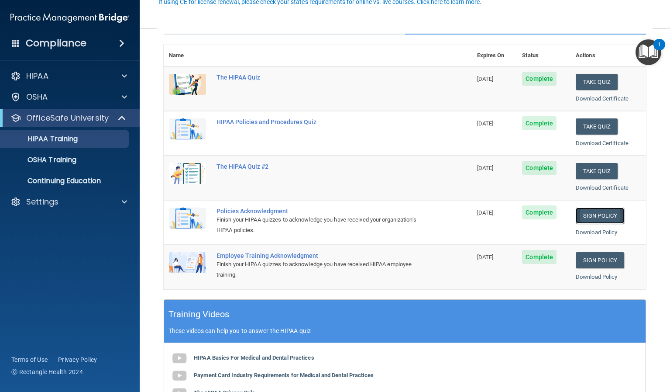
click at [598, 214] on link "Sign Policy" at bounding box center [600, 215] width 48 height 16
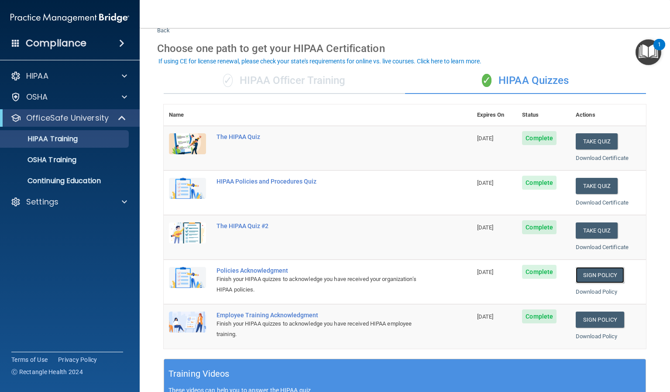
scroll to position [44, 0]
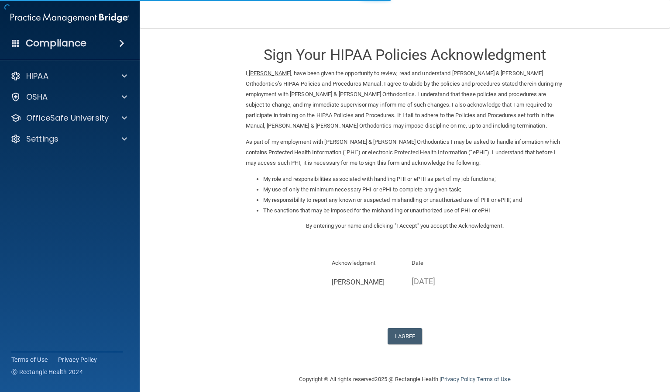
click at [394, 345] on form "Sign Your HIPAA Policies Acknowledgment I, Anna Seim , have been given the oppo…" at bounding box center [405, 201] width 496 height 328
click at [398, 333] on button "I Agree" at bounding box center [405, 336] width 35 height 16
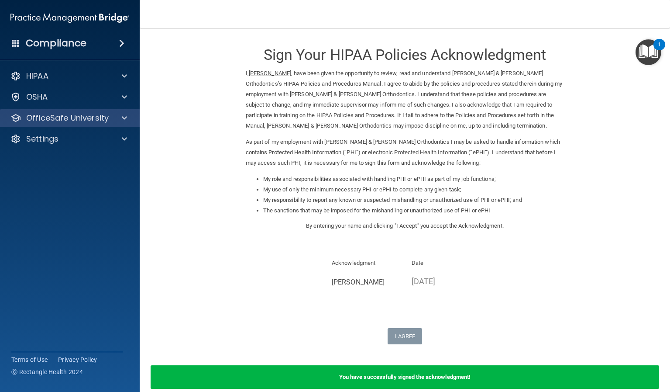
click at [61, 112] on div "OfficeSafe University" at bounding box center [70, 117] width 140 height 17
click at [79, 118] on p "OfficeSafe University" at bounding box center [67, 118] width 83 height 10
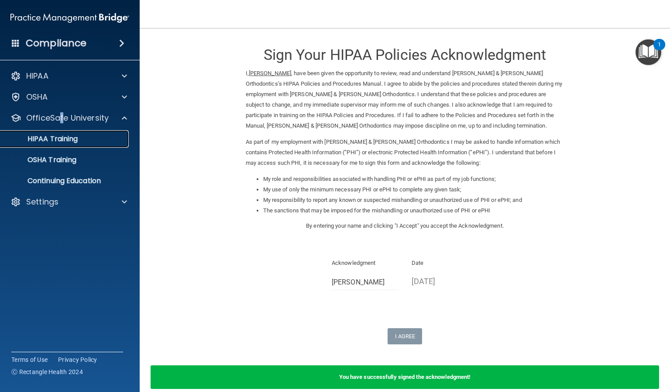
click at [61, 138] on p "HIPAA Training" at bounding box center [42, 138] width 72 height 9
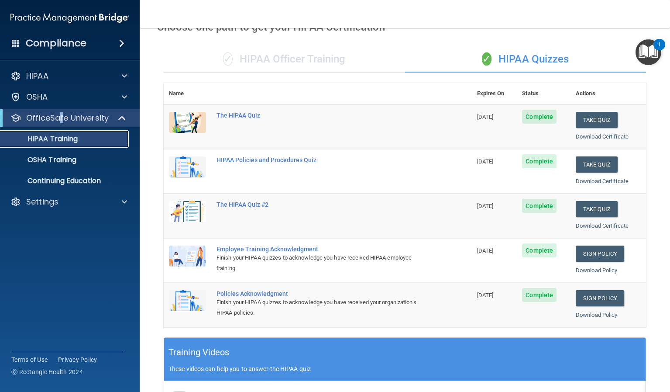
scroll to position [44, 0]
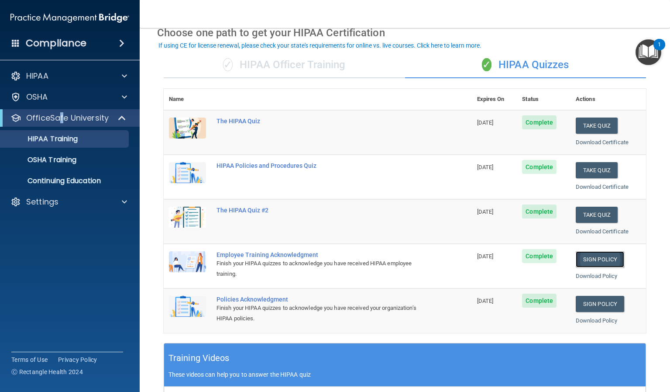
click at [593, 262] on link "Sign Policy" at bounding box center [600, 259] width 48 height 16
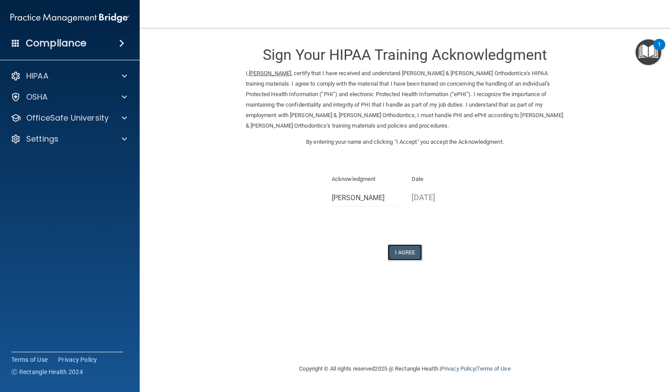
click at [410, 248] on button "I Agree" at bounding box center [405, 252] width 35 height 16
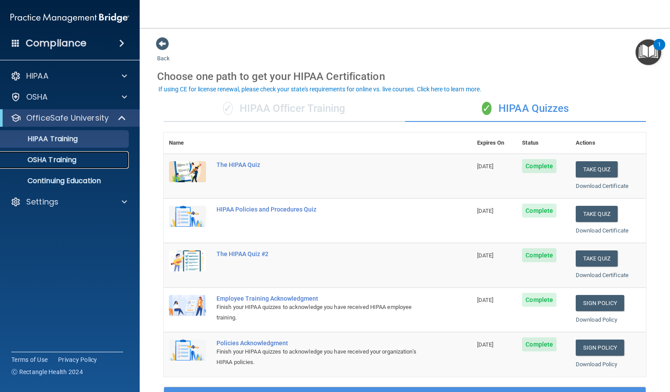
click at [46, 156] on p "OSHA Training" at bounding box center [41, 159] width 71 height 9
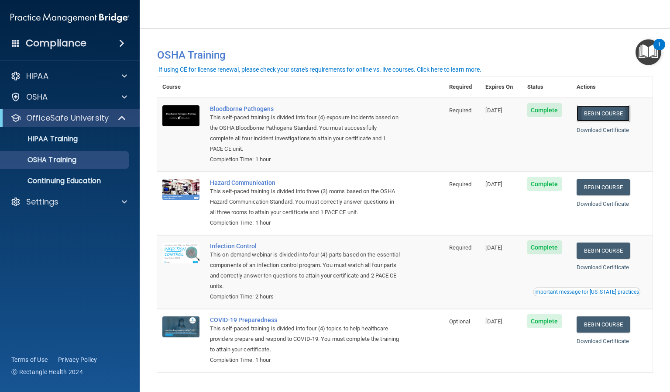
click at [591, 116] on link "Begin Course" at bounding box center [603, 113] width 53 height 16
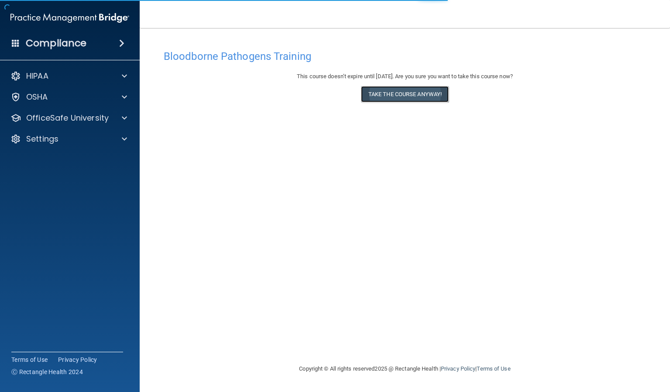
click at [377, 96] on button "Take the course anyway!" at bounding box center [405, 94] width 88 height 16
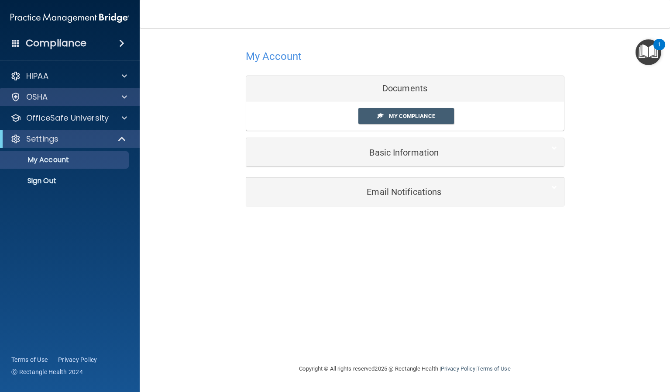
click at [55, 91] on div "OSHA" at bounding box center [70, 96] width 140 height 17
click at [124, 94] on span at bounding box center [124, 97] width 5 height 10
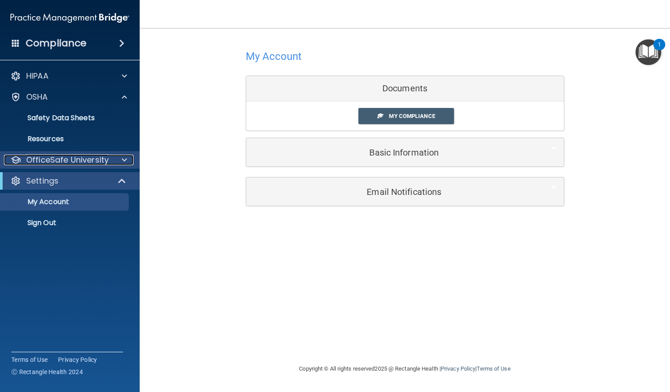
click at [70, 159] on p "OfficeSafe University" at bounding box center [67, 160] width 83 height 10
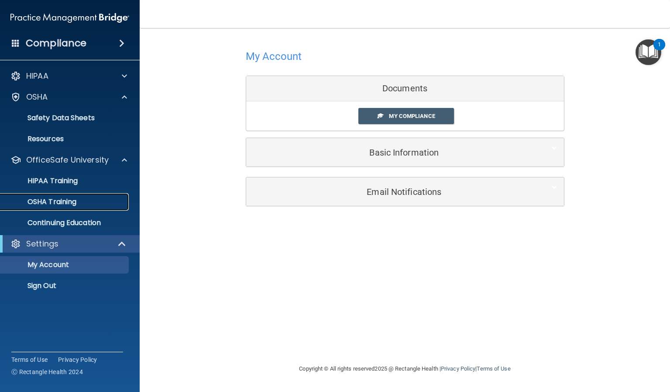
click at [51, 197] on p "OSHA Training" at bounding box center [41, 201] width 71 height 9
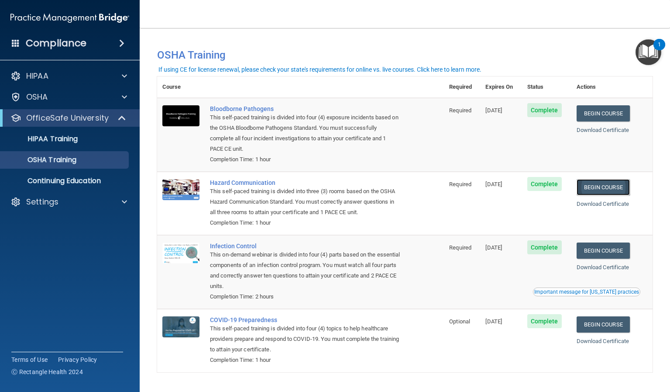
click at [600, 190] on link "Begin Course" at bounding box center [603, 187] width 53 height 16
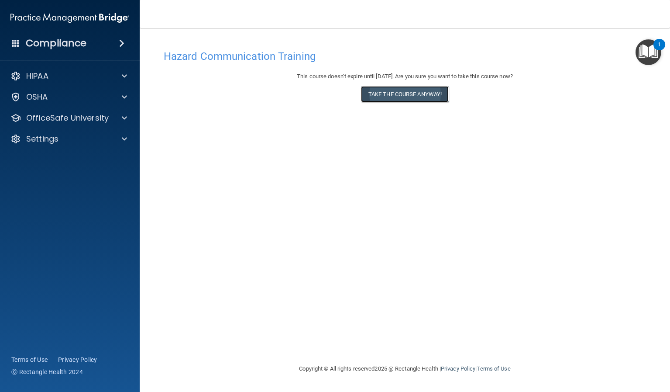
click at [403, 91] on button "Take the course anyway!" at bounding box center [405, 94] width 88 height 16
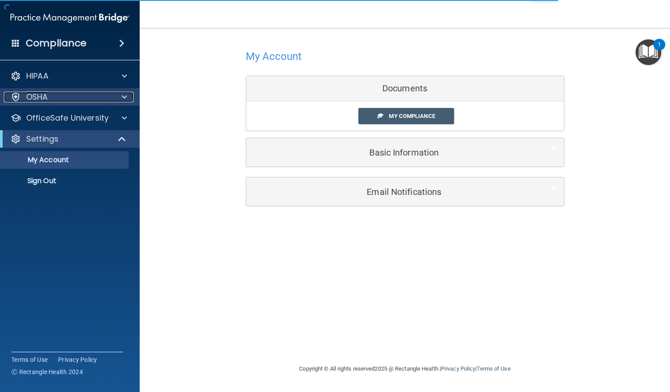
click at [55, 94] on div "OSHA" at bounding box center [58, 97] width 108 height 10
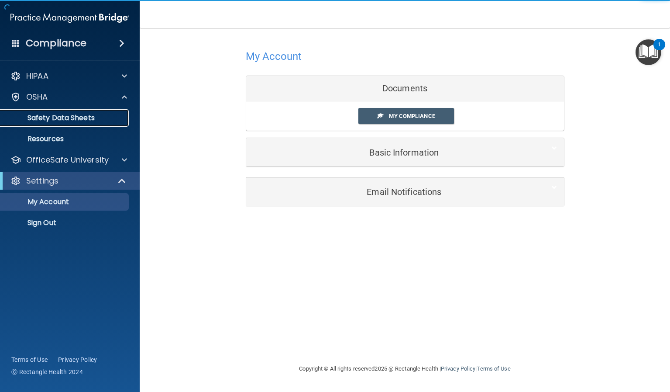
click at [60, 116] on p "Safety Data Sheets" at bounding box center [65, 118] width 119 height 9
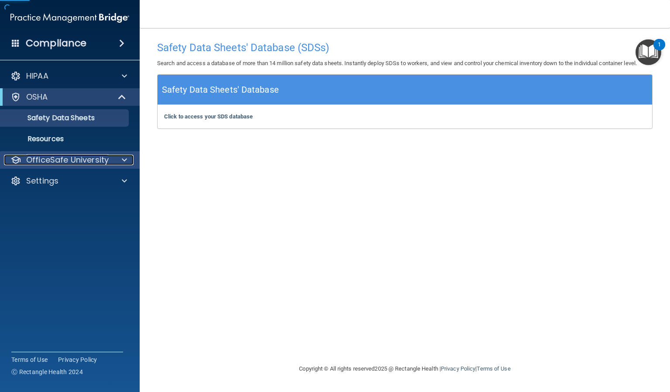
click at [47, 157] on p "OfficeSafe University" at bounding box center [67, 160] width 83 height 10
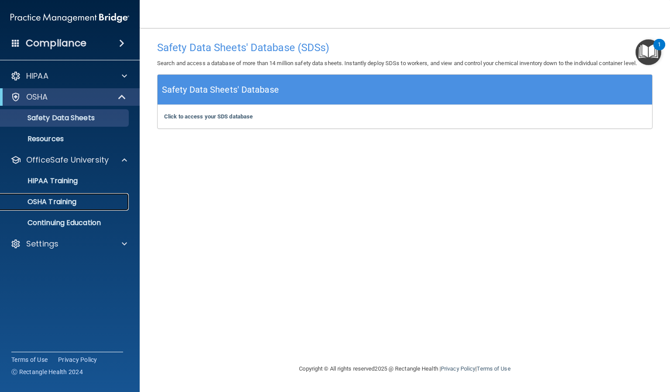
click at [51, 197] on p "OSHA Training" at bounding box center [41, 201] width 71 height 9
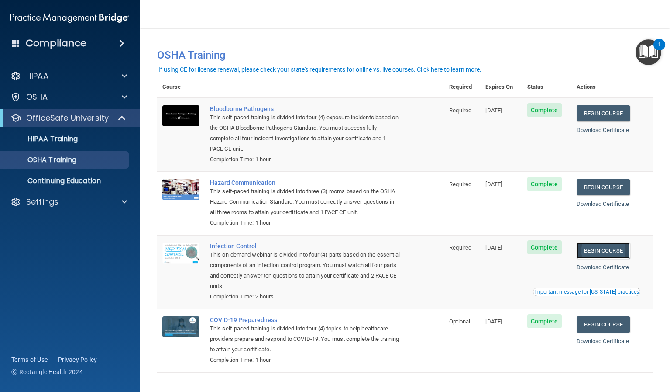
click at [600, 251] on link "Begin Course" at bounding box center [603, 250] width 53 height 16
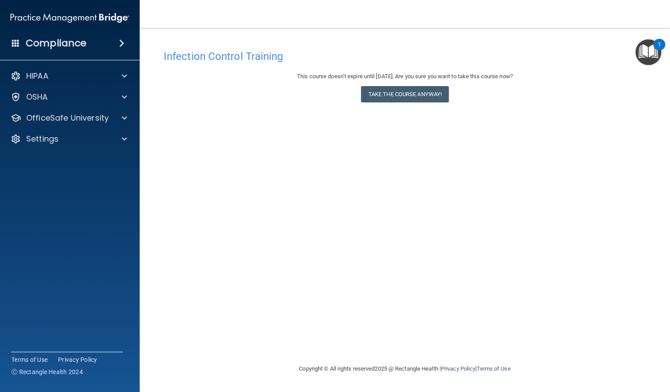
click at [395, 165] on div "Infection Control Training This course doesn’t expire until [DATE]. Are you sur…" at bounding box center [405, 204] width 496 height 318
click at [71, 92] on div "OSHA" at bounding box center [58, 97] width 108 height 10
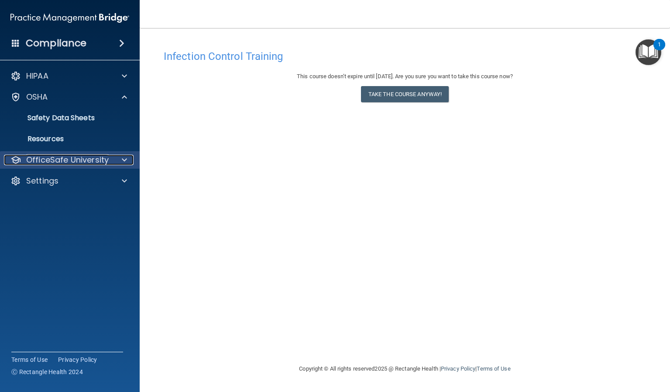
click at [39, 161] on p "OfficeSafe University" at bounding box center [67, 160] width 83 height 10
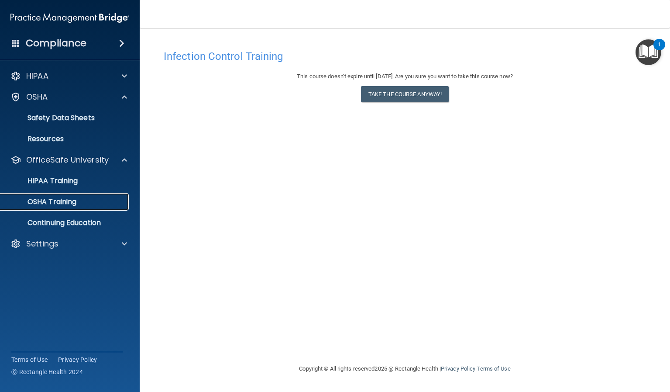
click at [39, 199] on p "OSHA Training" at bounding box center [41, 201] width 71 height 9
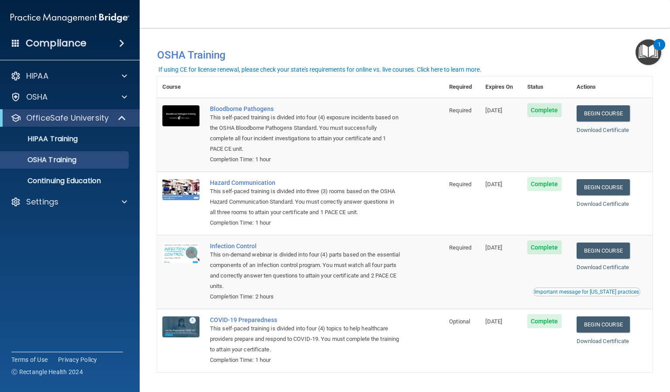
click at [475, 286] on td "Required" at bounding box center [462, 272] width 36 height 74
click at [557, 55] on h4 "OSHA Training" at bounding box center [405, 55] width 496 height 12
click at [60, 83] on div "HIPAA" at bounding box center [70, 75] width 140 height 17
click at [553, 20] on nav "Toggle navigation [PERSON_NAME] [EMAIL_ADDRESS][DOMAIN_NAME] Manage My Enterpri…" at bounding box center [405, 14] width 531 height 28
